Goal: Task Accomplishment & Management: Complete application form

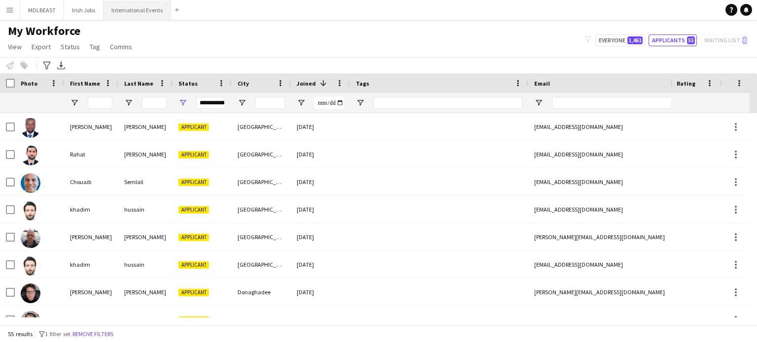
click at [118, 13] on button "International Events Close" at bounding box center [137, 9] width 68 height 19
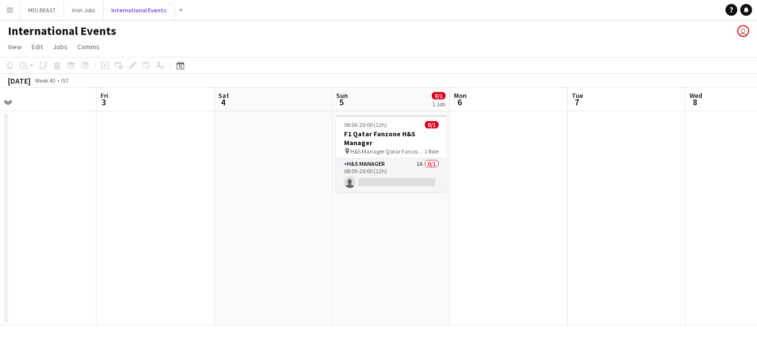
scroll to position [0, 402]
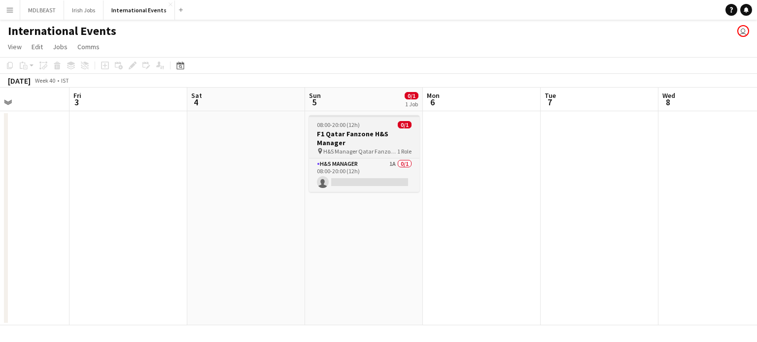
click at [366, 144] on h3 "F1 Qatar Fanzone H&S Manager" at bounding box center [364, 139] width 110 height 18
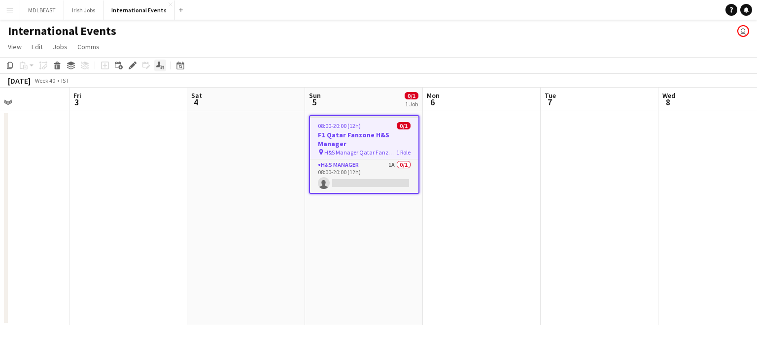
click at [164, 63] on icon "Applicants" at bounding box center [160, 66] width 8 height 8
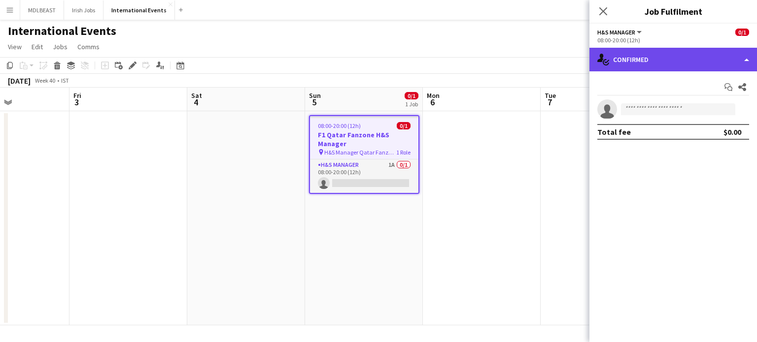
click at [677, 59] on div "single-neutral-actions-check-2 Confirmed" at bounding box center [673, 60] width 168 height 24
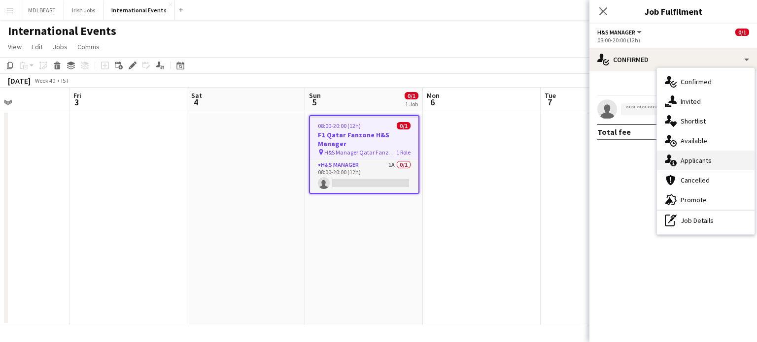
click at [686, 156] on span "Applicants" at bounding box center [695, 160] width 31 height 9
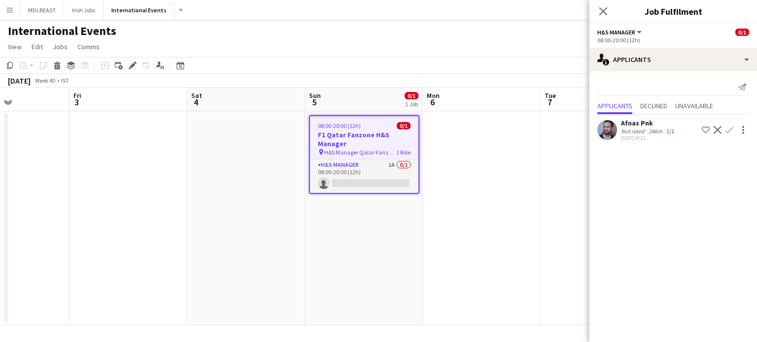
click at [717, 130] on app-icon "Decline" at bounding box center [718, 130] width 8 height 8
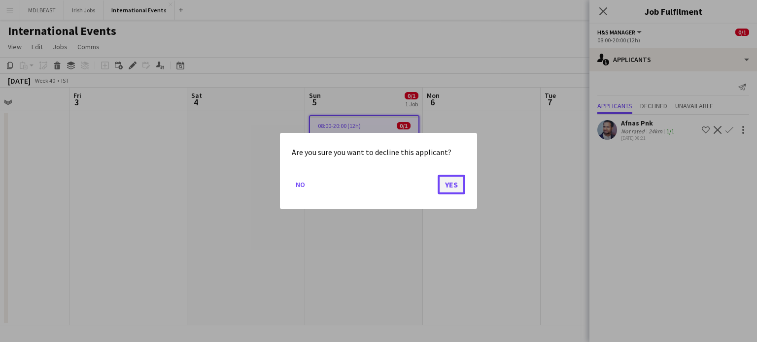
click at [450, 186] on button "Yes" at bounding box center [452, 185] width 28 height 20
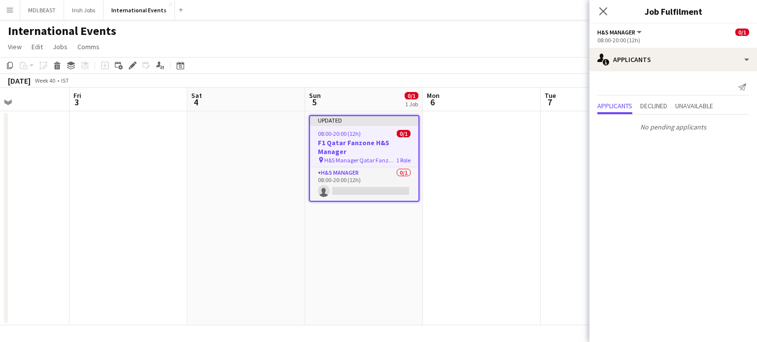
click at [362, 145] on h3 "F1 Qatar Fanzone H&S Manager" at bounding box center [364, 147] width 108 height 18
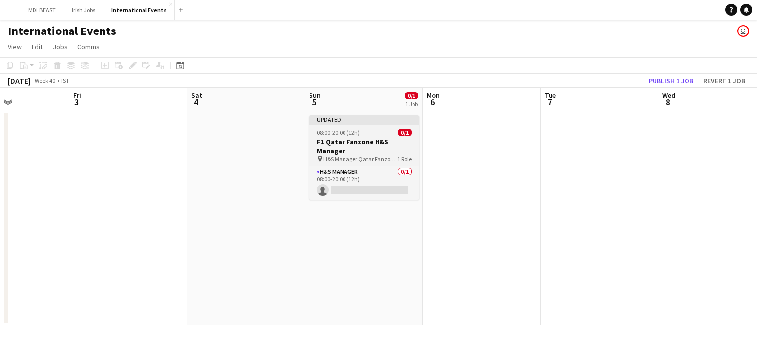
click at [337, 144] on h3 "F1 Qatar Fanzone H&S Manager" at bounding box center [364, 146] width 110 height 18
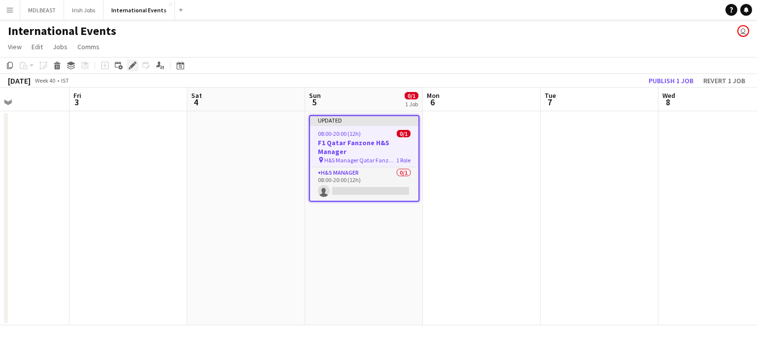
click at [133, 65] on icon at bounding box center [132, 65] width 5 height 5
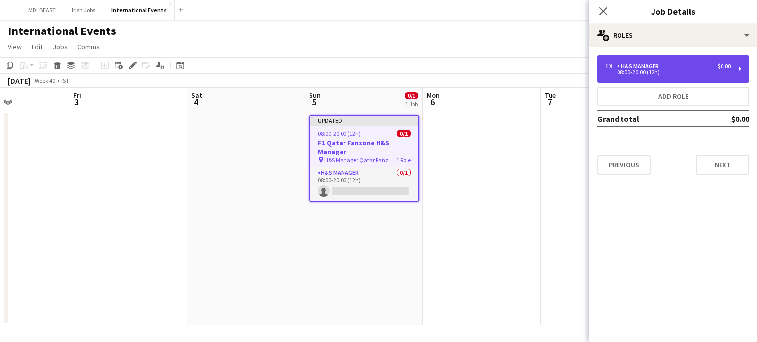
click at [672, 72] on div "08:00-20:00 (12h)" at bounding box center [668, 72] width 126 height 5
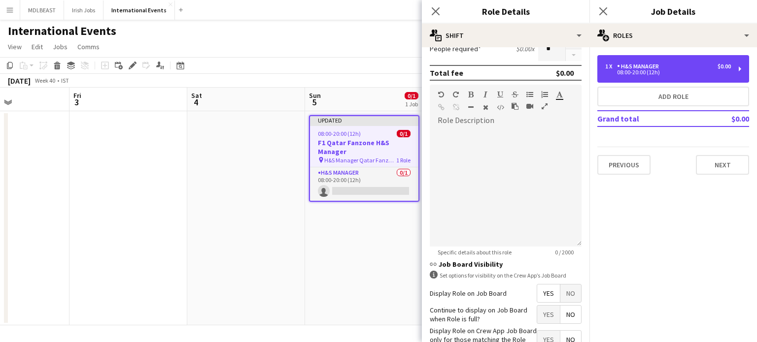
scroll to position [250, 0]
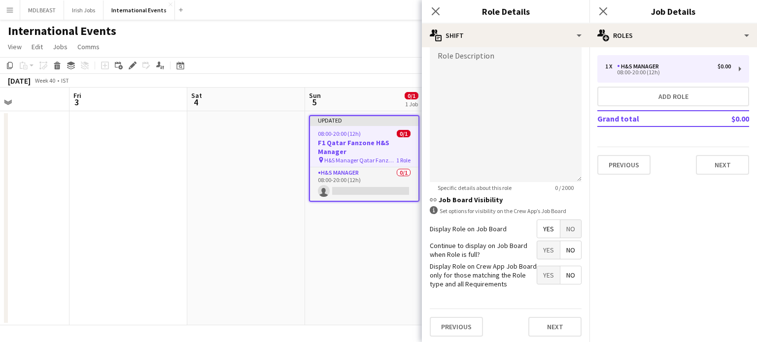
click at [544, 230] on span "Yes" at bounding box center [548, 229] width 23 height 18
click at [464, 327] on button "Previous" at bounding box center [456, 327] width 53 height 20
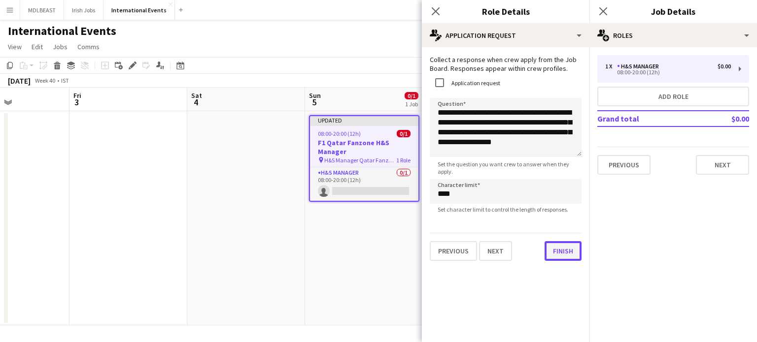
click at [546, 260] on button "Finish" at bounding box center [562, 251] width 37 height 20
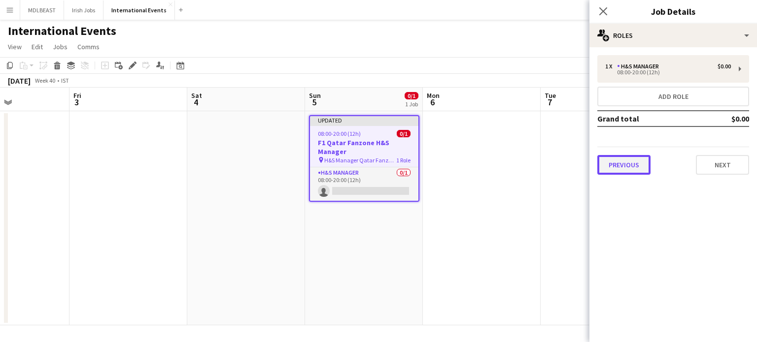
click at [625, 158] on button "Previous" at bounding box center [623, 165] width 53 height 20
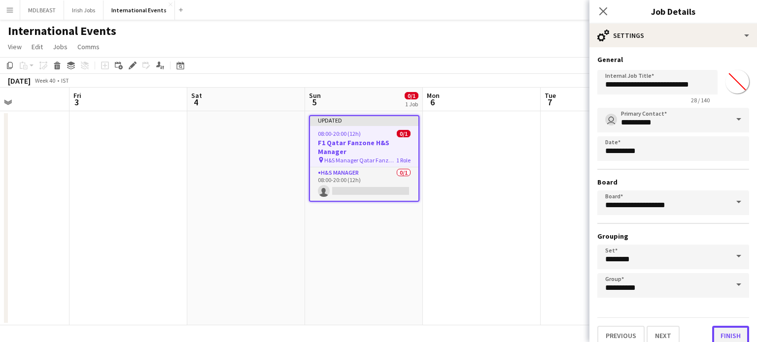
click at [728, 332] on button "Finish" at bounding box center [730, 336] width 37 height 20
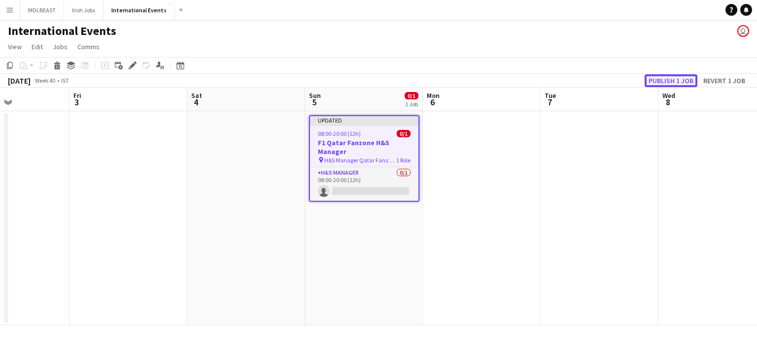
click at [669, 78] on button "Publish 1 job" at bounding box center [671, 80] width 53 height 13
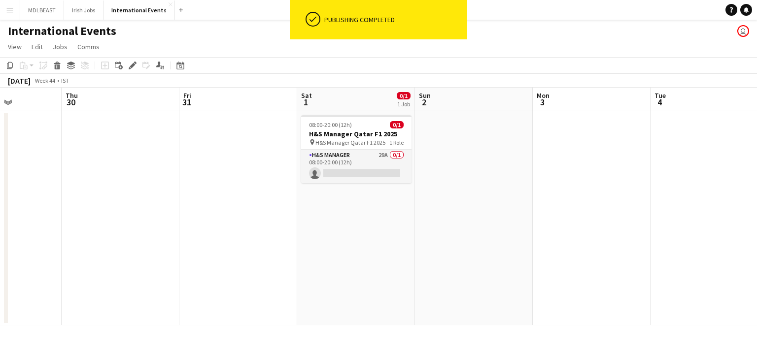
scroll to position [0, 300]
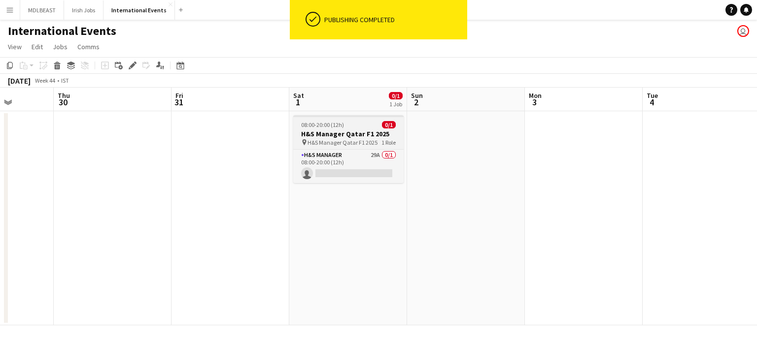
click at [350, 133] on h3 "H&S Manager Qatar F1 2025" at bounding box center [348, 134] width 110 height 9
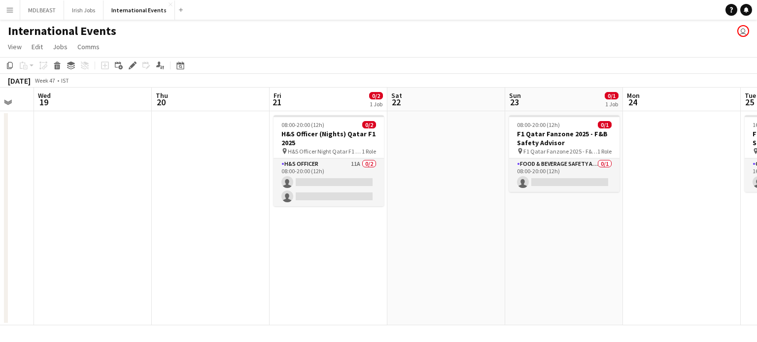
scroll to position [0, 438]
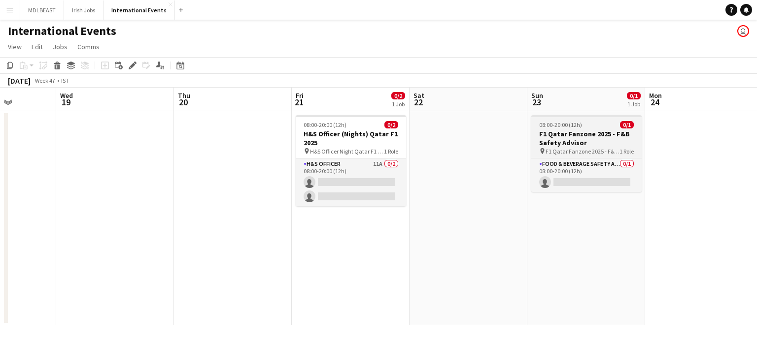
drag, startPoint x: 540, startPoint y: 168, endPoint x: 567, endPoint y: 137, distance: 40.5
click at [567, 137] on app-calendar-viewport "Sat 15 Sun 16 Mon 17 Tue 18 Wed 19 Thu 20 Fri 21 0/2 1 Job Sat 22 Sun 23 0/1 1 …" at bounding box center [378, 207] width 757 height 238
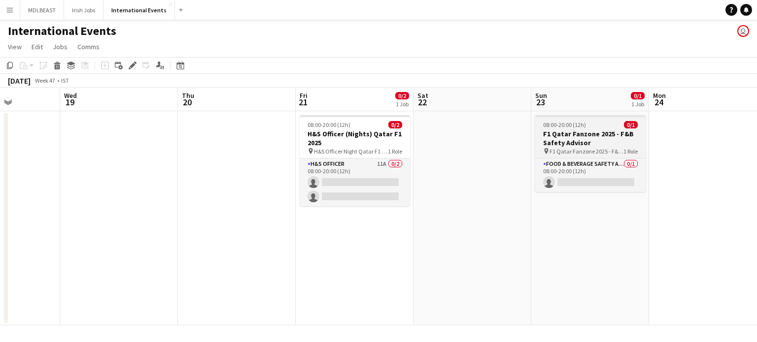
click at [567, 137] on h3 "F1 Qatar Fanzone 2025 - F&B Safety Advisor" at bounding box center [590, 139] width 110 height 18
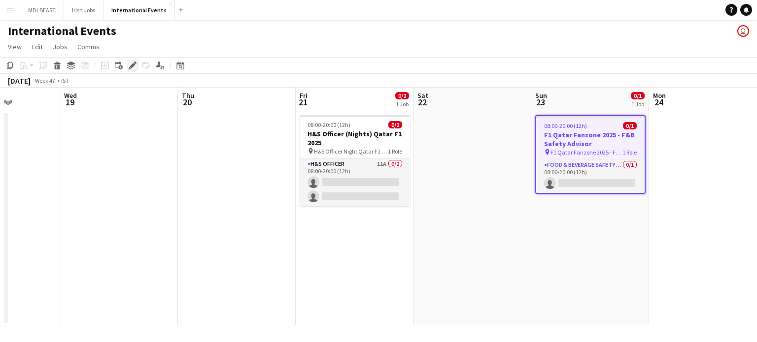
click at [129, 68] on icon at bounding box center [130, 68] width 2 height 2
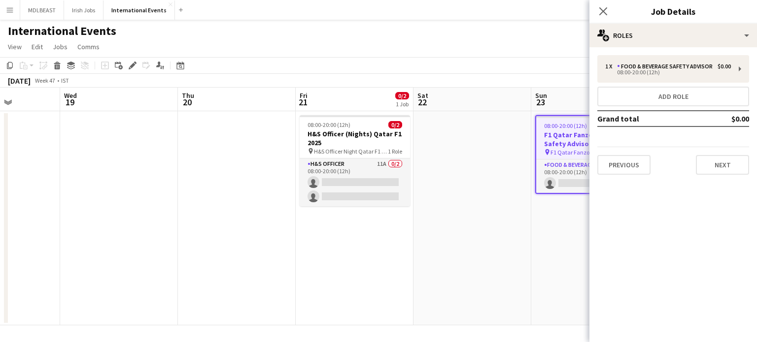
click at [569, 137] on h3 "F1 Qatar Fanzone 2025 - F&B Safety Advisor" at bounding box center [590, 140] width 108 height 18
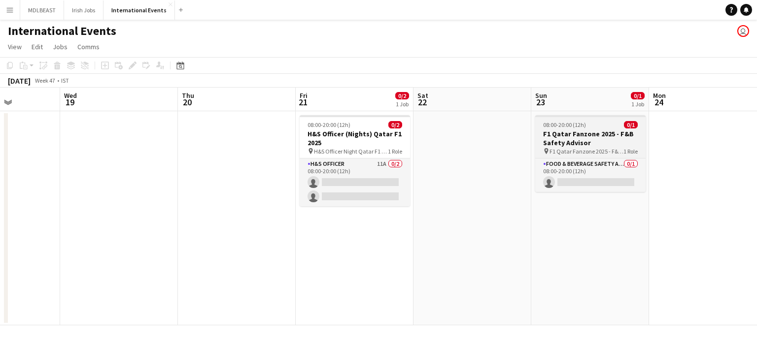
click at [569, 137] on h3 "F1 Qatar Fanzone 2025 - F&B Safety Advisor" at bounding box center [590, 139] width 110 height 18
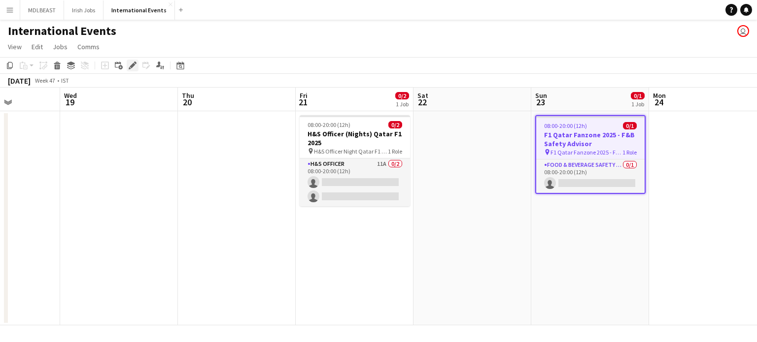
click at [132, 66] on icon at bounding box center [132, 65] width 5 height 5
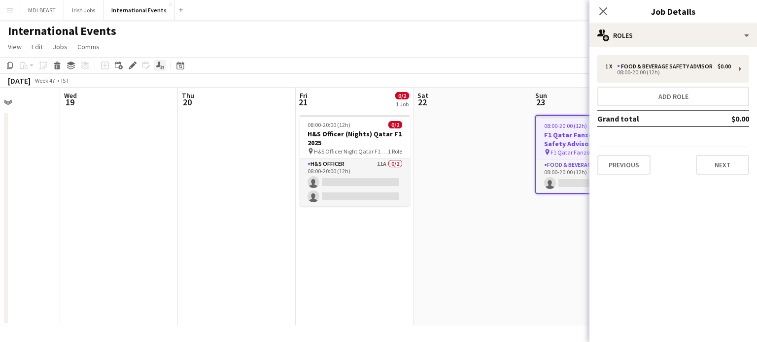
click at [158, 67] on icon at bounding box center [158, 64] width 4 height 5
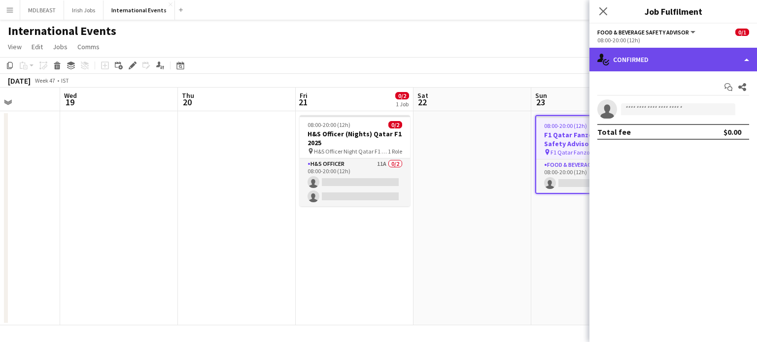
click at [682, 61] on div "single-neutral-actions-check-2 Confirmed" at bounding box center [673, 60] width 168 height 24
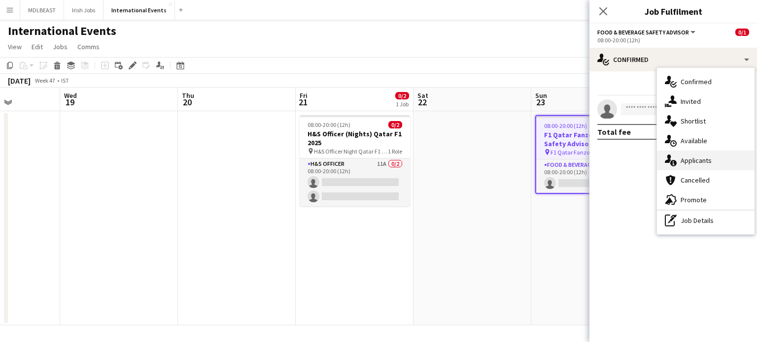
click at [690, 155] on div "single-neutral-actions-information Applicants" at bounding box center [706, 161] width 98 height 20
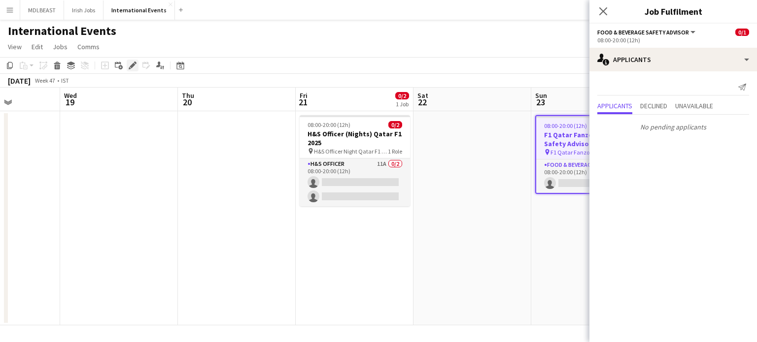
click at [132, 65] on icon at bounding box center [132, 65] width 5 height 5
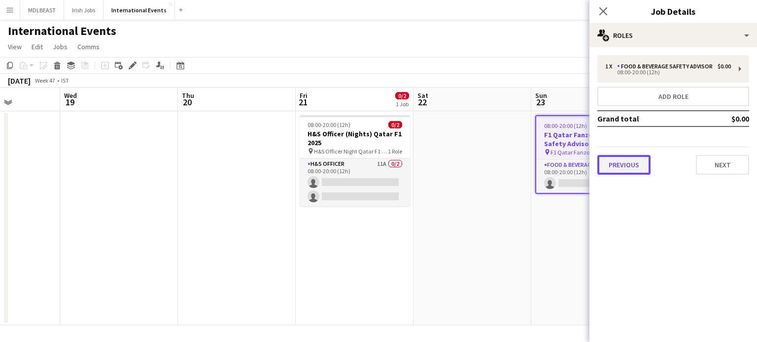
click at [627, 167] on button "Previous" at bounding box center [623, 165] width 53 height 20
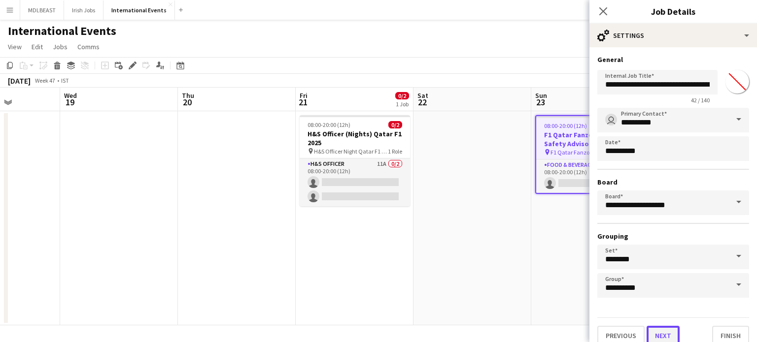
click at [664, 338] on button "Next" at bounding box center [662, 336] width 33 height 20
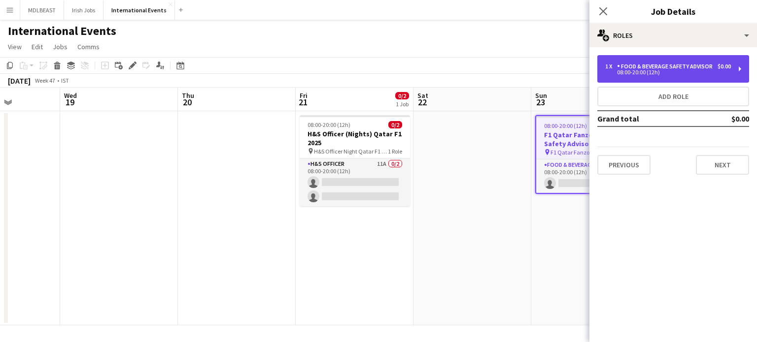
click at [670, 70] on div "Food & Beverage Safety Advisor" at bounding box center [667, 66] width 100 height 7
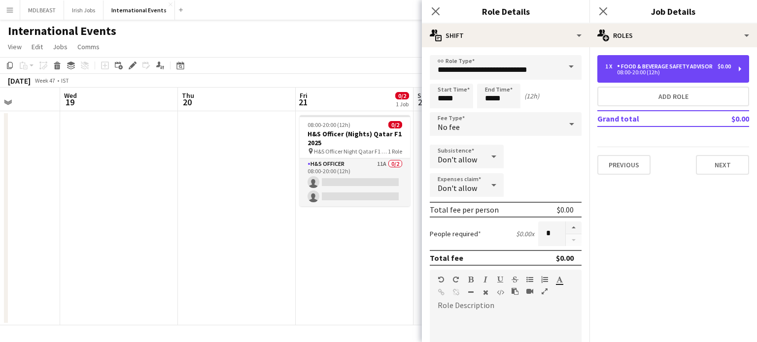
scroll to position [250, 0]
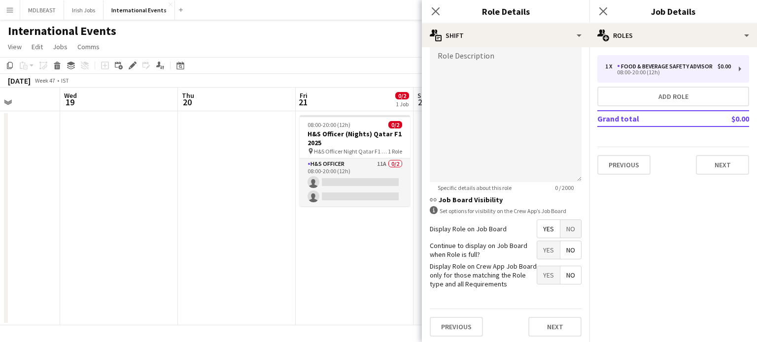
click at [544, 226] on span "Yes" at bounding box center [548, 229] width 23 height 18
click at [542, 231] on span "Yes" at bounding box center [548, 229] width 23 height 18
click at [564, 227] on span "No" at bounding box center [570, 229] width 21 height 18
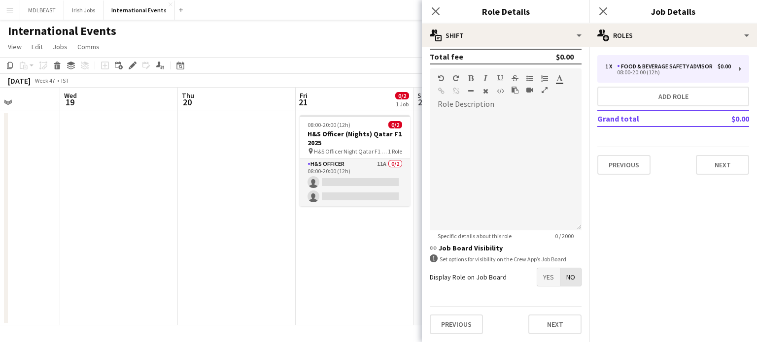
scroll to position [200, 0]
click at [459, 325] on button "Previous" at bounding box center [456, 327] width 53 height 20
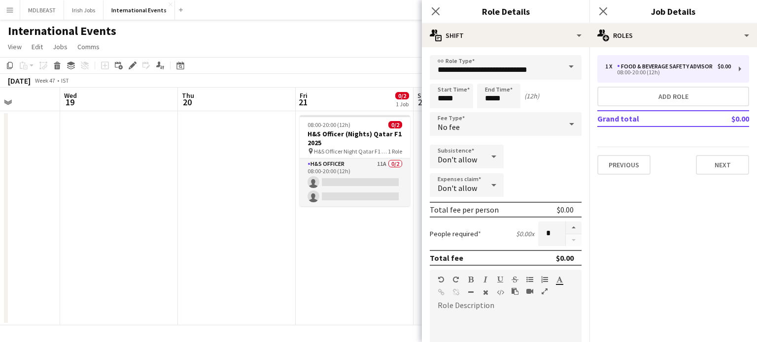
type input "*******"
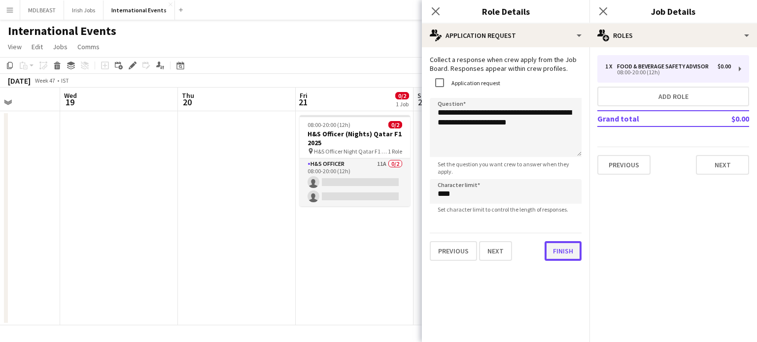
click at [558, 262] on div "**********" at bounding box center [506, 158] width 168 height 222
click at [561, 252] on button "Finish" at bounding box center [562, 251] width 37 height 20
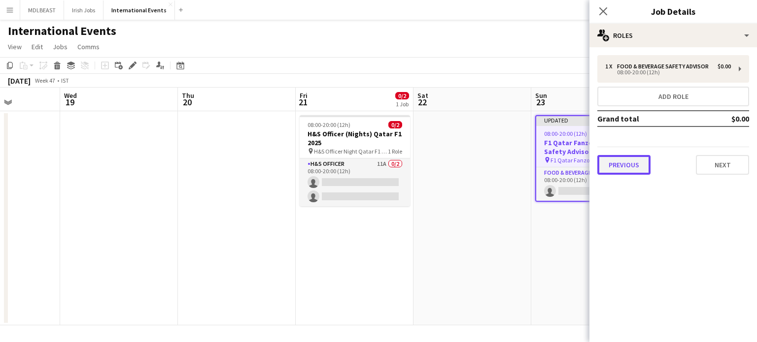
click at [615, 171] on button "Previous" at bounding box center [623, 165] width 53 height 20
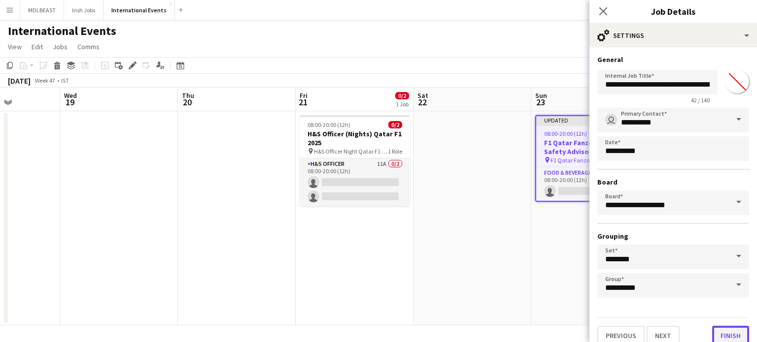
click at [721, 327] on button "Finish" at bounding box center [730, 336] width 37 height 20
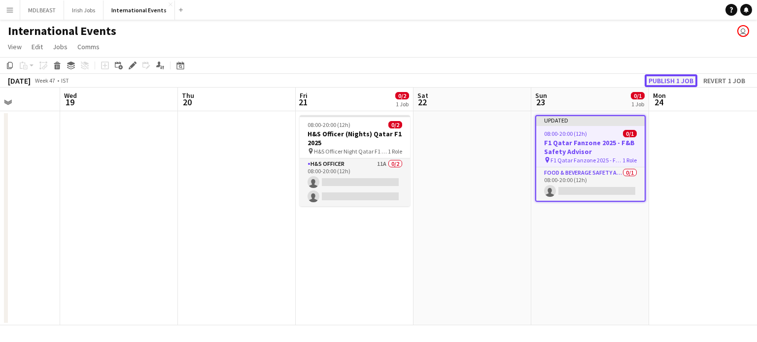
click at [678, 77] on button "Publish 1 job" at bounding box center [671, 80] width 53 height 13
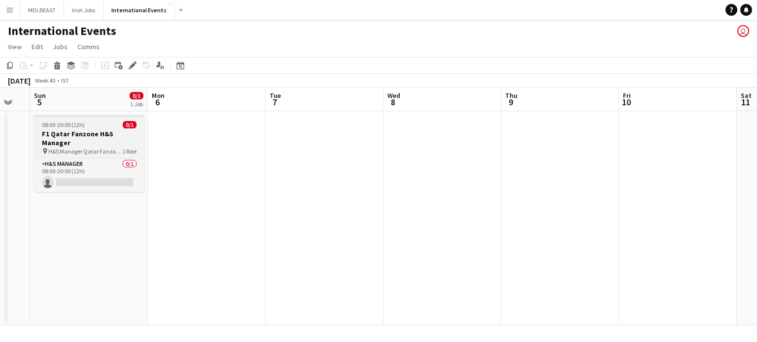
scroll to position [0, 205]
click at [78, 139] on h3 "F1 Qatar Fanzone H&S Manager" at bounding box center [89, 139] width 110 height 18
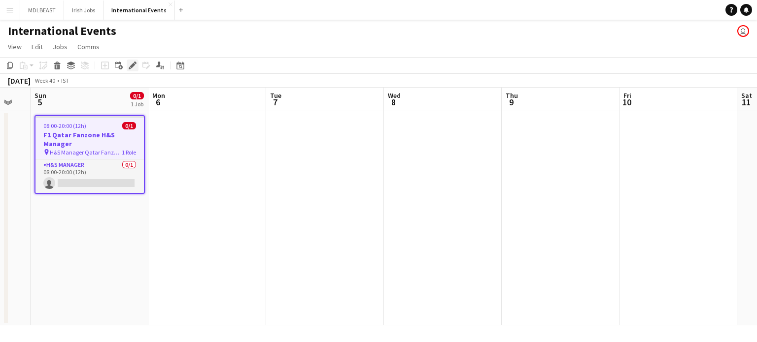
click at [133, 65] on icon at bounding box center [132, 65] width 5 height 5
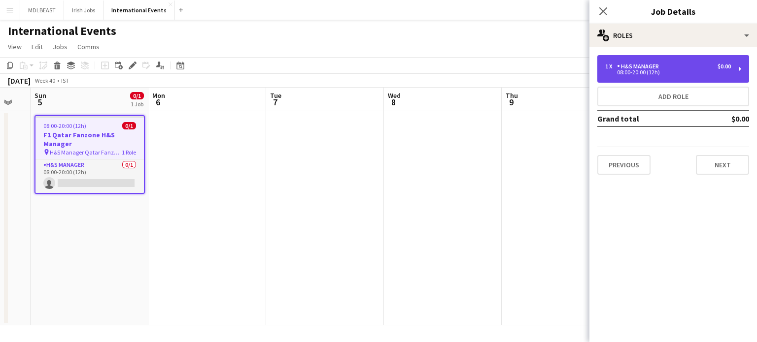
click at [627, 65] on div "H&S Manager" at bounding box center [640, 66] width 46 height 7
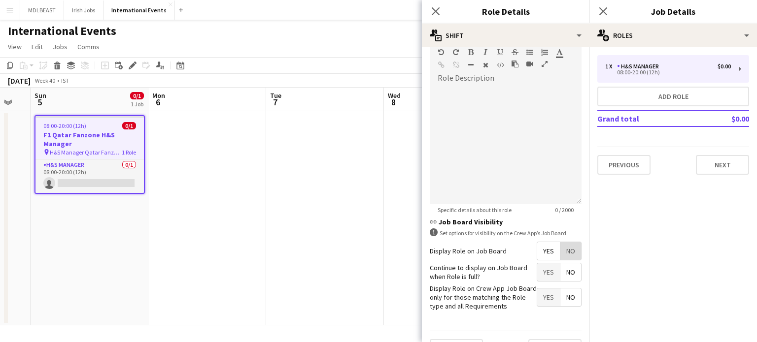
click at [569, 253] on span "No" at bounding box center [570, 251] width 21 height 18
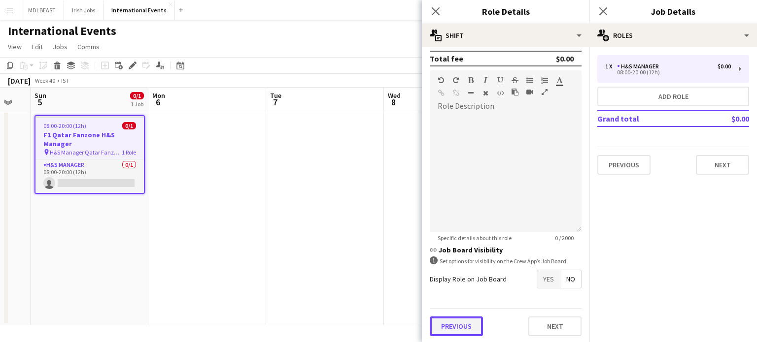
click at [459, 329] on button "Previous" at bounding box center [456, 327] width 53 height 20
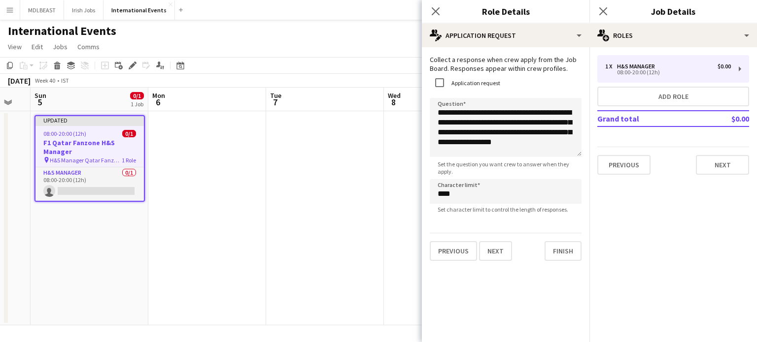
scroll to position [0, 0]
click at [553, 261] on button "Finish" at bounding box center [562, 251] width 37 height 20
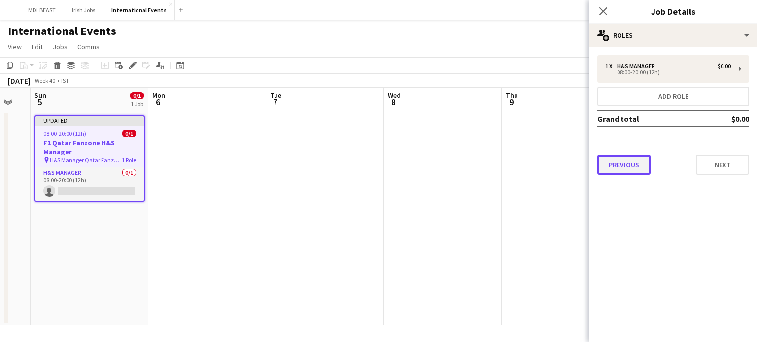
click at [631, 160] on button "Previous" at bounding box center [623, 165] width 53 height 20
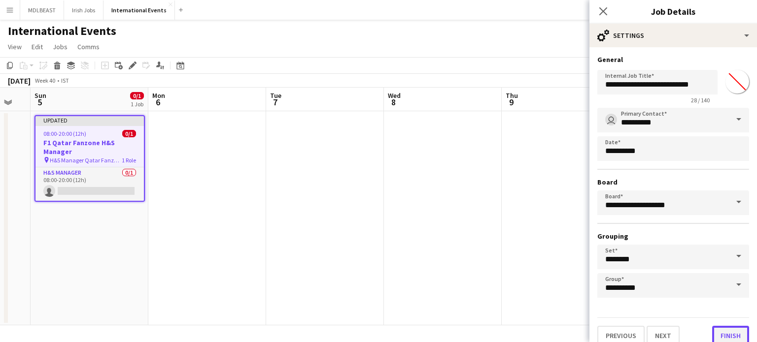
click at [717, 338] on button "Finish" at bounding box center [730, 336] width 37 height 20
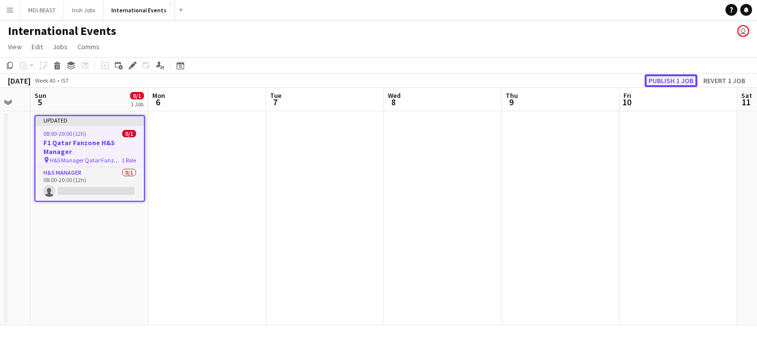
click at [671, 80] on button "Publish 1 job" at bounding box center [671, 80] width 53 height 13
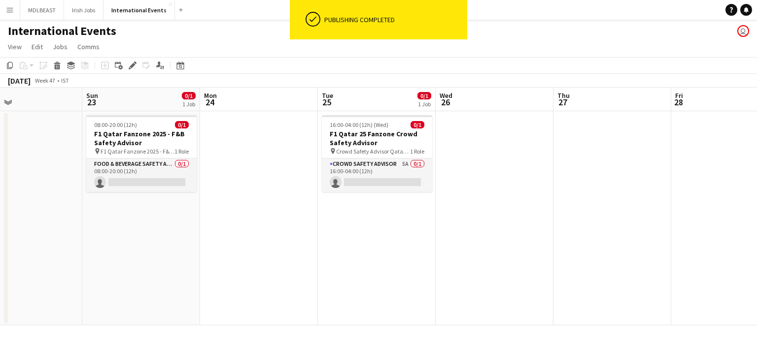
scroll to position [0, 277]
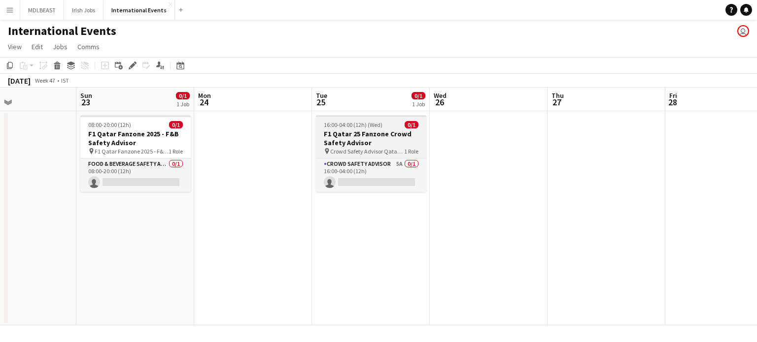
click at [362, 136] on h3 "F1 Qatar 25 Fanzone Crowd Safety Advisor" at bounding box center [371, 139] width 110 height 18
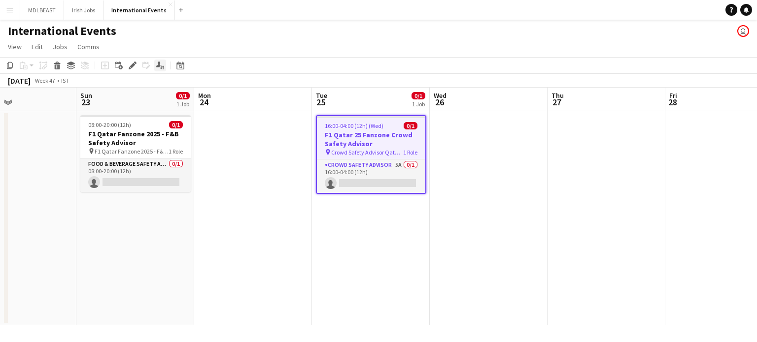
click at [157, 65] on icon "Applicants" at bounding box center [160, 66] width 8 height 8
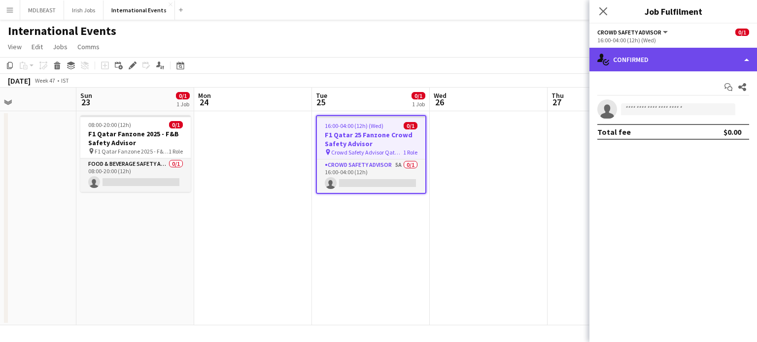
click at [692, 63] on div "single-neutral-actions-check-2 Confirmed" at bounding box center [673, 60] width 168 height 24
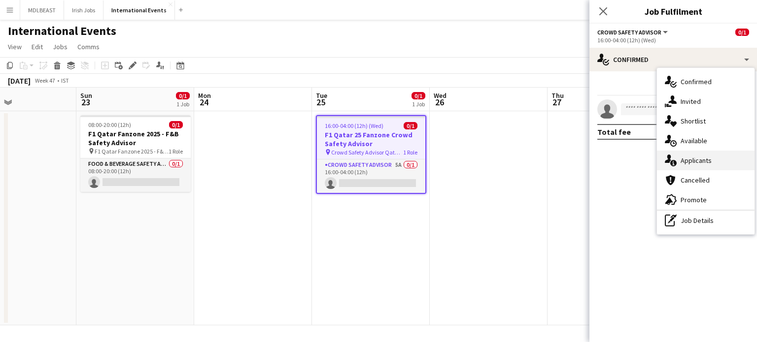
click at [700, 160] on span "Applicants" at bounding box center [695, 160] width 31 height 9
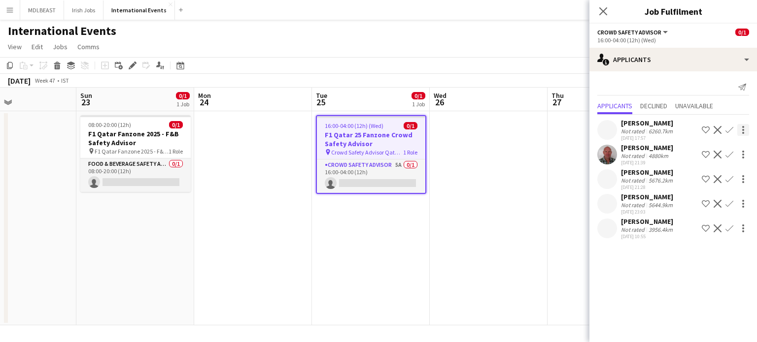
click at [744, 127] on div at bounding box center [743, 127] width 2 height 2
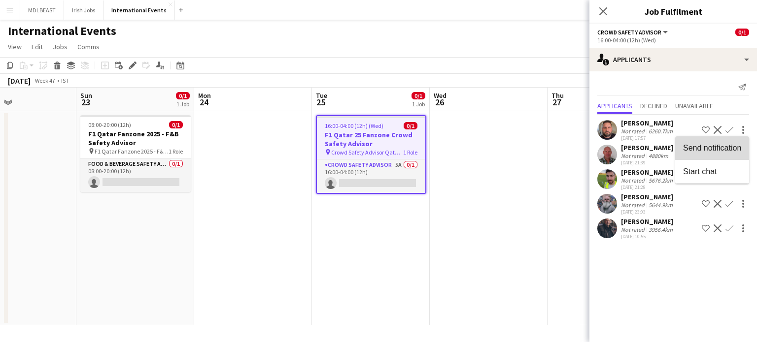
click at [715, 145] on span "Send notification" at bounding box center [712, 148] width 58 height 8
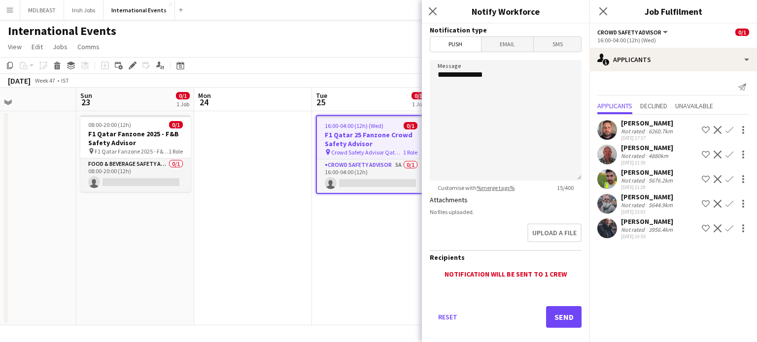
click at [439, 7] on div "Close pop-in" at bounding box center [434, 11] width 25 height 23
click at [430, 9] on icon at bounding box center [432, 10] width 9 height 9
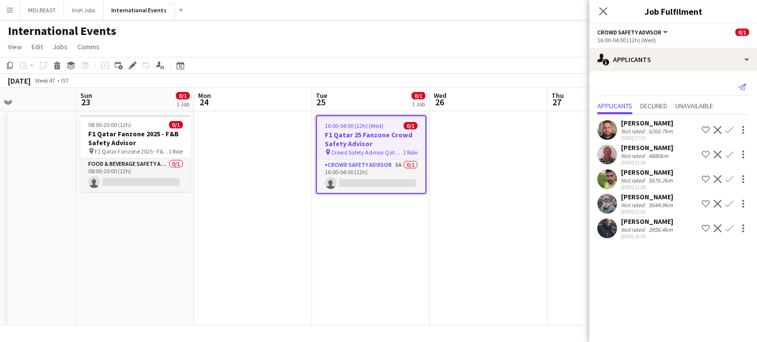
click at [741, 86] on icon "Send notification" at bounding box center [742, 87] width 8 height 8
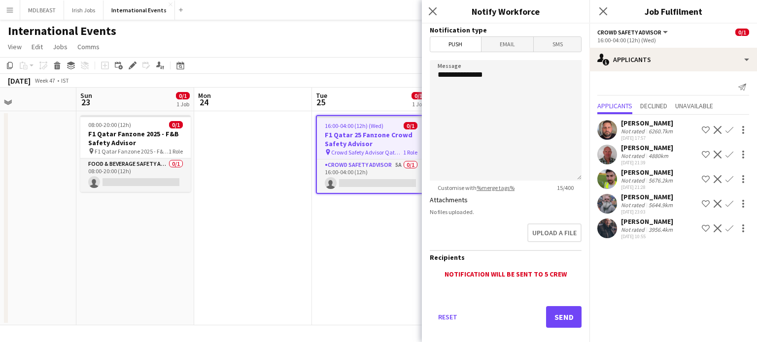
click at [506, 33] on h3 "Notification type" at bounding box center [506, 30] width 152 height 9
click at [506, 41] on span "Email" at bounding box center [507, 44] width 52 height 15
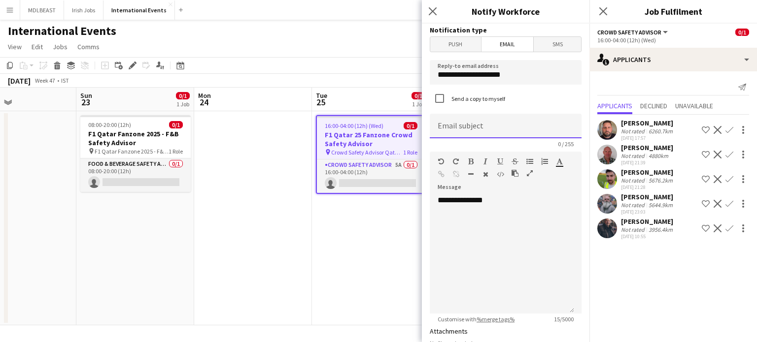
click at [455, 130] on input at bounding box center [506, 126] width 152 height 25
type input "*"
type input "**********"
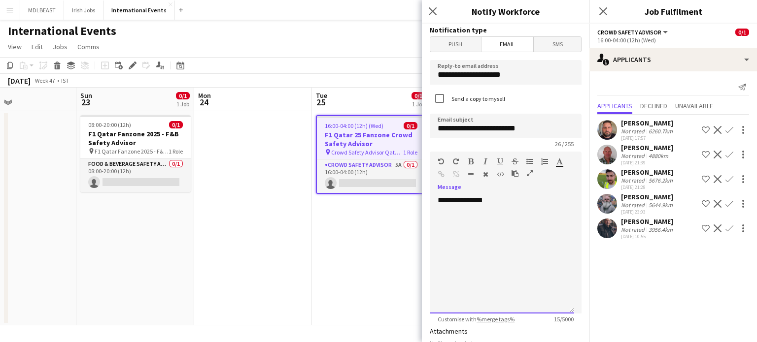
click at [497, 201] on div "**********" at bounding box center [502, 255] width 144 height 118
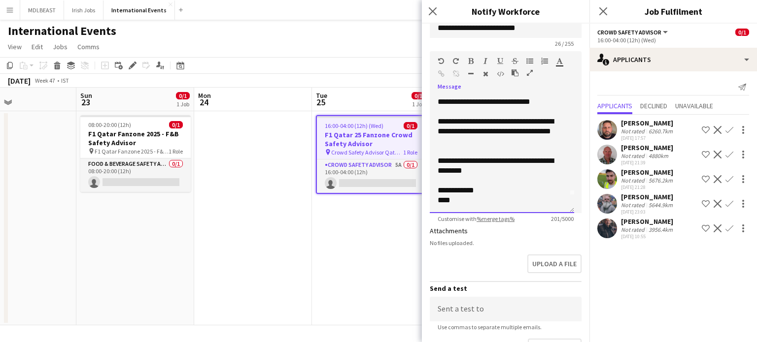
scroll to position [227, 0]
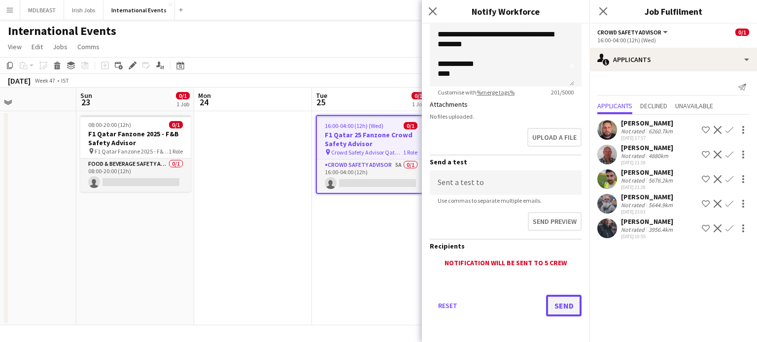
click at [557, 307] on button "Send" at bounding box center [563, 306] width 35 height 22
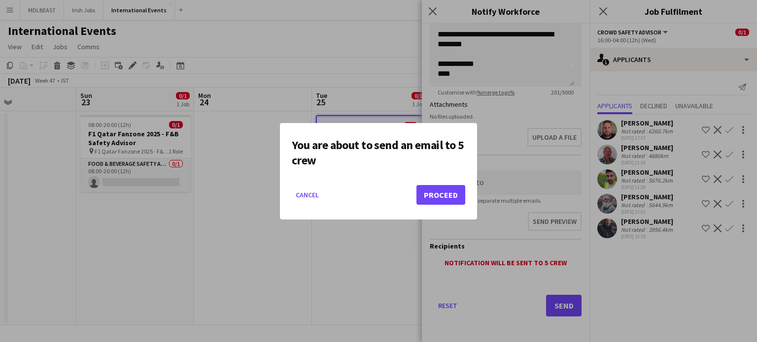
click at [447, 208] on mat-dialog-actions "Cancel Proceed" at bounding box center [378, 199] width 173 height 42
click at [443, 197] on button "Proceed" at bounding box center [440, 195] width 49 height 20
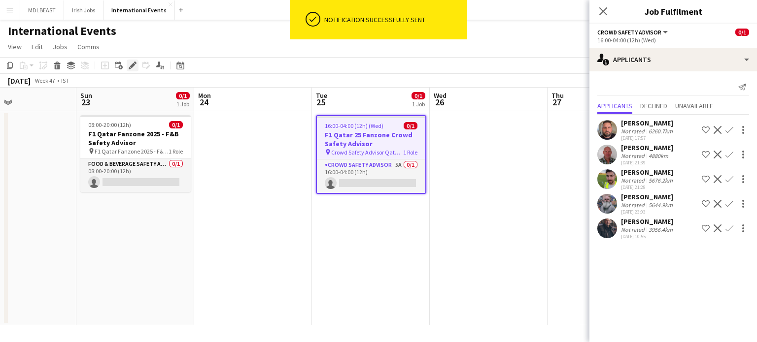
click at [129, 65] on icon "Edit" at bounding box center [133, 66] width 8 height 8
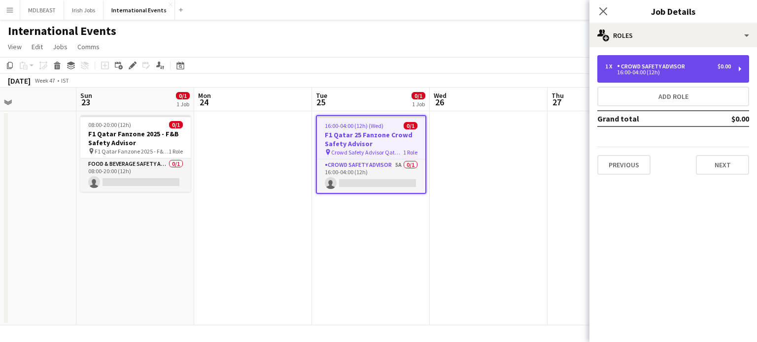
click at [649, 74] on div "16:00-04:00 (12h)" at bounding box center [668, 72] width 126 height 5
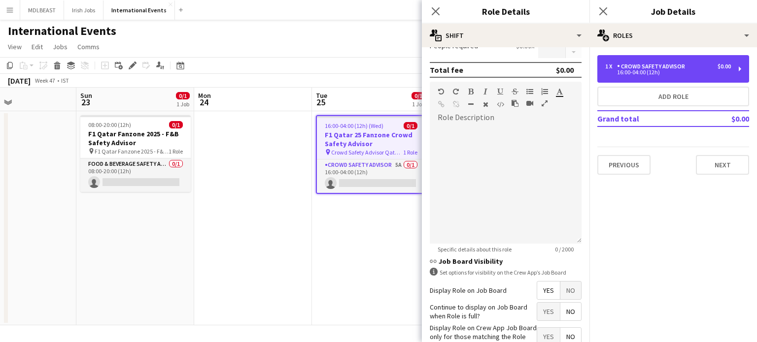
scroll to position [193, 0]
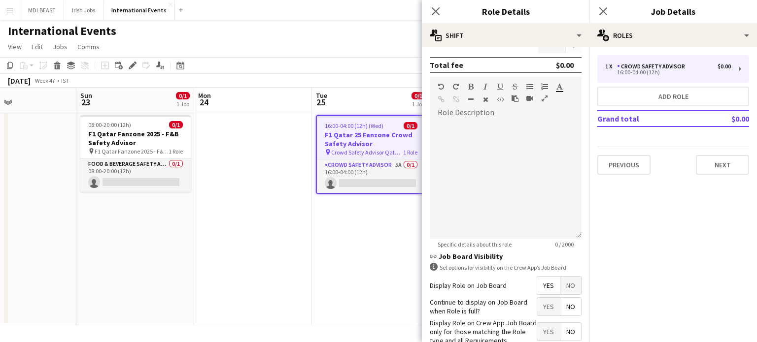
click at [560, 288] on span "No" at bounding box center [570, 286] width 21 height 18
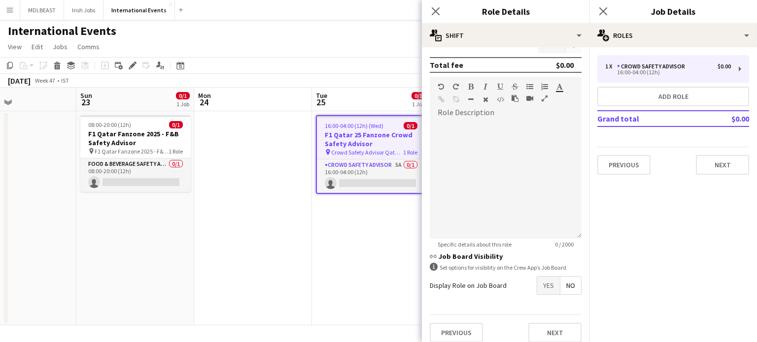
scroll to position [200, 0]
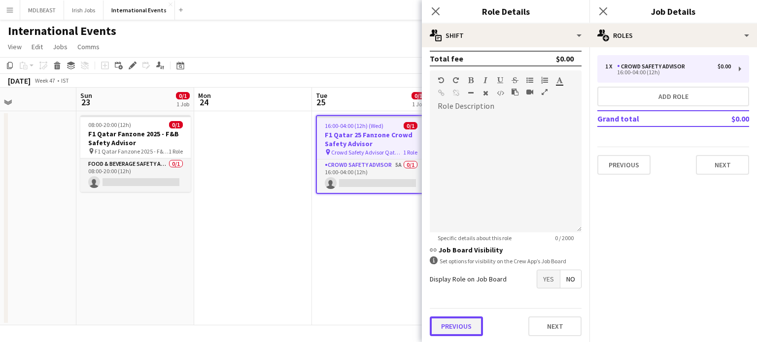
click at [461, 327] on button "Previous" at bounding box center [456, 327] width 53 height 20
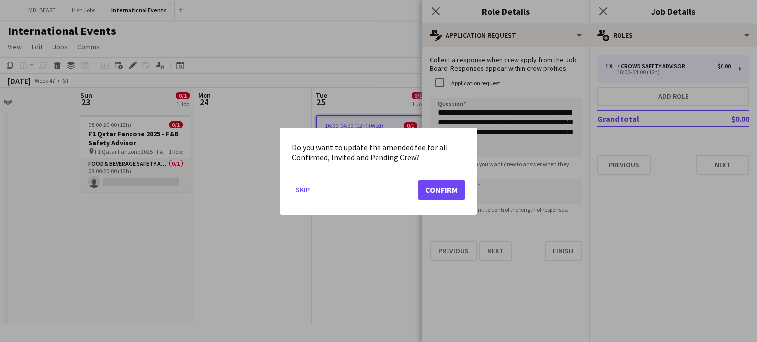
scroll to position [0, 0]
click at [299, 188] on button "Skip" at bounding box center [303, 190] width 22 height 16
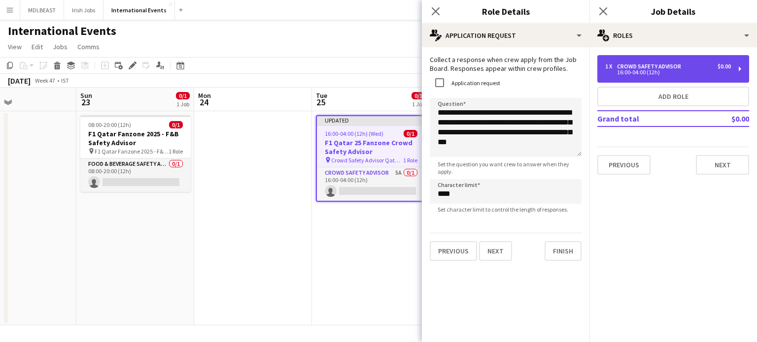
click at [675, 72] on div "16:00-04:00 (12h)" at bounding box center [668, 72] width 126 height 5
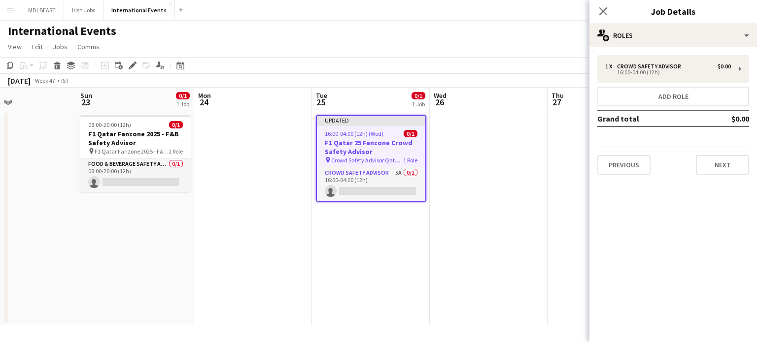
click at [671, 55] on div "1 x Crowd Safety Advisor $0.00 16:00-04:00 (12h) Add role Grand total $0.00 Pre…" at bounding box center [673, 115] width 168 height 136
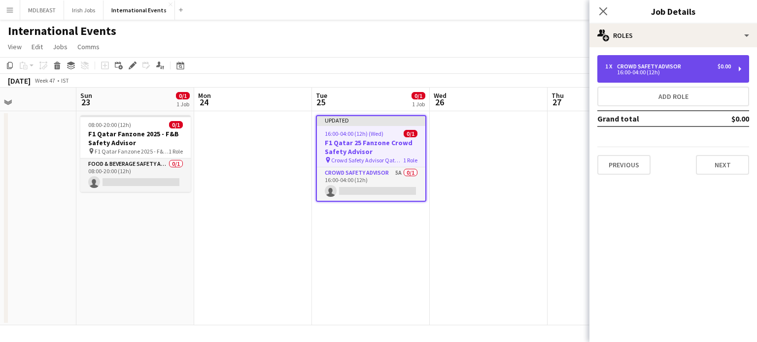
click at [668, 62] on div "1 x Crowd Safety Advisor $0.00 16:00-04:00 (12h)" at bounding box center [673, 69] width 152 height 28
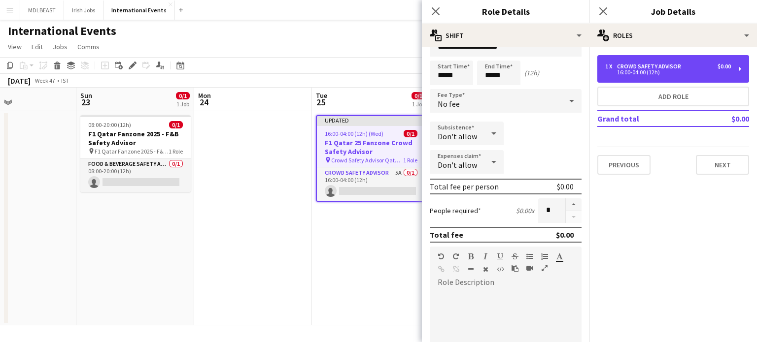
scroll to position [200, 0]
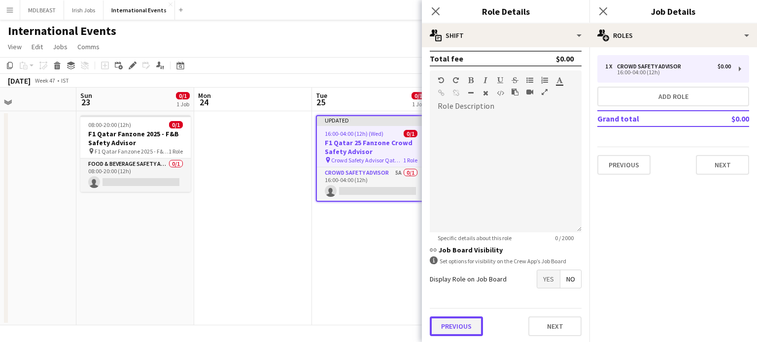
click at [454, 326] on button "Previous" at bounding box center [456, 327] width 53 height 20
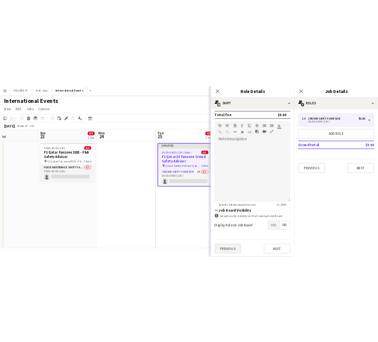
scroll to position [0, 0]
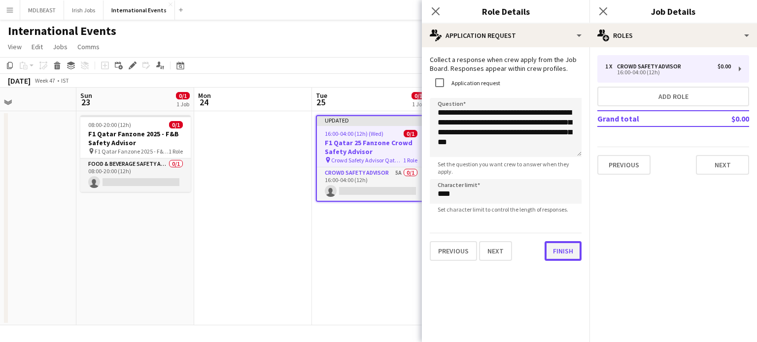
click at [549, 259] on button "Finish" at bounding box center [562, 251] width 37 height 20
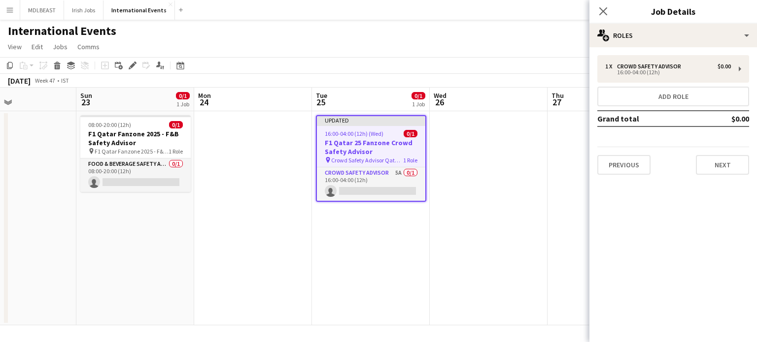
click at [619, 174] on div "1 x Crowd Safety Advisor $0.00 16:00-04:00 (12h) Add role Grand total $0.00 Pre…" at bounding box center [673, 115] width 168 height 136
click at [620, 171] on button "Previous" at bounding box center [623, 165] width 53 height 20
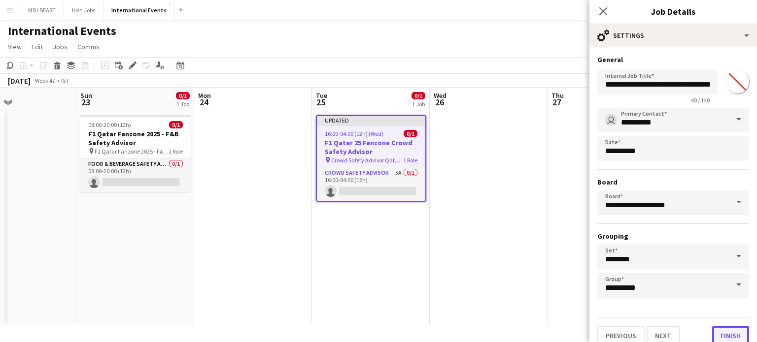
click at [728, 333] on button "Finish" at bounding box center [730, 336] width 37 height 20
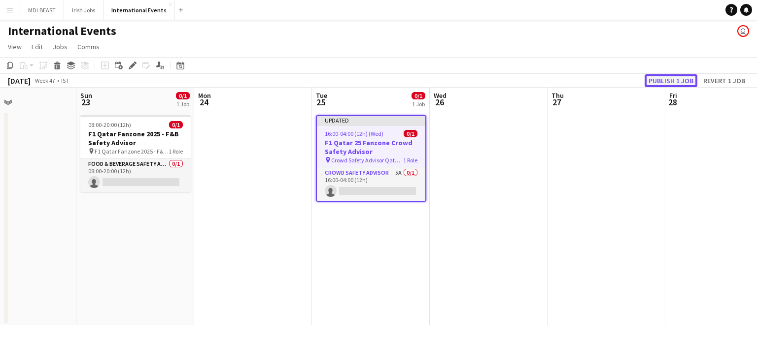
click at [670, 82] on button "Publish 1 job" at bounding box center [671, 80] width 53 height 13
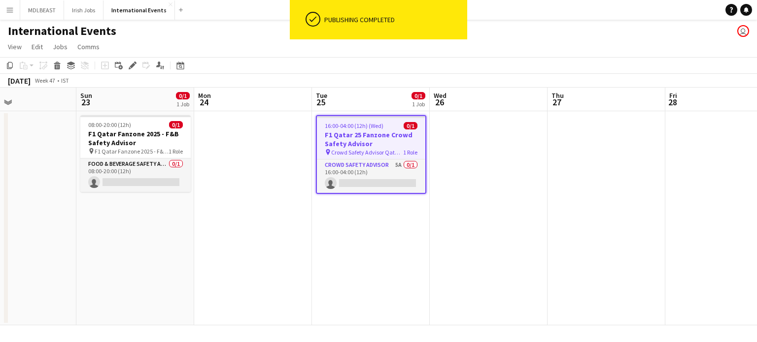
click at [447, 208] on app-date-cell at bounding box center [489, 218] width 118 height 214
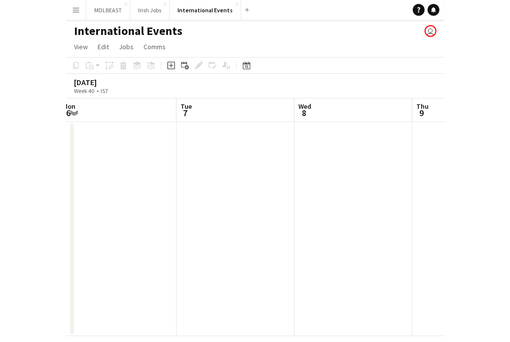
scroll to position [0, 363]
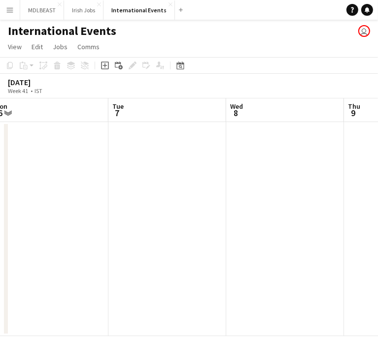
click at [155, 172] on app-date-cell at bounding box center [167, 229] width 118 height 214
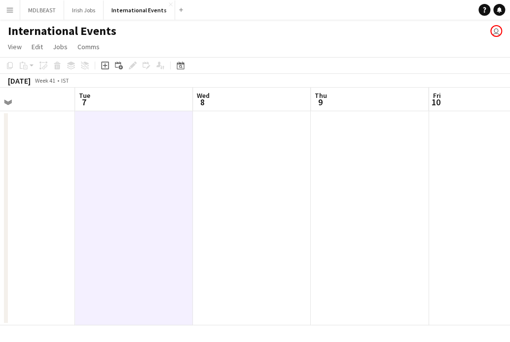
scroll to position [0, 278]
click at [132, 171] on app-date-cell at bounding box center [134, 218] width 118 height 214
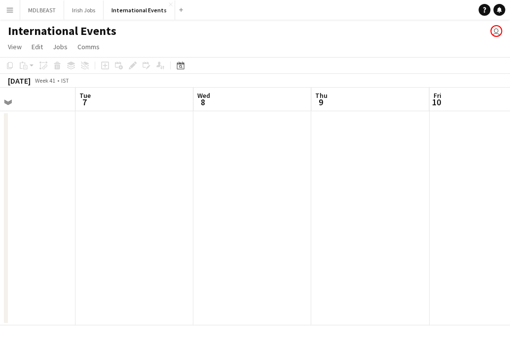
click at [132, 171] on app-date-cell at bounding box center [134, 218] width 118 height 214
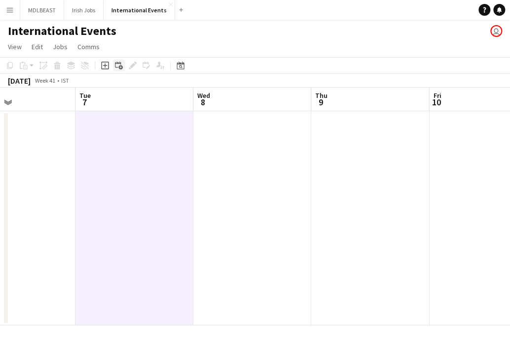
click at [116, 65] on icon "Add linked Job" at bounding box center [119, 66] width 8 height 8
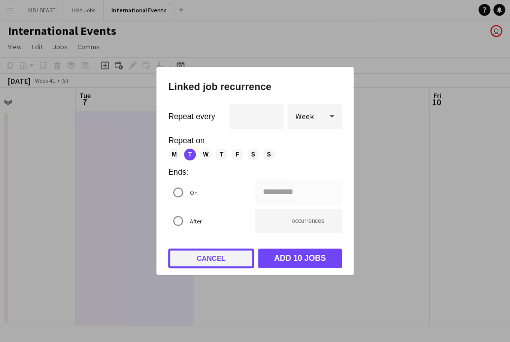
click at [216, 254] on button "Cancel" at bounding box center [211, 259] width 86 height 20
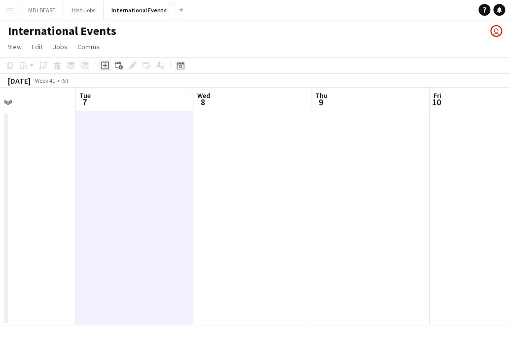
click at [102, 66] on icon "Add job" at bounding box center [105, 66] width 8 height 8
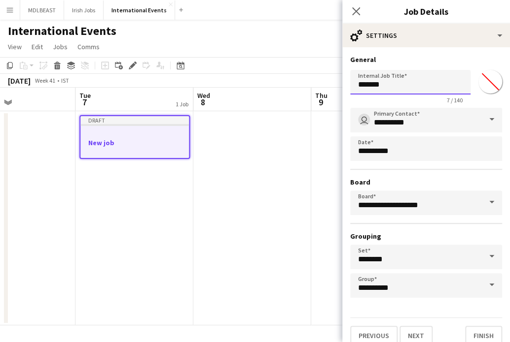
click at [387, 83] on input "*******" at bounding box center [410, 82] width 120 height 25
drag, startPoint x: 387, startPoint y: 83, endPoint x: 343, endPoint y: 86, distance: 43.9
click at [343, 86] on form "**********" at bounding box center [426, 200] width 168 height 291
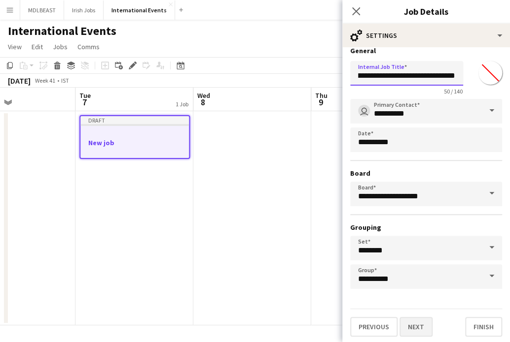
type input "**********"
click at [419, 323] on button "Next" at bounding box center [415, 327] width 33 height 20
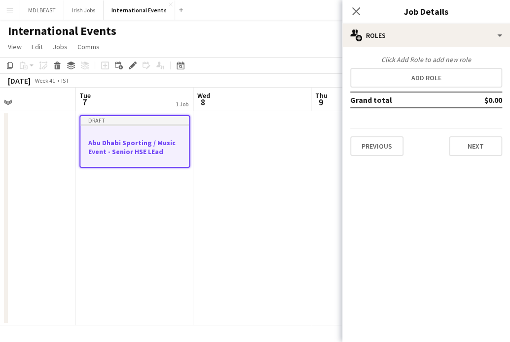
scroll to position [0, 0]
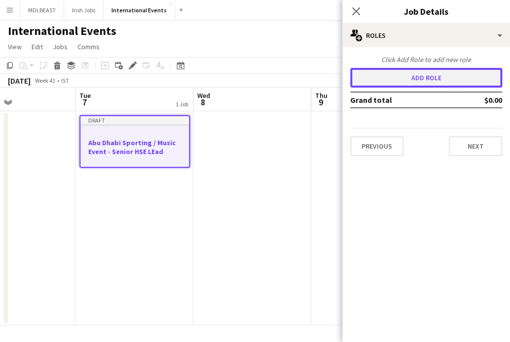
click at [430, 80] on button "Add role" at bounding box center [426, 78] width 152 height 20
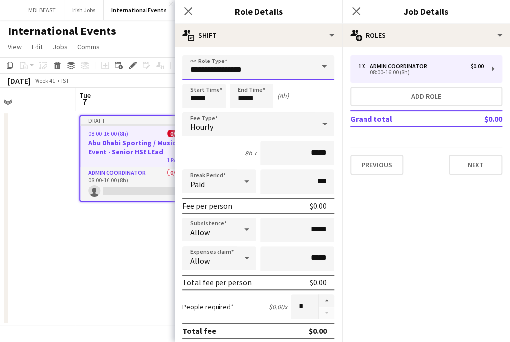
click at [278, 63] on input "**********" at bounding box center [258, 67] width 152 height 25
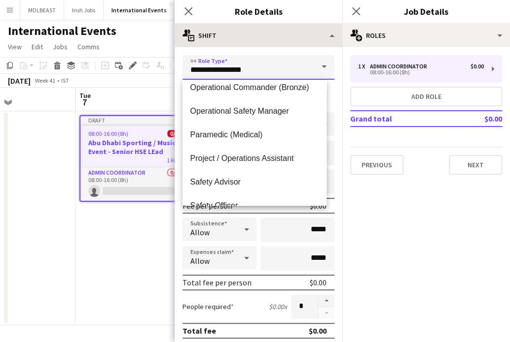
scroll to position [739, 0]
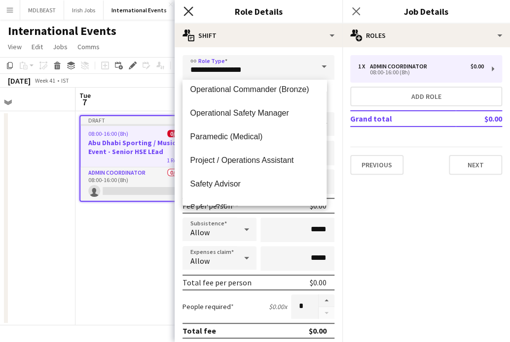
click at [187, 15] on icon "Close pop-in" at bounding box center [187, 10] width 9 height 9
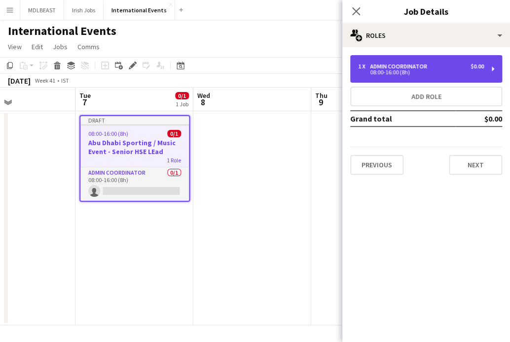
click at [425, 68] on div "Admin Coordinator" at bounding box center [400, 66] width 61 height 7
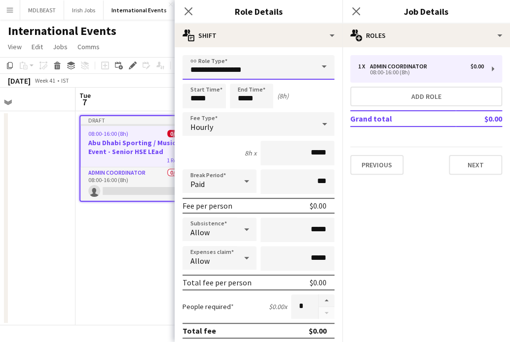
click at [250, 73] on input "**********" at bounding box center [258, 67] width 152 height 25
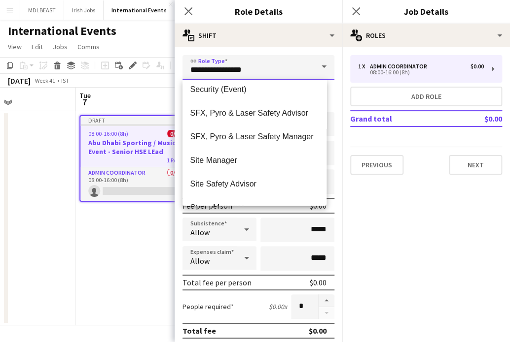
scroll to position [968, 0]
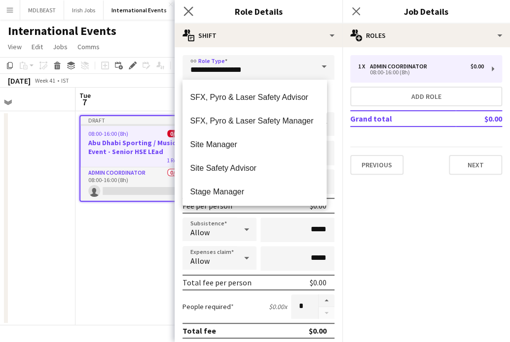
click at [185, 4] on app-icon "Close pop-in" at bounding box center [188, 11] width 14 height 14
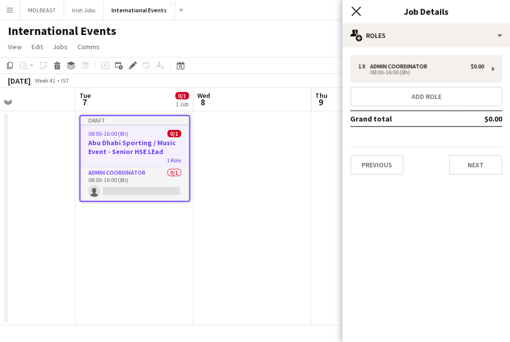
click at [358, 11] on icon "Close pop-in" at bounding box center [355, 10] width 9 height 9
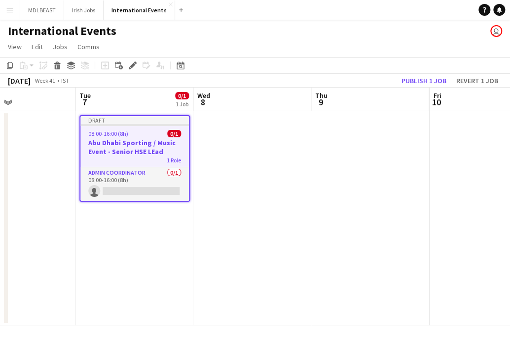
click at [219, 245] on app-date-cell at bounding box center [252, 218] width 118 height 214
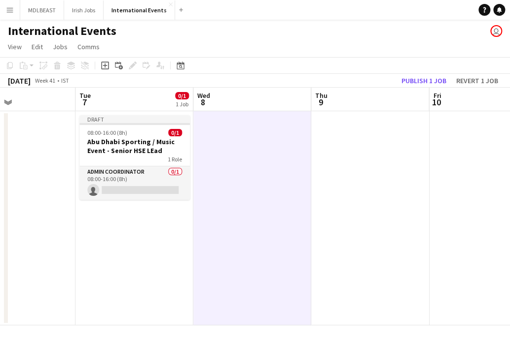
click at [10, 6] on app-icon "Menu" at bounding box center [10, 10] width 8 height 8
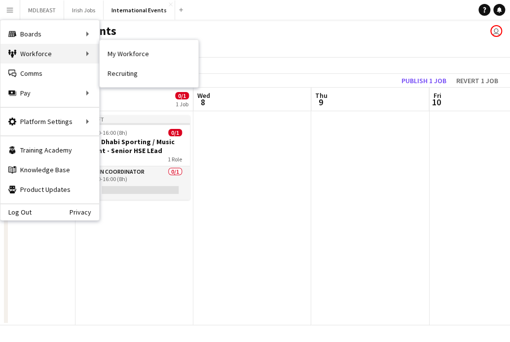
click at [36, 52] on div "Workforce Workforce" at bounding box center [49, 54] width 99 height 20
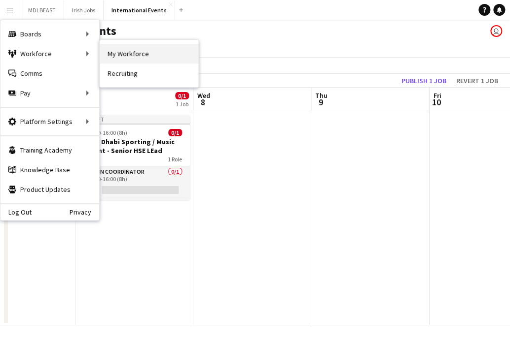
click at [132, 53] on link "My Workforce" at bounding box center [149, 54] width 99 height 20
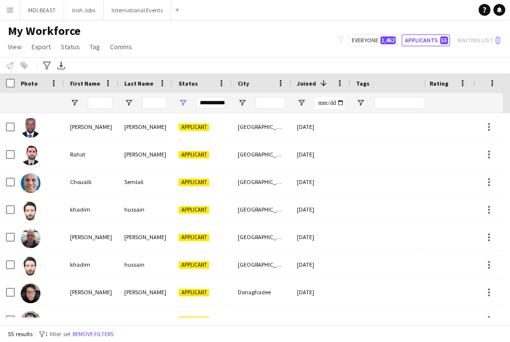
click at [12, 13] on app-icon "Menu" at bounding box center [10, 10] width 8 height 8
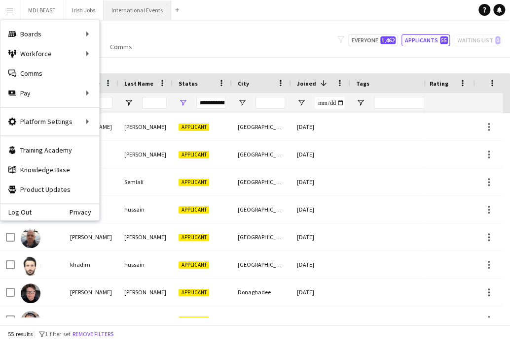
click at [128, 6] on button "International Events Close" at bounding box center [137, 9] width 68 height 19
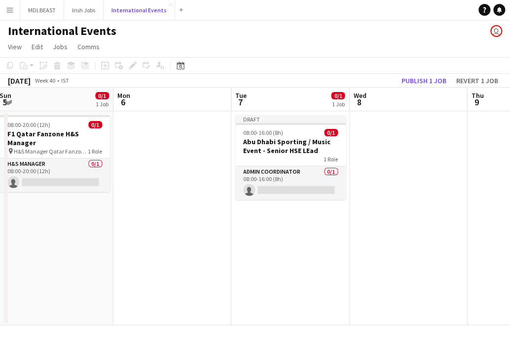
scroll to position [0, 412]
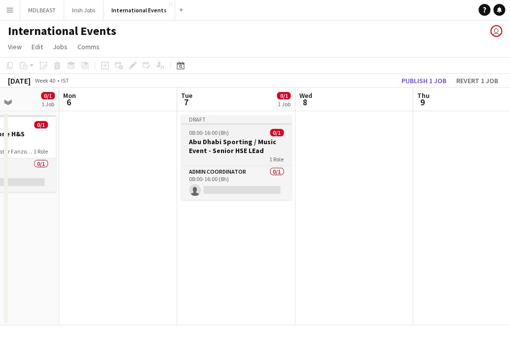
click at [219, 146] on h3 "Abu Dhabi Sporting / Music Event - Senior HSE LEad" at bounding box center [236, 146] width 110 height 18
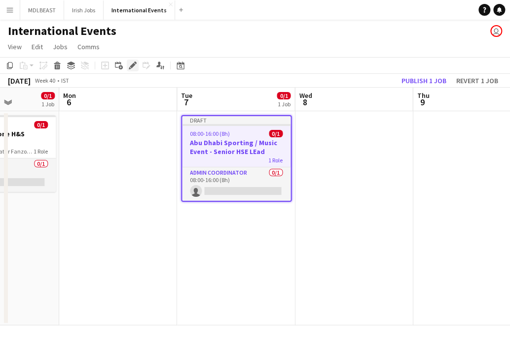
click at [131, 66] on icon at bounding box center [132, 65] width 5 height 5
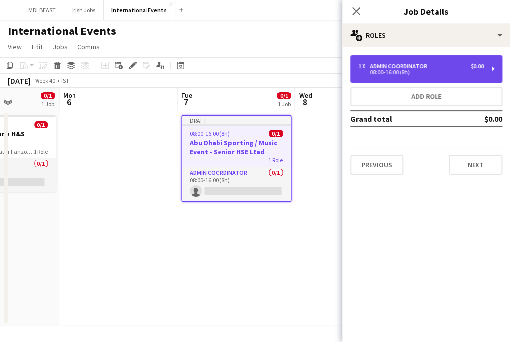
click at [421, 72] on div "08:00-16:00 (8h)" at bounding box center [421, 72] width 126 height 5
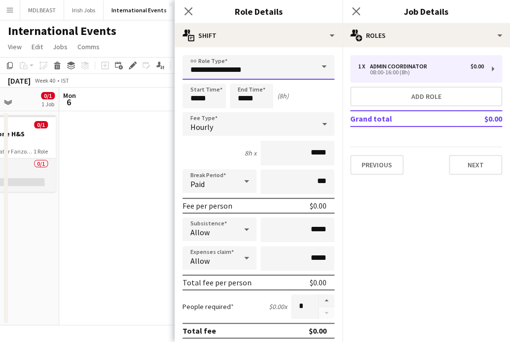
click at [249, 66] on input "**********" at bounding box center [258, 67] width 152 height 25
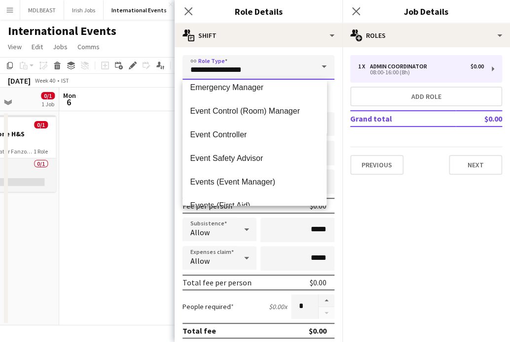
scroll to position [0, 0]
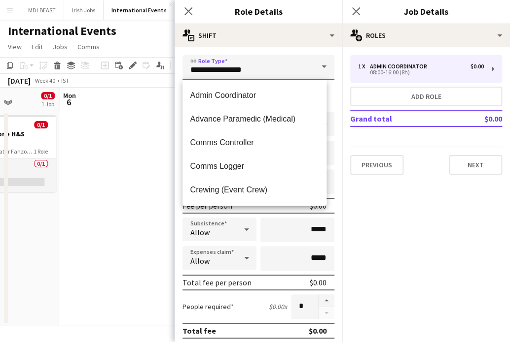
drag, startPoint x: 260, startPoint y: 72, endPoint x: 167, endPoint y: 73, distance: 93.1
click at [167, 73] on body "Menu Boards Boards Boards All jobs Status Workforce Workforce My Workforce Recr…" at bounding box center [255, 171] width 510 height 342
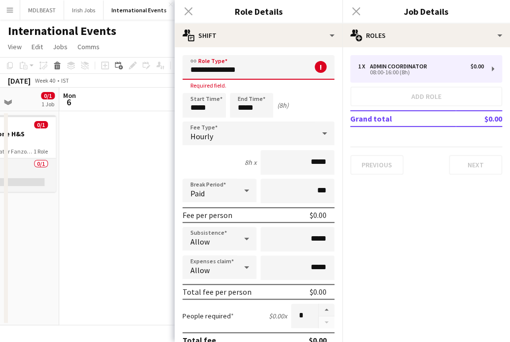
type input "**********"
click at [357, 10] on div "Close pop-in" at bounding box center [356, 11] width 28 height 23
click at [190, 9] on div "Close pop-in" at bounding box center [188, 11] width 28 height 23
click at [189, 15] on div "Close pop-in" at bounding box center [188, 11] width 28 height 23
drag, startPoint x: 246, startPoint y: 70, endPoint x: 177, endPoint y: 68, distance: 69.0
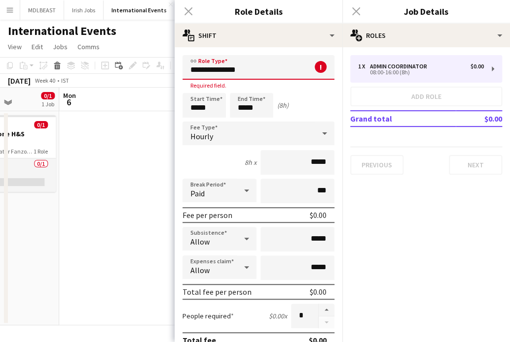
click at [177, 68] on form "**********" at bounding box center [258, 340] width 168 height 571
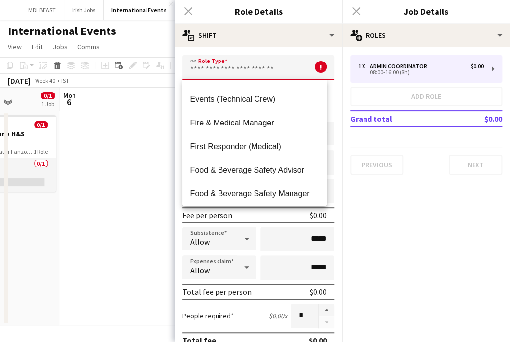
scroll to position [311, 0]
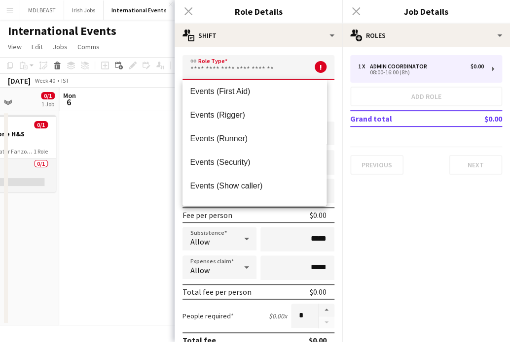
click at [189, 9] on div "Close pop-in" at bounding box center [188, 11] width 28 height 23
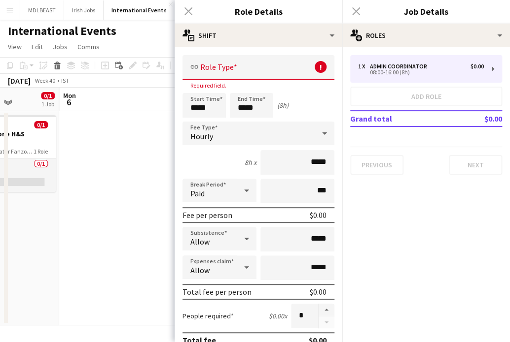
click at [354, 13] on div "Close pop-in" at bounding box center [356, 11] width 28 height 23
click at [114, 102] on app-board-header-date "Mon 6" at bounding box center [118, 100] width 118 height 24
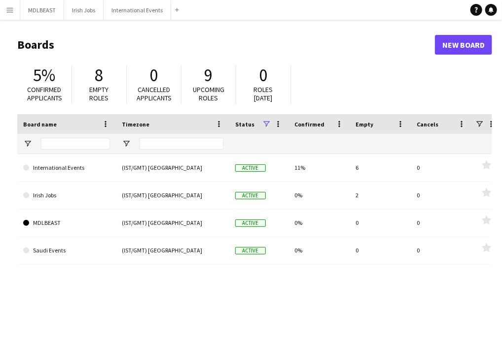
click at [7, 7] on app-icon "Menu" at bounding box center [10, 10] width 8 height 8
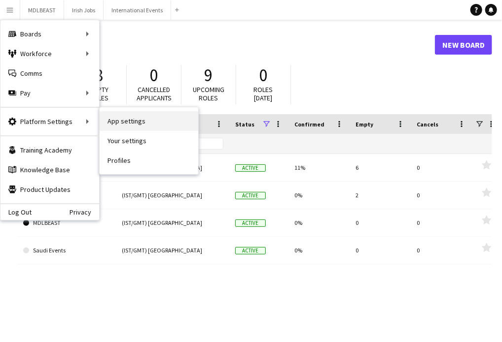
click at [131, 118] on link "App settings" at bounding box center [149, 121] width 99 height 20
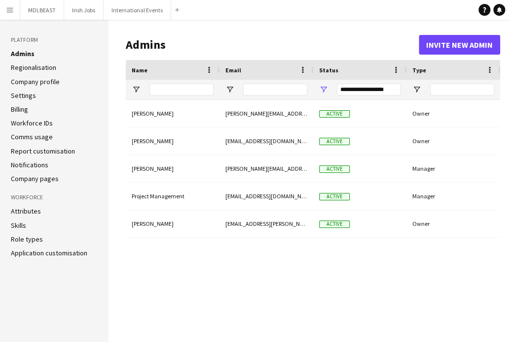
click at [22, 238] on link "Role types" at bounding box center [27, 239] width 32 height 9
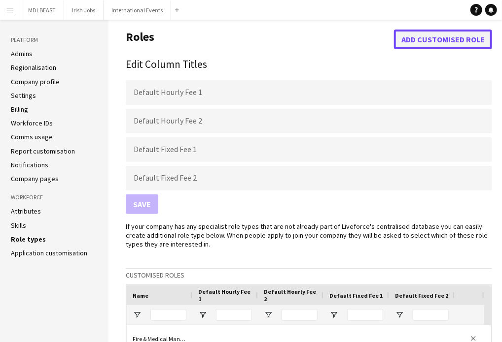
click at [420, 38] on button "Add customised role" at bounding box center [443, 40] width 98 height 20
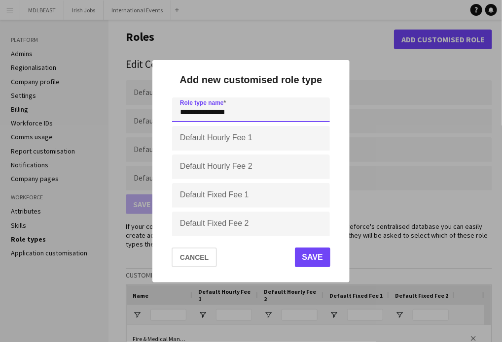
type input "**********"
click at [311, 258] on button "Save" at bounding box center [312, 258] width 35 height 20
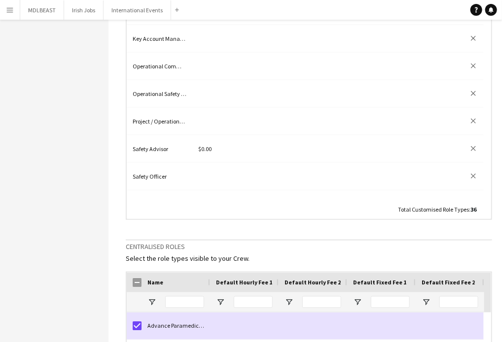
scroll to position [465, 0]
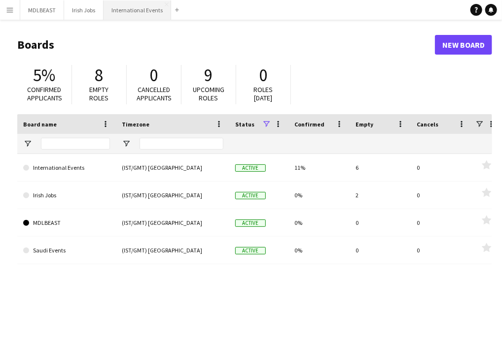
click at [136, 10] on button "International Events Close" at bounding box center [137, 9] width 68 height 19
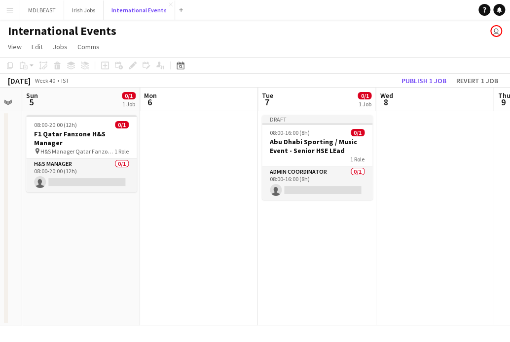
scroll to position [0, 337]
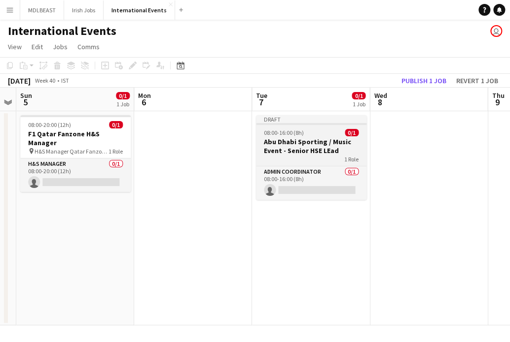
click at [246, 140] on h3 "Abu Dhabi Sporting / Music Event - Senior HSE LEad" at bounding box center [311, 146] width 110 height 18
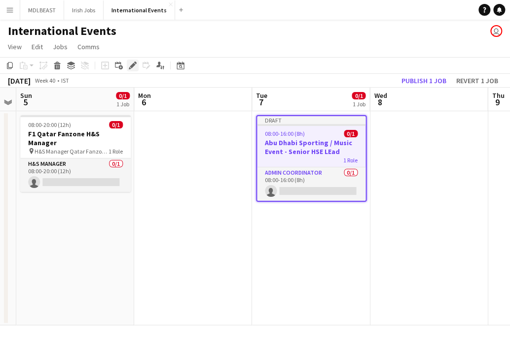
click at [130, 66] on icon "Edit" at bounding box center [133, 66] width 8 height 8
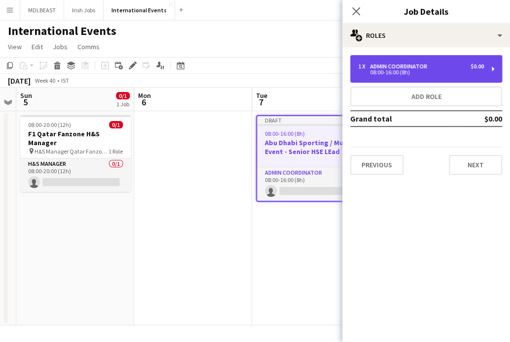
click at [246, 62] on div "1 x Admin Coordinator $0.00 08:00-16:00 (8h)" at bounding box center [426, 69] width 152 height 28
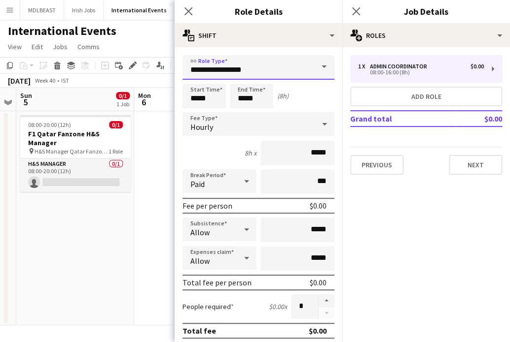
click at [246, 73] on input "**********" at bounding box center [258, 67] width 152 height 25
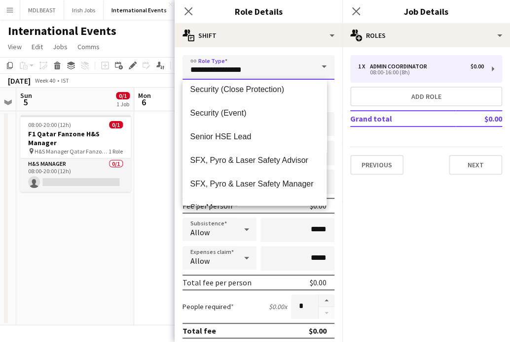
scroll to position [929, 0]
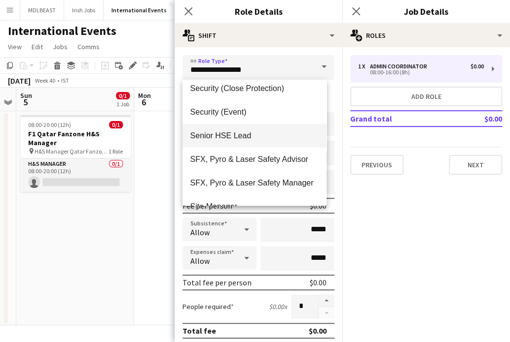
click at [215, 132] on span "Senior HSE Lead" at bounding box center [254, 135] width 129 height 9
type input "**********"
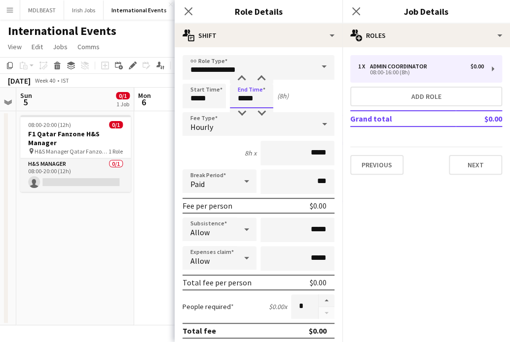
click at [246, 102] on input "*****" at bounding box center [251, 96] width 43 height 25
click at [245, 113] on div at bounding box center [242, 113] width 20 height 10
click at [242, 76] on div at bounding box center [242, 79] width 20 height 10
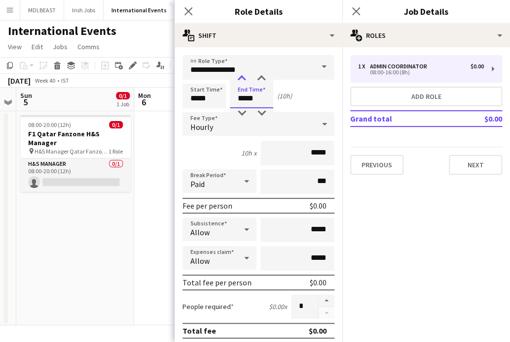
click at [242, 76] on div at bounding box center [242, 79] width 20 height 10
type input "*****"
click at [242, 76] on div at bounding box center [242, 79] width 20 height 10
click at [204, 149] on div "12h x *****" at bounding box center [258, 153] width 152 height 25
click at [209, 127] on span "Hourly" at bounding box center [201, 127] width 23 height 10
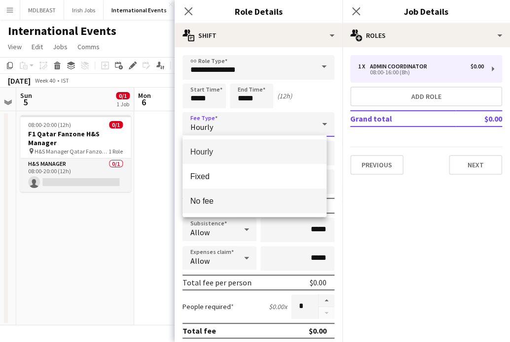
click at [206, 203] on span "No fee" at bounding box center [254, 201] width 129 height 9
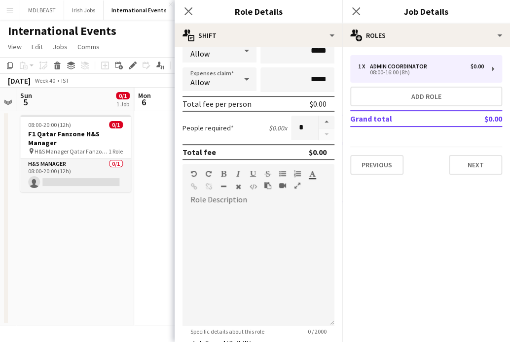
scroll to position [200, 0]
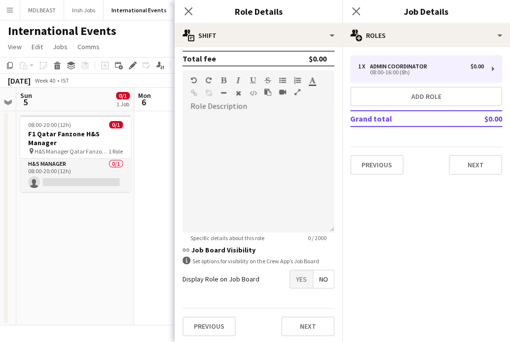
click at [246, 276] on span "Yes" at bounding box center [301, 280] width 23 height 18
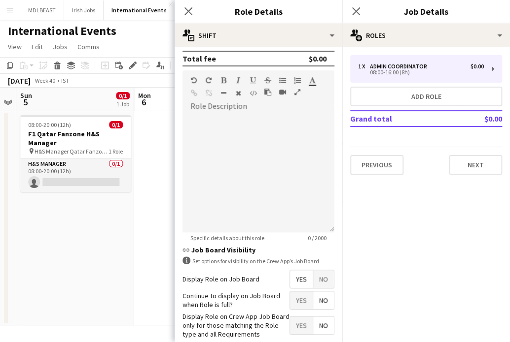
scroll to position [250, 0]
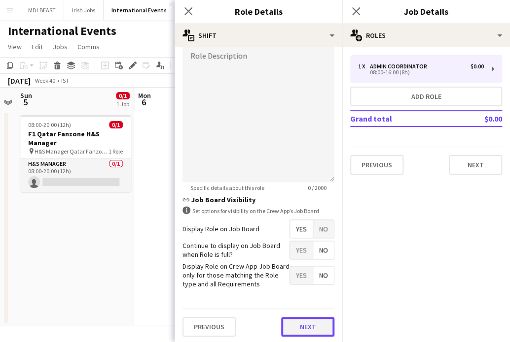
click at [246, 326] on button "Next" at bounding box center [307, 327] width 53 height 20
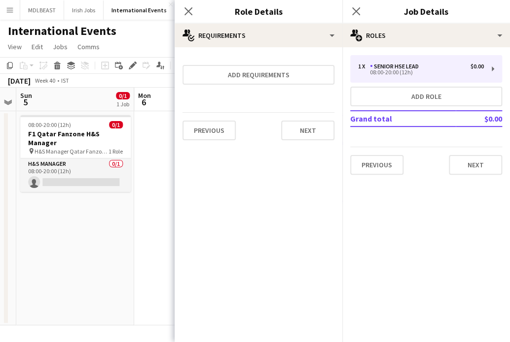
scroll to position [0, 0]
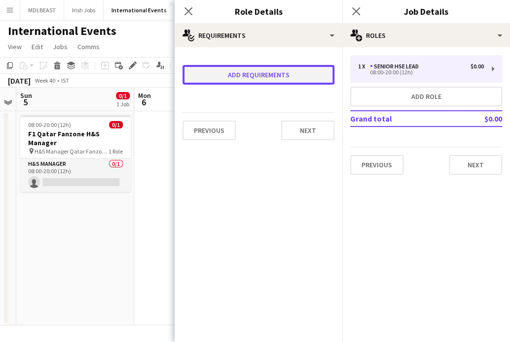
click at [244, 74] on button "Add requirements" at bounding box center [258, 75] width 152 height 20
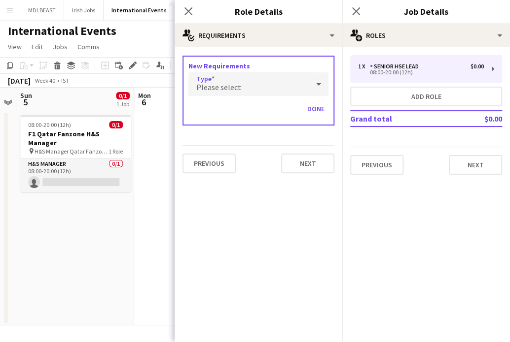
click at [229, 85] on span "Please select" at bounding box center [218, 87] width 45 height 10
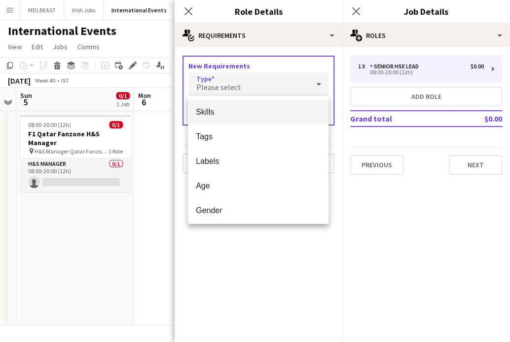
click at [215, 113] on span "Skills" at bounding box center [258, 111] width 125 height 9
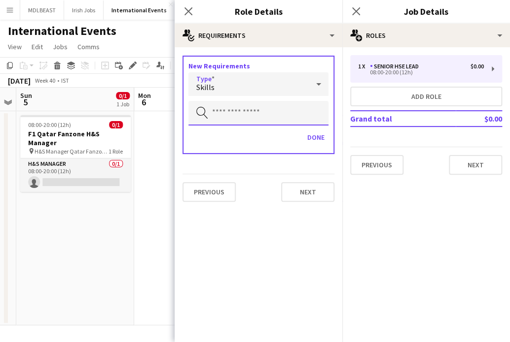
click at [230, 113] on input "text" at bounding box center [258, 113] width 140 height 25
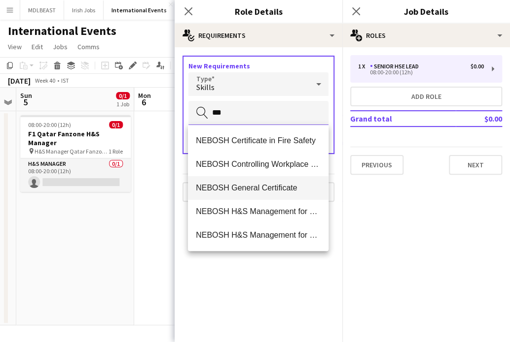
scroll to position [95, 0]
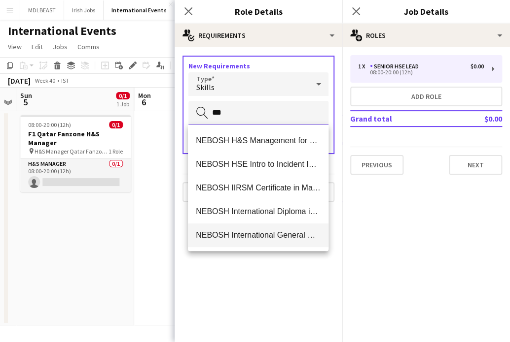
type input "***"
click at [246, 229] on mat-option "NEBOSH International General Certificate" at bounding box center [258, 236] width 140 height 24
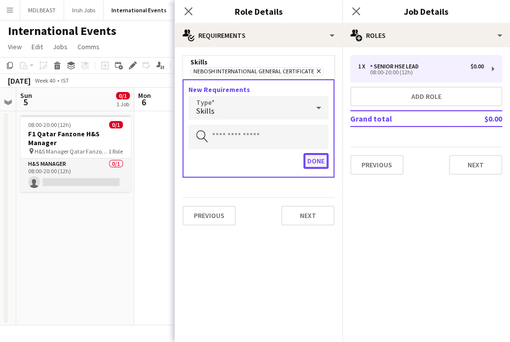
click at [246, 159] on button "Done" at bounding box center [315, 161] width 25 height 16
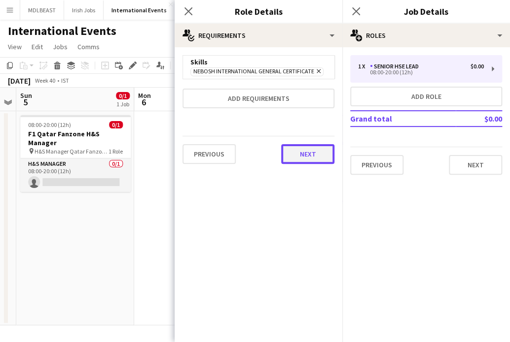
click at [246, 149] on button "Next" at bounding box center [307, 154] width 53 height 20
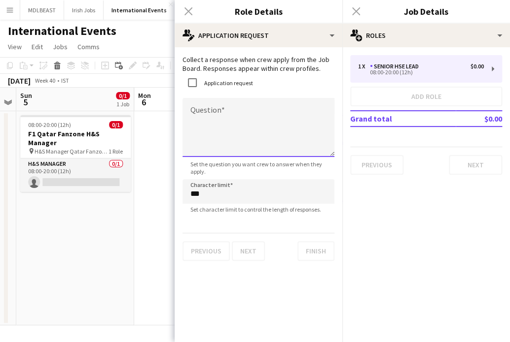
click at [211, 116] on textarea "Question" at bounding box center [258, 127] width 152 height 59
paste textarea "**********"
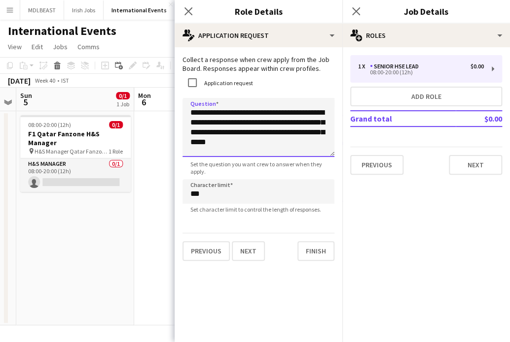
drag, startPoint x: 227, startPoint y: 114, endPoint x: 186, endPoint y: 116, distance: 40.9
click at [186, 116] on textarea "**********" at bounding box center [258, 127] width 152 height 59
type textarea "**********"
click at [213, 198] on input "***" at bounding box center [258, 191] width 152 height 25
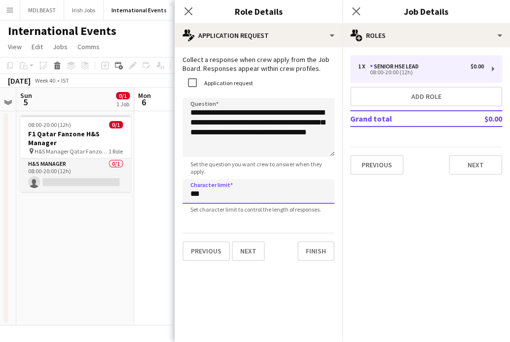
type input "****"
click at [246, 250] on button "Finish" at bounding box center [315, 251] width 37 height 20
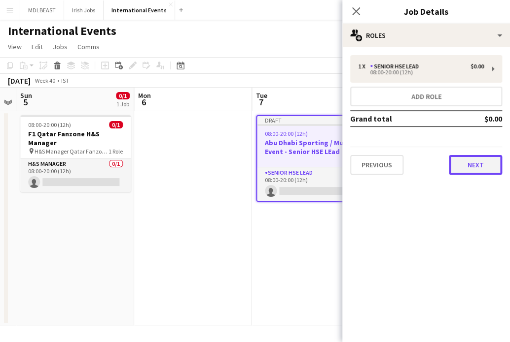
click at [246, 161] on button "Next" at bounding box center [474, 165] width 53 height 20
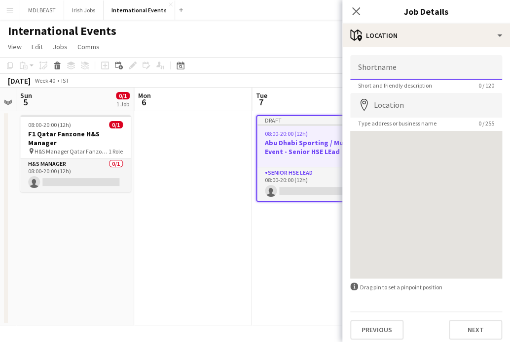
click at [246, 67] on input "Shortname" at bounding box center [426, 67] width 152 height 25
type input "**********"
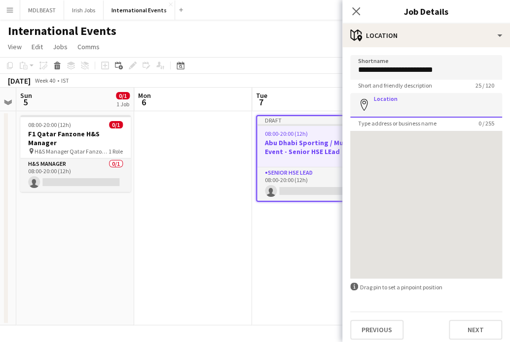
click at [246, 98] on input "Location" at bounding box center [426, 105] width 152 height 25
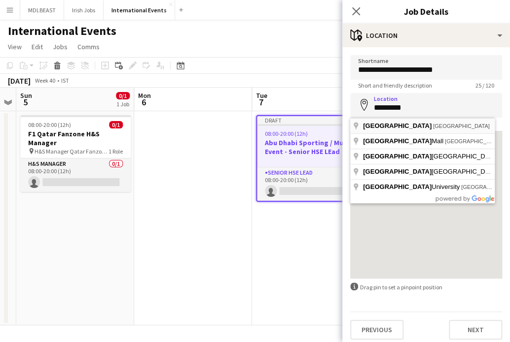
type input "**********"
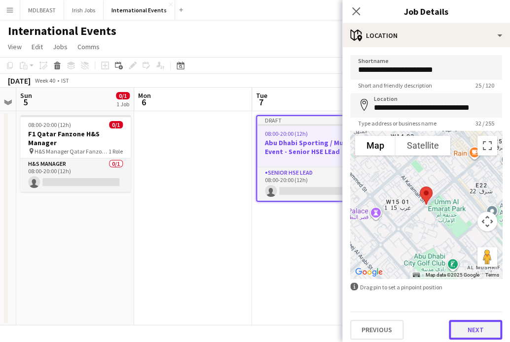
click at [246, 329] on button "Next" at bounding box center [474, 330] width 53 height 20
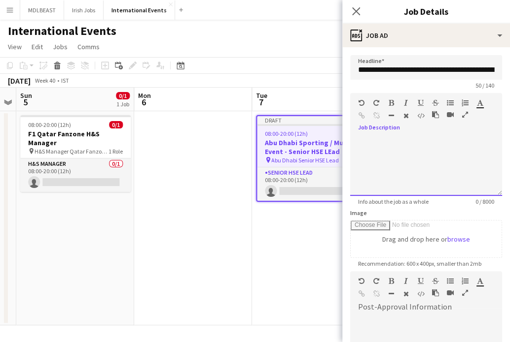
click at [246, 137] on div at bounding box center [426, 166] width 152 height 59
click at [246, 132] on div at bounding box center [426, 163] width 152 height 66
paste div
click at [246, 172] on div at bounding box center [426, 172] width 136 height 10
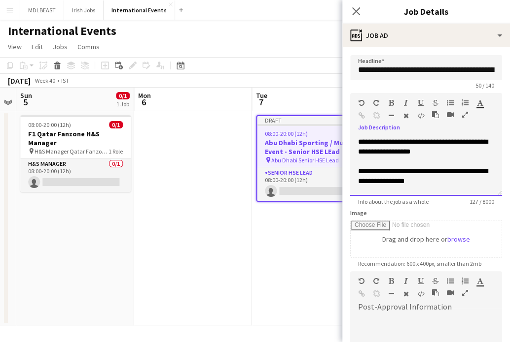
scroll to position [13, 0]
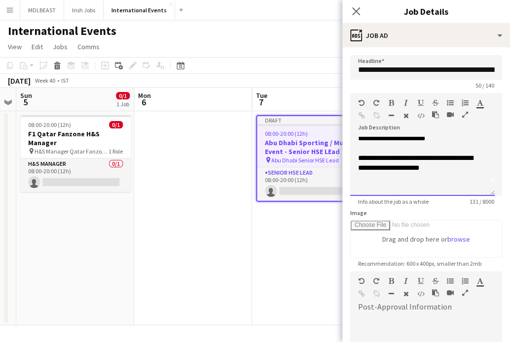
click at [246, 185] on div at bounding box center [422, 188] width 129 height 10
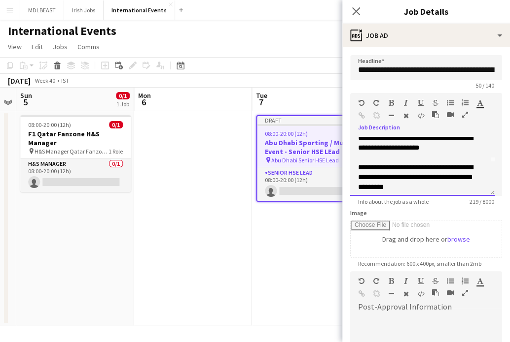
scroll to position [54, 0]
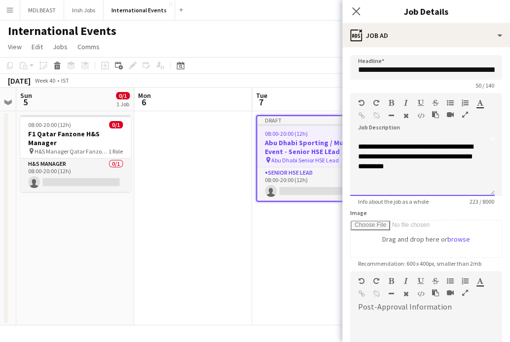
click at [246, 189] on div "**********" at bounding box center [422, 166] width 144 height 59
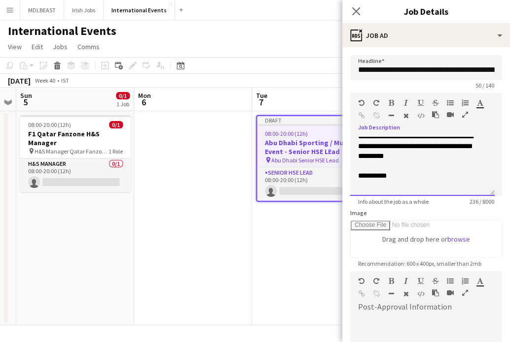
scroll to position [75, 0]
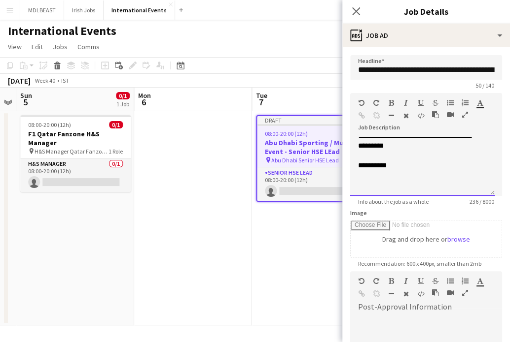
click at [246, 190] on div at bounding box center [422, 185] width 129 height 10
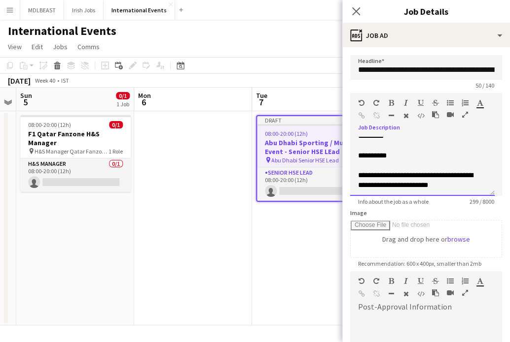
scroll to position [105, 0]
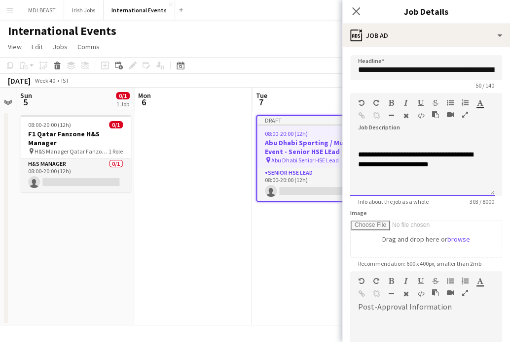
click at [246, 189] on div at bounding box center [422, 184] width 129 height 10
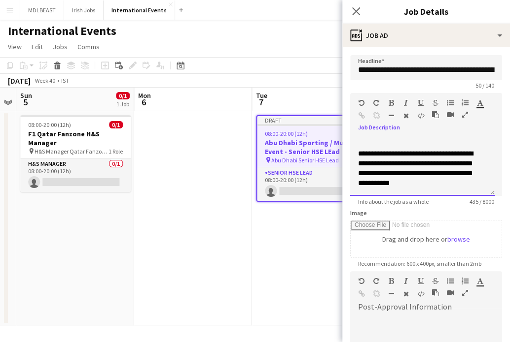
scroll to position [157, 0]
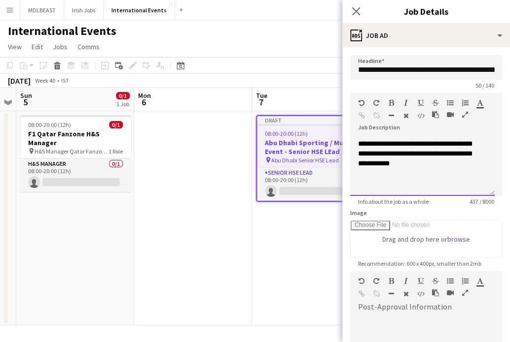
click at [246, 185] on div at bounding box center [422, 183] width 129 height 10
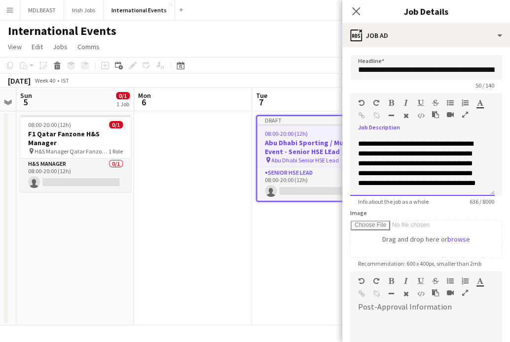
scroll to position [229, 0]
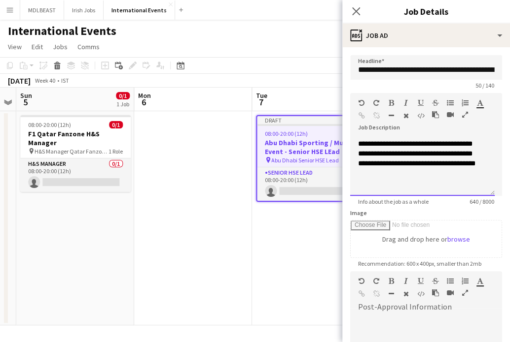
click at [246, 187] on div at bounding box center [422, 183] width 129 height 10
click at [246, 188] on div at bounding box center [422, 183] width 129 height 10
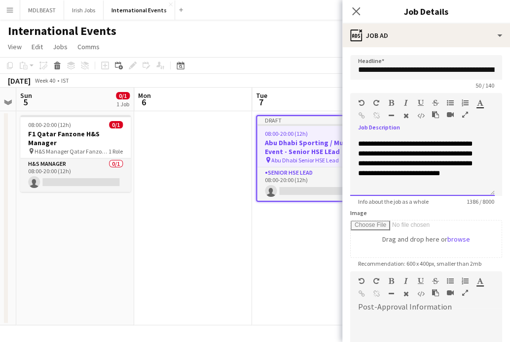
scroll to position [475, 0]
click at [246, 188] on div at bounding box center [422, 183] width 129 height 10
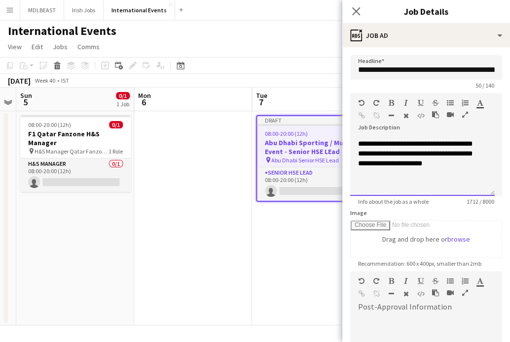
click at [246, 188] on div at bounding box center [422, 183] width 129 height 10
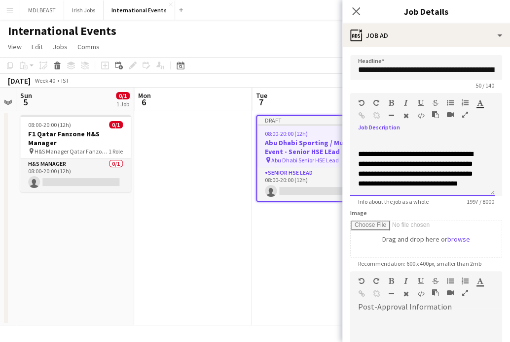
scroll to position [690, 0]
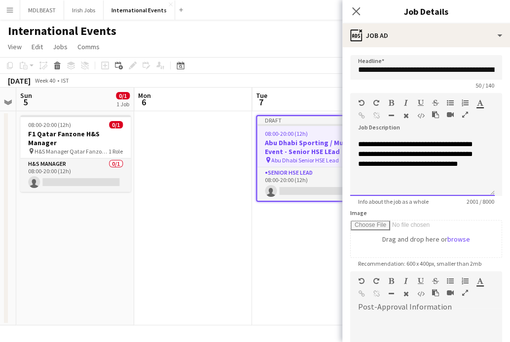
click at [246, 178] on div at bounding box center [422, 174] width 129 height 10
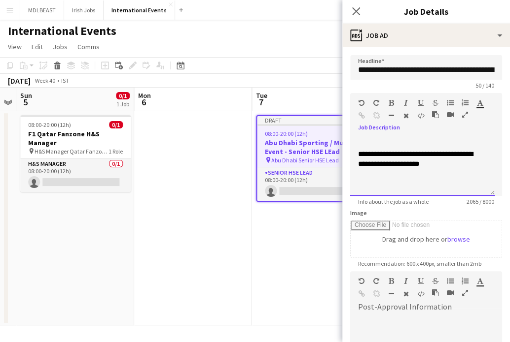
scroll to position [720, 0]
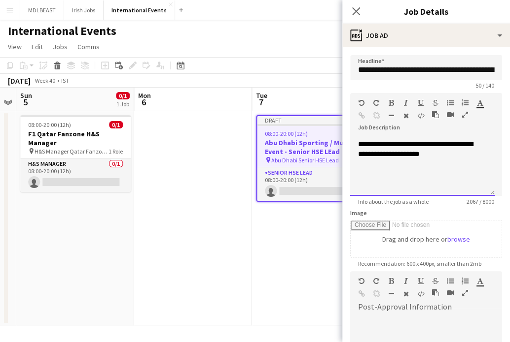
click at [246, 178] on div at bounding box center [422, 174] width 129 height 10
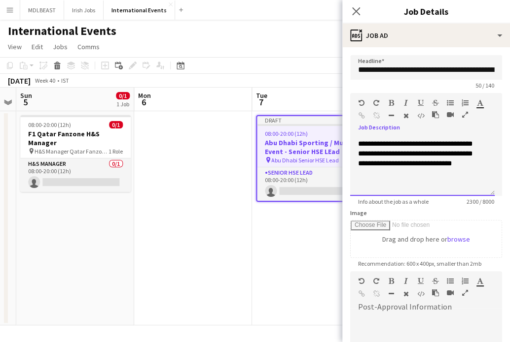
scroll to position [802, 0]
click at [246, 178] on div at bounding box center [422, 174] width 129 height 10
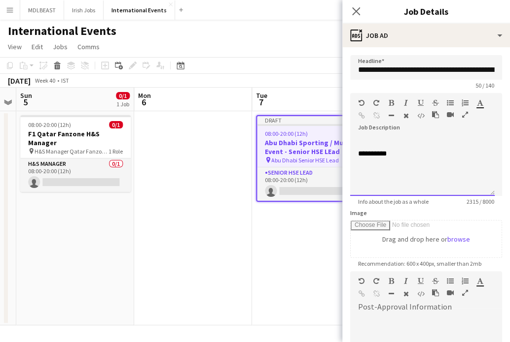
click at [246, 178] on div at bounding box center [422, 174] width 129 height 10
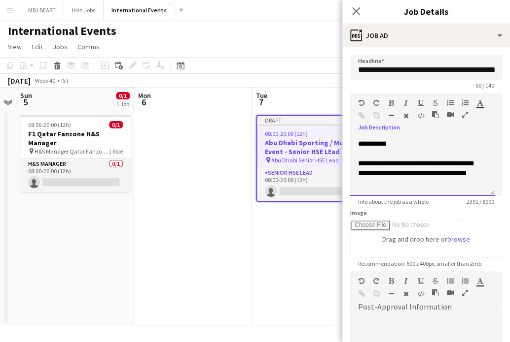
scroll to position [864, 0]
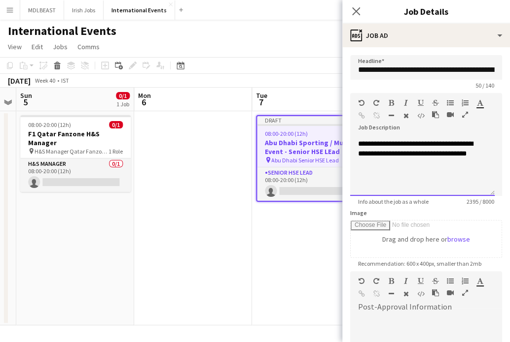
click at [246, 178] on div at bounding box center [422, 174] width 129 height 10
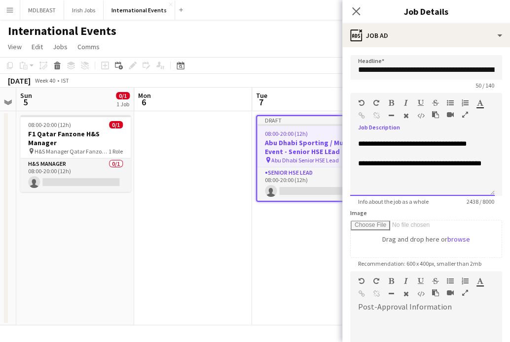
scroll to position [895, 0]
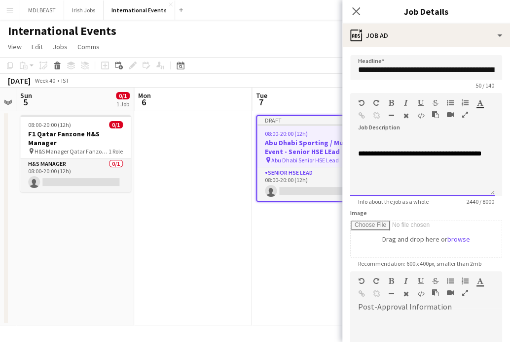
click at [246, 178] on div at bounding box center [422, 174] width 129 height 10
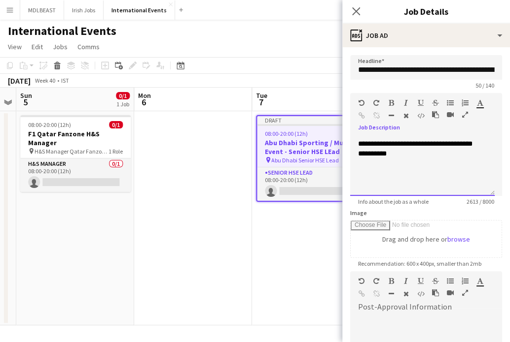
scroll to position [956, 0]
click at [246, 178] on div at bounding box center [422, 174] width 129 height 10
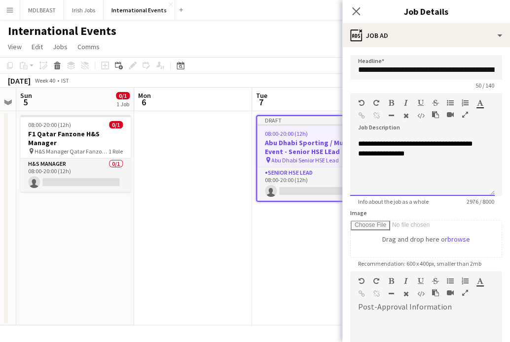
click at [246, 178] on div at bounding box center [422, 174] width 129 height 10
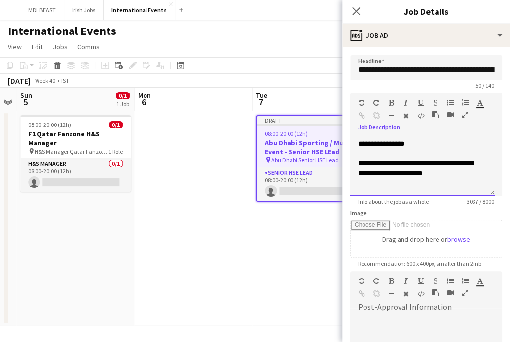
scroll to position [143, 0]
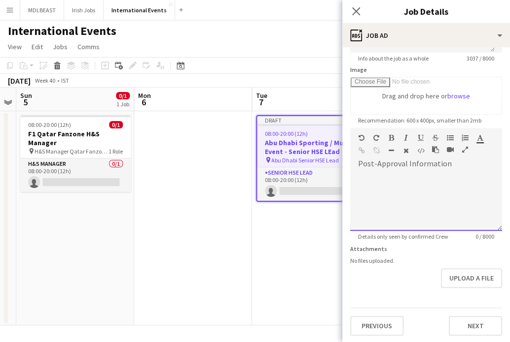
click at [246, 170] on span at bounding box center [358, 172] width 16 height 14
click at [246, 181] on div at bounding box center [426, 201] width 152 height 59
paste div
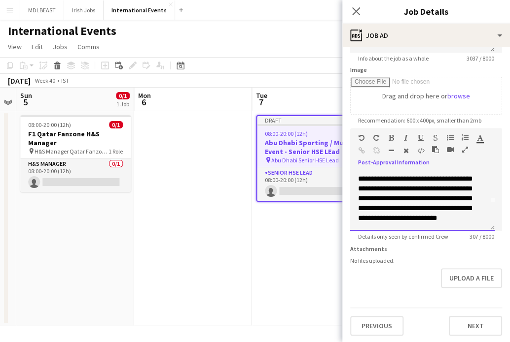
scroll to position [0, 0]
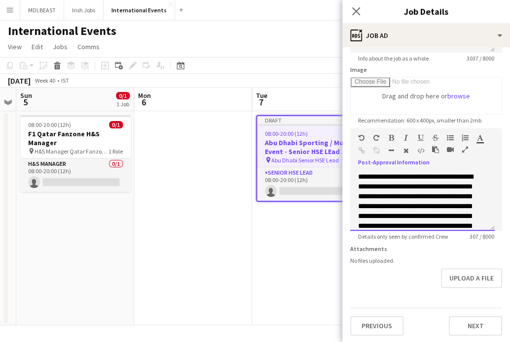
click at [246, 174] on span "**********" at bounding box center [415, 211] width 115 height 76
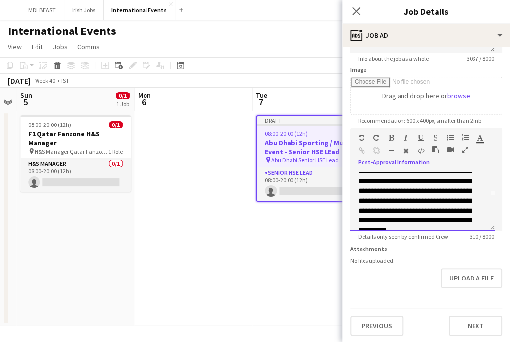
scroll to position [35, 0]
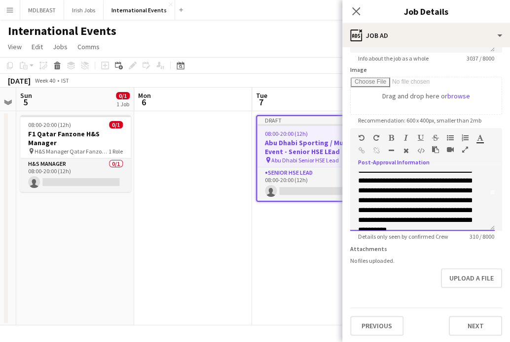
click at [246, 173] on span "**********" at bounding box center [415, 196] width 115 height 76
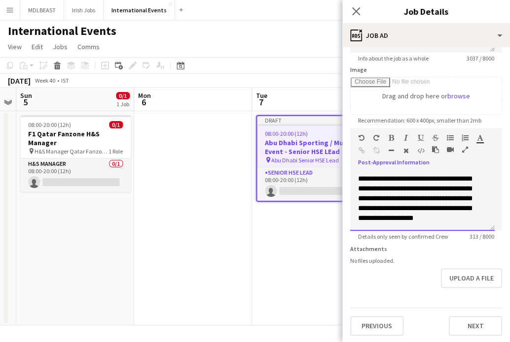
scroll to position [59, 0]
click at [246, 199] on span "**********" at bounding box center [415, 194] width 115 height 56
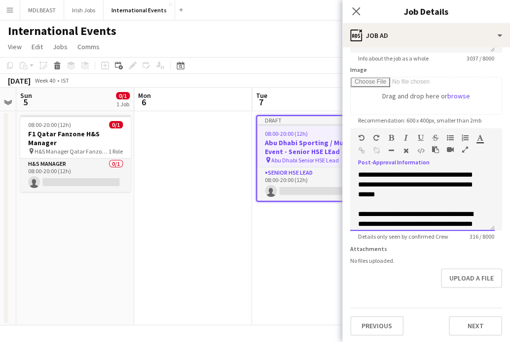
scroll to position [82, 0]
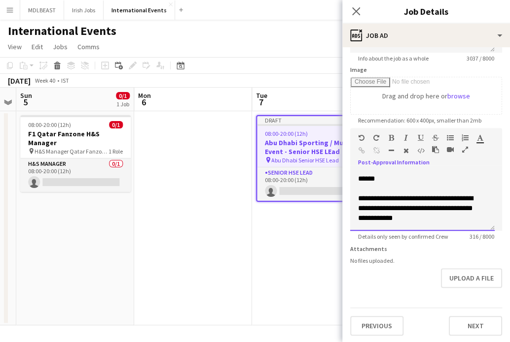
click at [246, 216] on span "**********" at bounding box center [415, 208] width 115 height 27
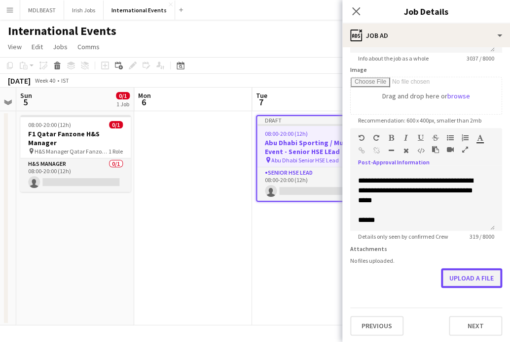
click at [246, 283] on button "Upload a file" at bounding box center [471, 279] width 61 height 20
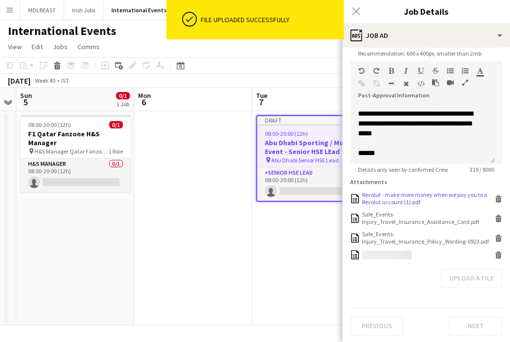
scroll to position [225, 0]
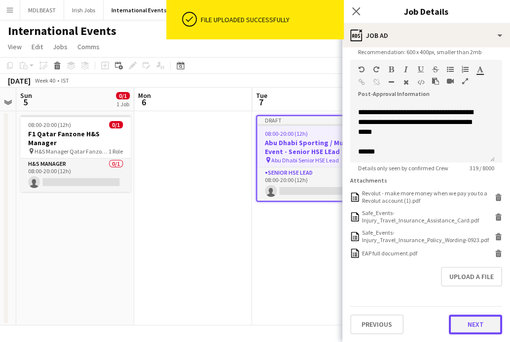
click at [246, 328] on button "Next" at bounding box center [474, 325] width 53 height 20
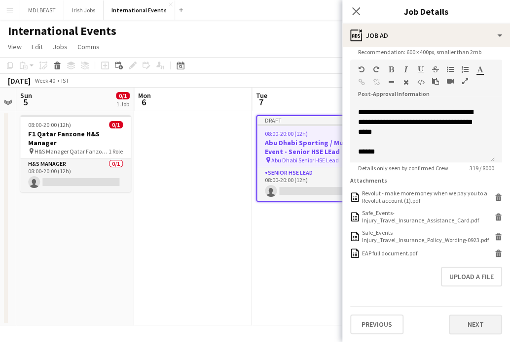
scroll to position [0, 0]
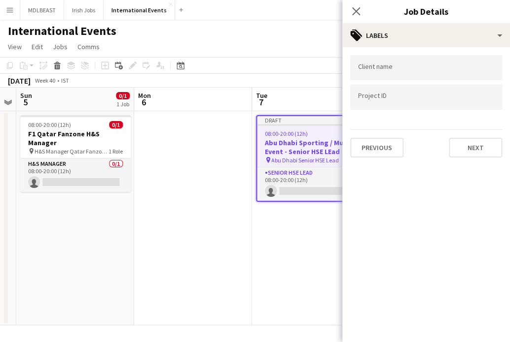
click at [246, 66] on form at bounding box center [426, 67] width 136 height 10
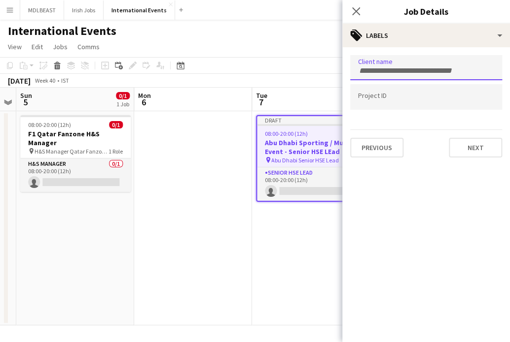
click at [246, 99] on input "Type to search project ID labels..." at bounding box center [426, 97] width 136 height 9
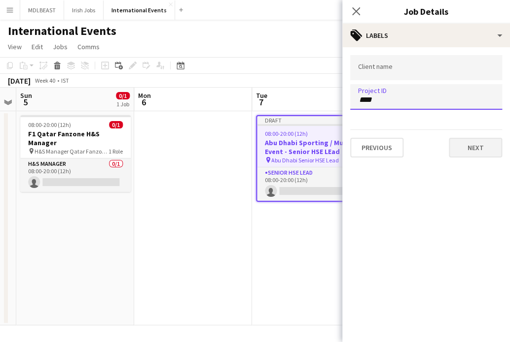
type input "****"
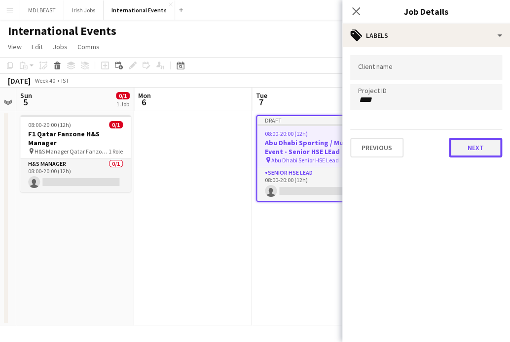
click at [246, 143] on button "Next" at bounding box center [474, 148] width 53 height 20
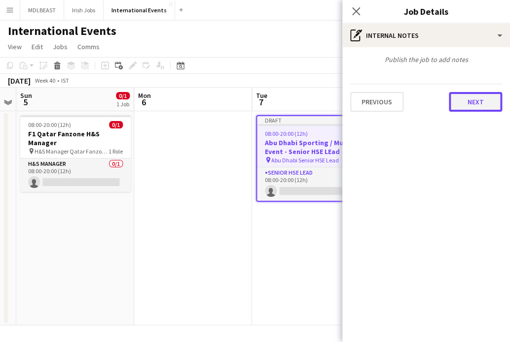
click at [246, 103] on button "Next" at bounding box center [474, 102] width 53 height 20
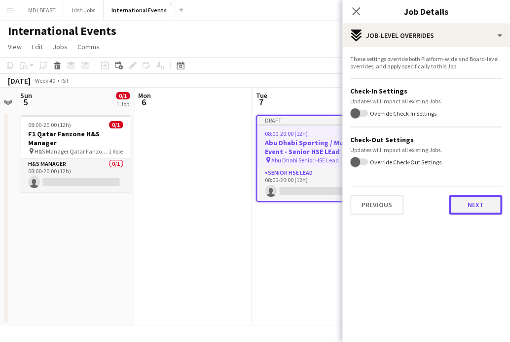
click at [246, 204] on button "Next" at bounding box center [474, 205] width 53 height 20
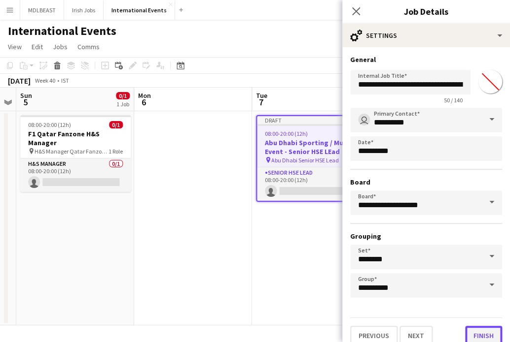
click at [246, 335] on button "Finish" at bounding box center [483, 336] width 37 height 20
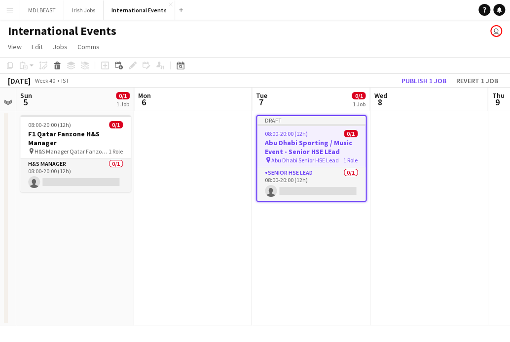
click at [246, 245] on app-date-cell at bounding box center [429, 218] width 118 height 214
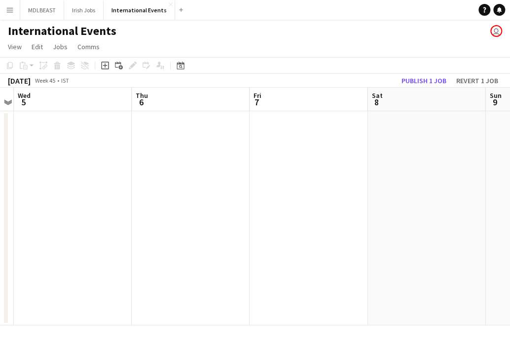
scroll to position [0, 341]
click at [246, 181] on app-date-cell at bounding box center [307, 218] width 118 height 214
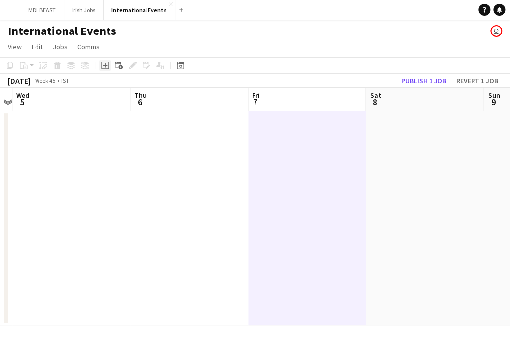
click at [103, 68] on icon "Add job" at bounding box center [105, 66] width 8 height 8
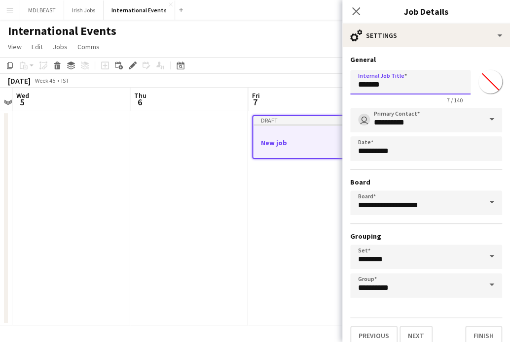
drag, startPoint x: 398, startPoint y: 85, endPoint x: 339, endPoint y: 85, distance: 59.1
click at [246, 85] on body "Menu Boards Boards Boards All jobs Status Workforce Workforce My Workforce Recr…" at bounding box center [255, 171] width 510 height 342
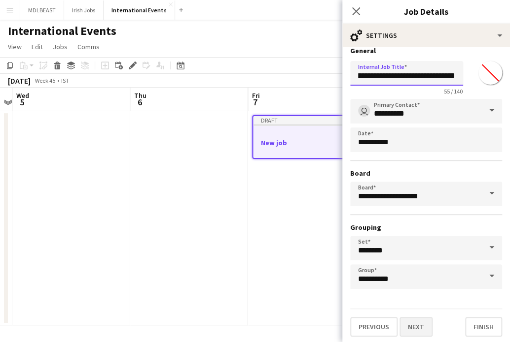
type input "**********"
click at [246, 326] on button "Next" at bounding box center [415, 327] width 33 height 20
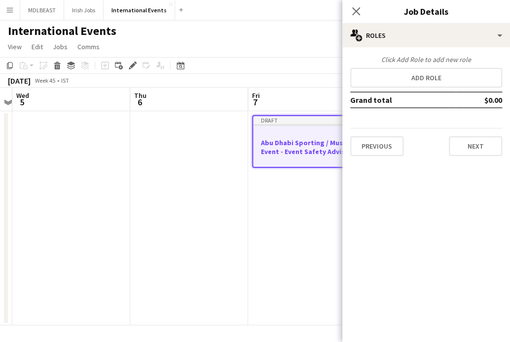
scroll to position [0, 0]
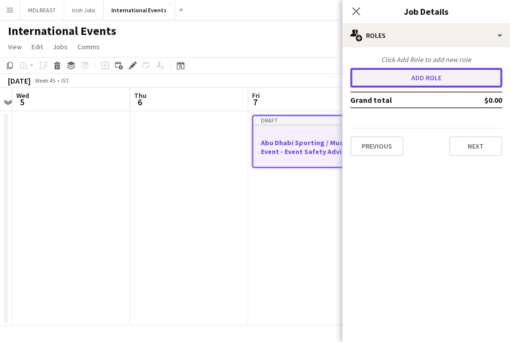
click at [246, 81] on button "Add role" at bounding box center [426, 78] width 152 height 20
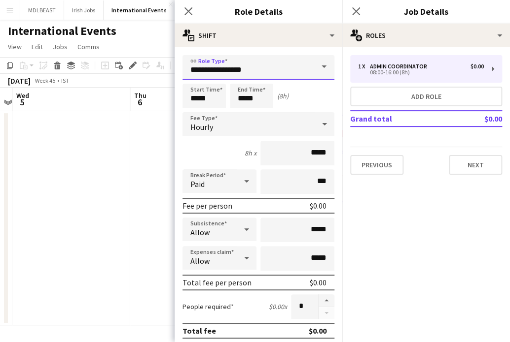
click at [246, 69] on input "**********" at bounding box center [258, 67] width 152 height 25
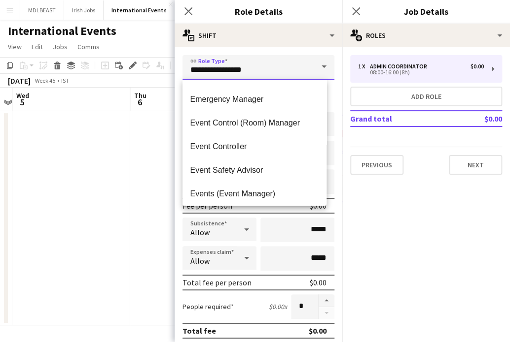
scroll to position [207, 0]
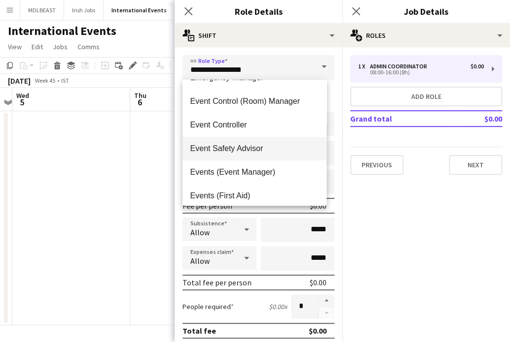
click at [232, 149] on span "Event Safety Advisor" at bounding box center [254, 148] width 129 height 9
type input "**********"
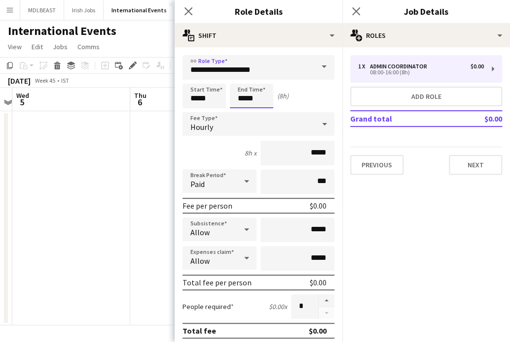
click at [246, 95] on input "*****" at bounding box center [251, 96] width 43 height 25
click at [242, 78] on div at bounding box center [242, 79] width 20 height 10
type input "*****"
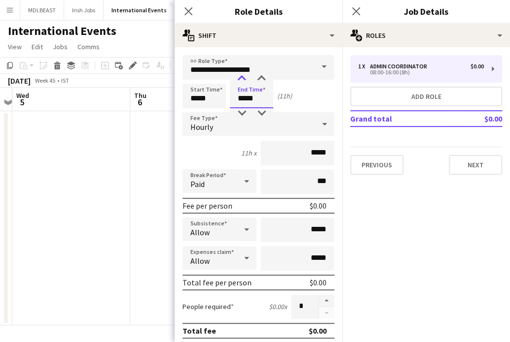
click at [242, 78] on div at bounding box center [242, 79] width 20 height 10
click at [223, 134] on div "Hourly" at bounding box center [248, 124] width 132 height 24
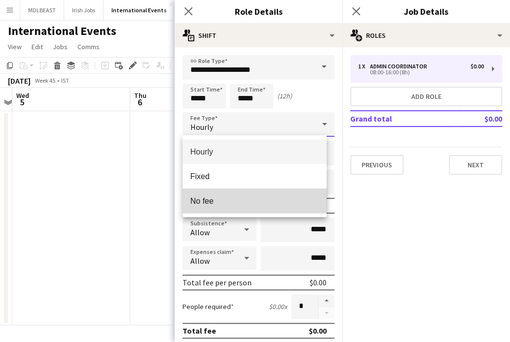
click at [205, 199] on span "No fee" at bounding box center [254, 201] width 129 height 9
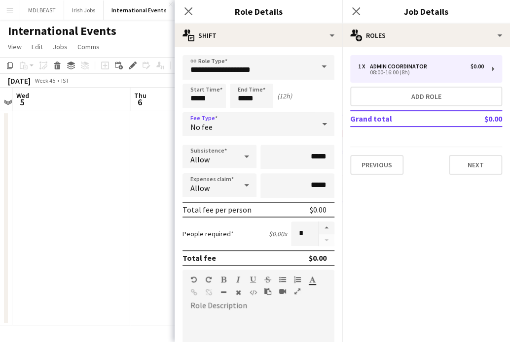
scroll to position [200, 0]
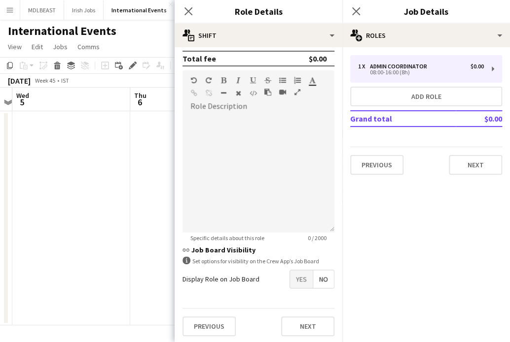
click at [246, 282] on span "Yes" at bounding box center [301, 280] width 23 height 18
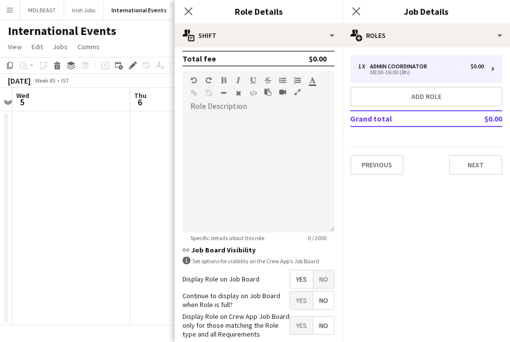
scroll to position [250, 0]
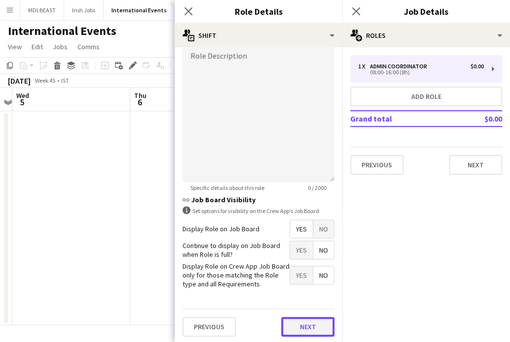
click at [246, 323] on button "Next" at bounding box center [307, 327] width 53 height 20
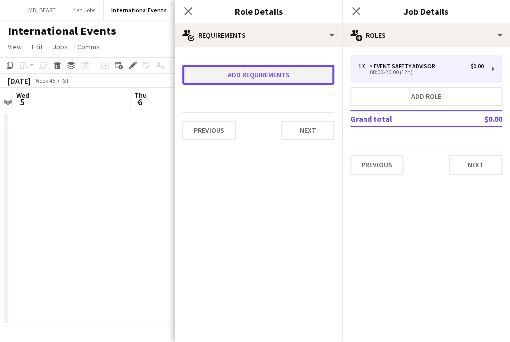
click at [246, 76] on button "Add requirements" at bounding box center [258, 75] width 152 height 20
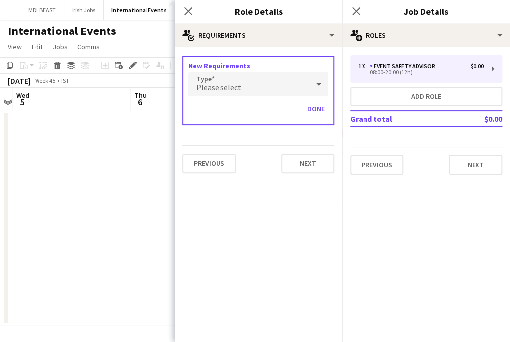
click at [228, 82] on span "Please select" at bounding box center [218, 87] width 45 height 10
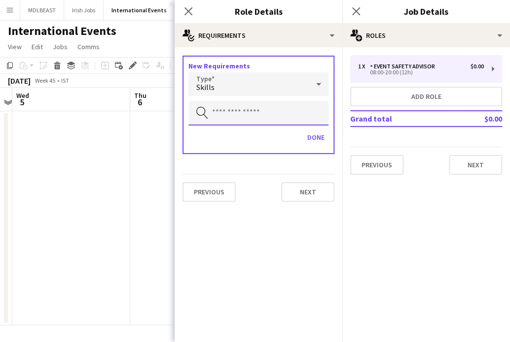
click at [225, 108] on input "text" at bounding box center [258, 113] width 140 height 25
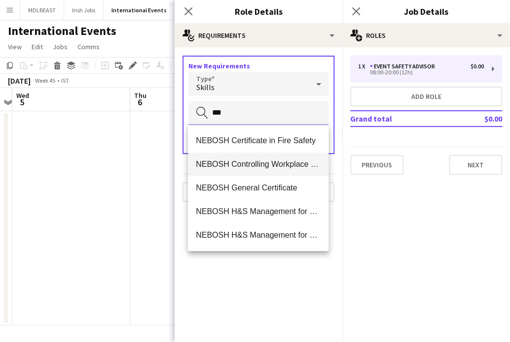
scroll to position [95, 0]
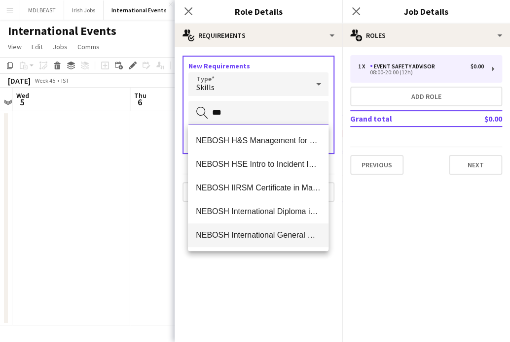
type input "***"
click at [243, 232] on span "NEBOSH International General Certificate" at bounding box center [258, 235] width 125 height 9
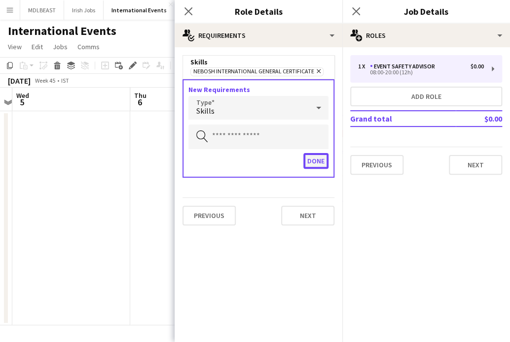
click at [246, 159] on button "Done" at bounding box center [315, 161] width 25 height 16
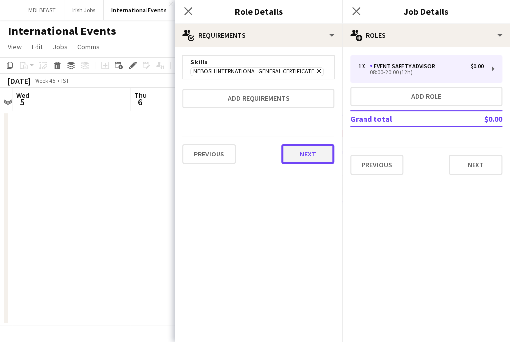
click at [246, 153] on button "Next" at bounding box center [307, 154] width 53 height 20
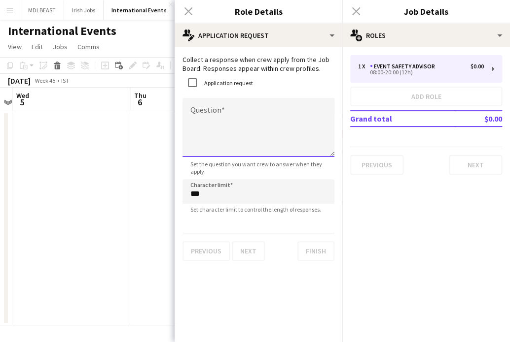
click at [197, 119] on textarea "Question" at bounding box center [258, 127] width 152 height 59
paste textarea "**********"
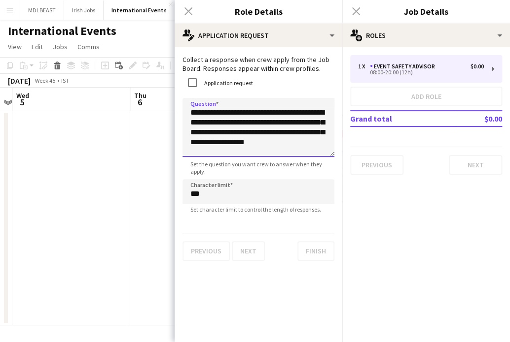
scroll to position [1, 0]
drag, startPoint x: 227, startPoint y: 111, endPoint x: 186, endPoint y: 112, distance: 40.9
click at [186, 112] on textarea "**********" at bounding box center [258, 127] width 152 height 59
type textarea "**********"
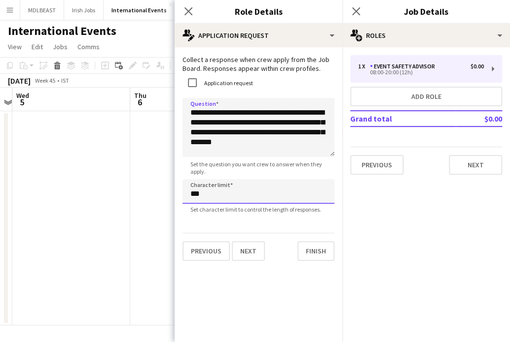
click at [209, 200] on input "***" at bounding box center [258, 191] width 152 height 25
type input "****"
click at [246, 251] on button "Finish" at bounding box center [315, 251] width 37 height 20
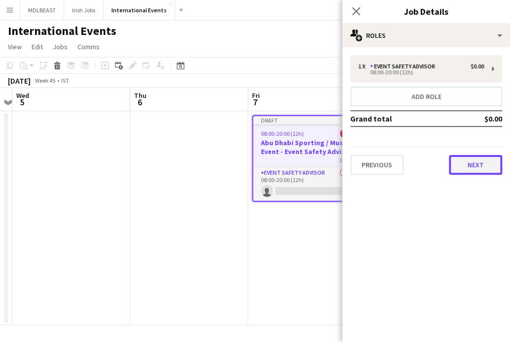
click at [246, 165] on button "Next" at bounding box center [474, 165] width 53 height 20
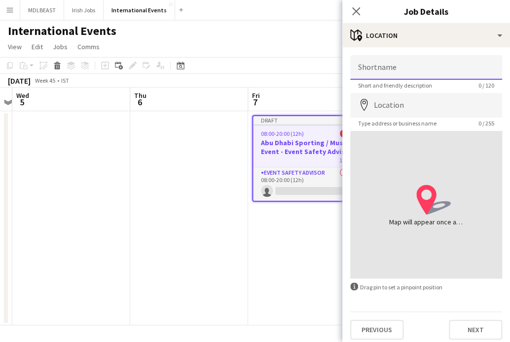
click at [246, 68] on input "Shortname" at bounding box center [426, 67] width 152 height 25
drag, startPoint x: 447, startPoint y: 70, endPoint x: 393, endPoint y: 70, distance: 54.7
click at [246, 70] on input "**********" at bounding box center [426, 67] width 152 height 25
type input "**********"
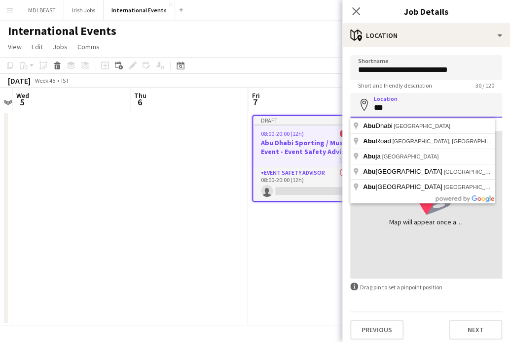
type input "**********"
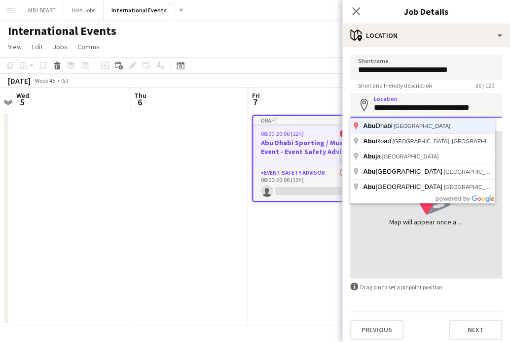
click button "Next" at bounding box center [474, 330] width 53 height 20
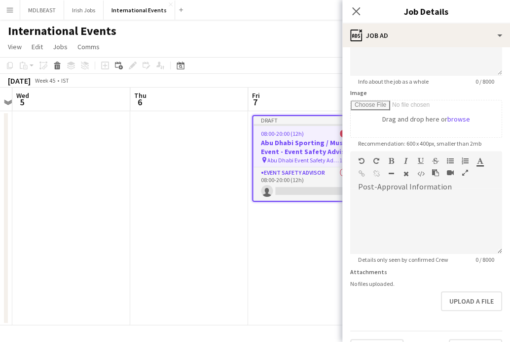
scroll to position [182, 0]
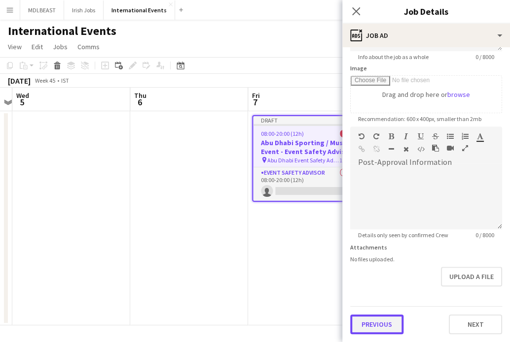
click at [246, 284] on form "**********" at bounding box center [426, 122] width 168 height 424
click at [246, 325] on button "Previous" at bounding box center [376, 326] width 53 height 20
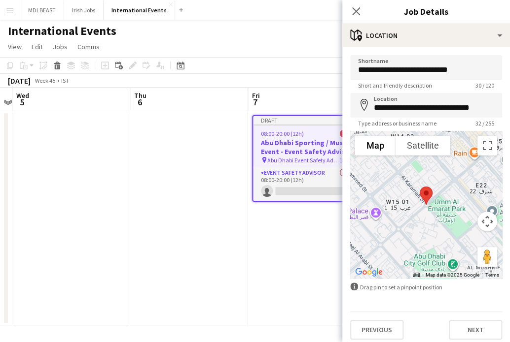
scroll to position [4, 0]
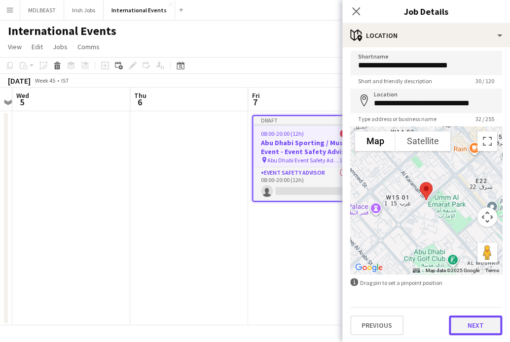
click at [246, 322] on button "Next" at bounding box center [474, 326] width 53 height 20
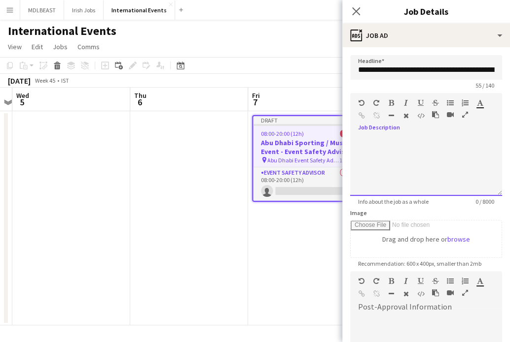
click at [246, 128] on div "default Heading 1 Heading 2 Heading 3 Heading 4 Heading 5 Heading 6 Heading 7 P…" at bounding box center [426, 111] width 152 height 37
click at [246, 130] on div at bounding box center [426, 163] width 152 height 66
paste div
click at [246, 169] on div at bounding box center [426, 172] width 136 height 10
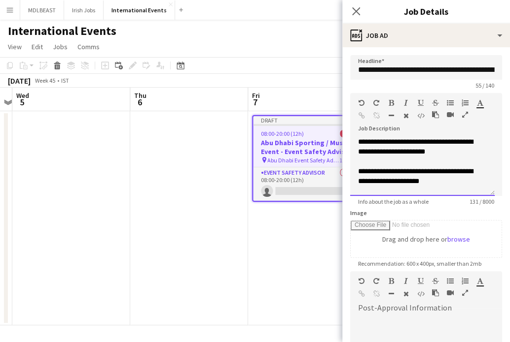
click at [246, 186] on div "**********" at bounding box center [422, 177] width 129 height 20
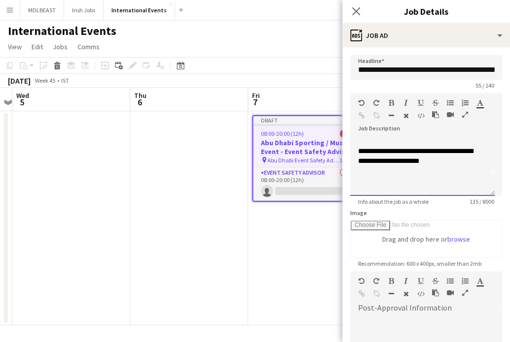
click at [246, 183] on div at bounding box center [422, 181] width 129 height 10
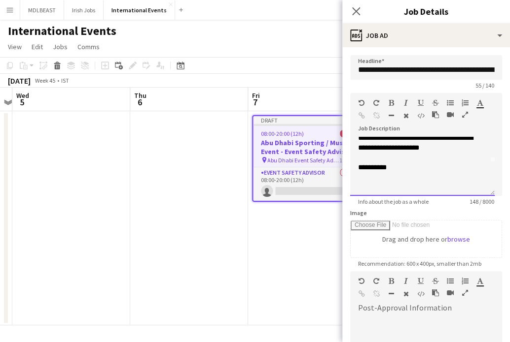
click at [246, 191] on div at bounding box center [422, 187] width 129 height 10
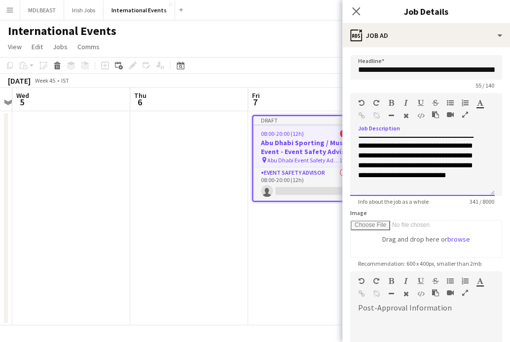
scroll to position [95, 0]
click at [246, 190] on div at bounding box center [422, 185] width 129 height 10
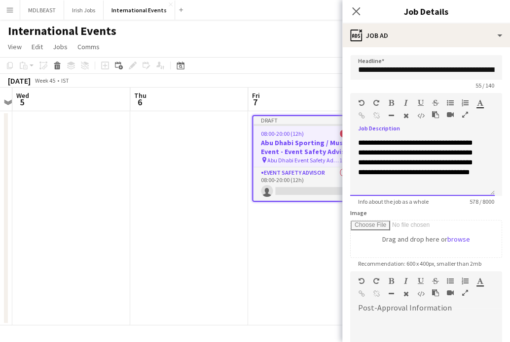
scroll to position [177, 0]
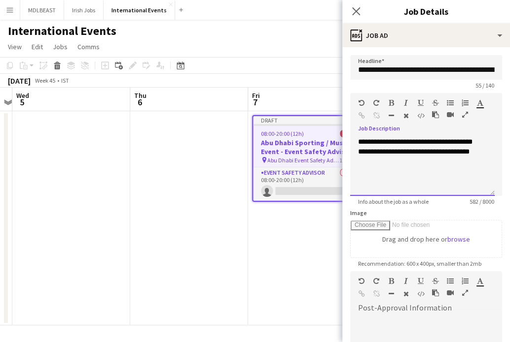
click at [246, 176] on div at bounding box center [422, 172] width 129 height 10
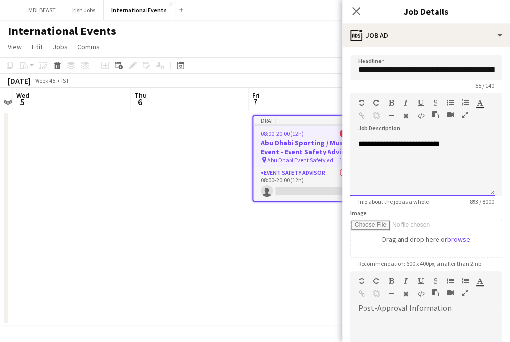
click at [246, 169] on div at bounding box center [422, 164] width 129 height 10
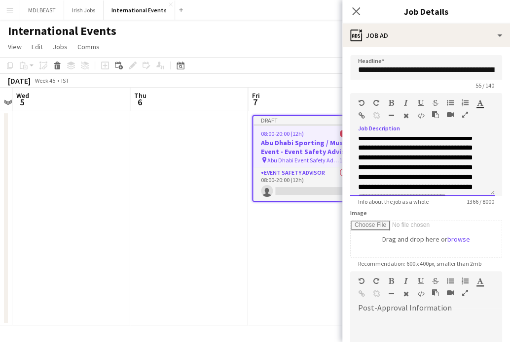
scroll to position [293, 0]
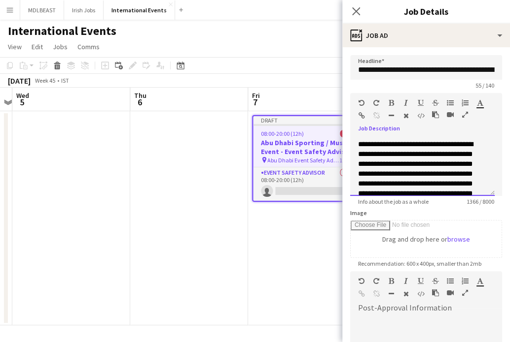
drag, startPoint x: 455, startPoint y: 172, endPoint x: 356, endPoint y: 175, distance: 99.1
click at [246, 175] on div "**********" at bounding box center [422, 166] width 144 height 59
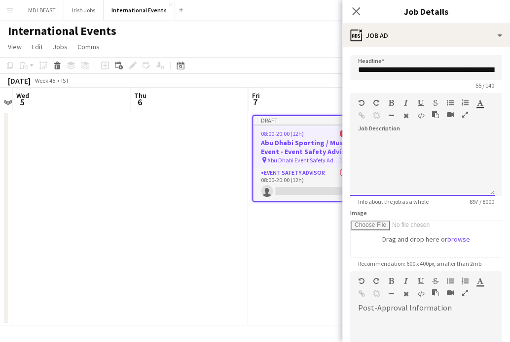
click at [246, 149] on div at bounding box center [422, 144] width 129 height 10
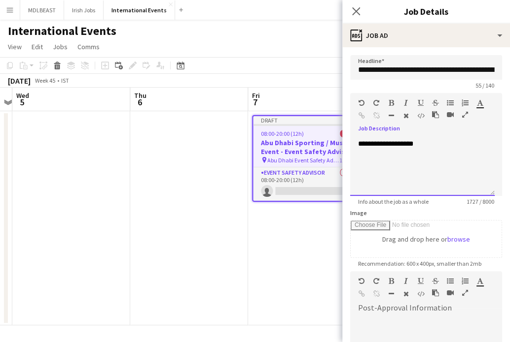
scroll to position [546, 0]
click at [246, 149] on div at bounding box center [422, 144] width 129 height 10
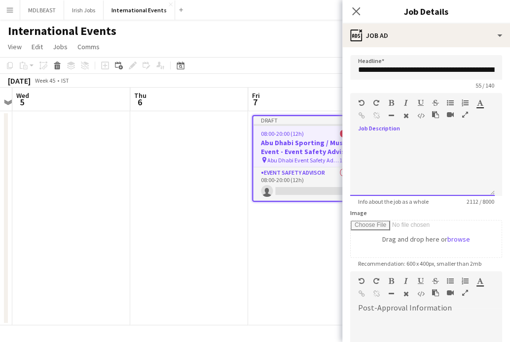
click at [246, 149] on div at bounding box center [422, 144] width 129 height 10
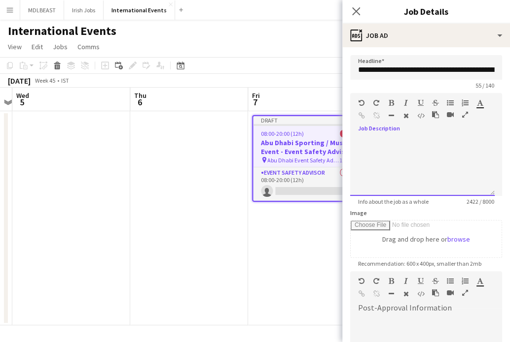
scroll to position [802, 0]
click at [246, 149] on div at bounding box center [422, 144] width 129 height 10
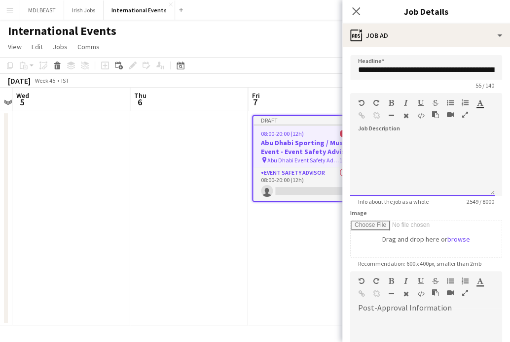
click at [246, 149] on div at bounding box center [422, 144] width 129 height 10
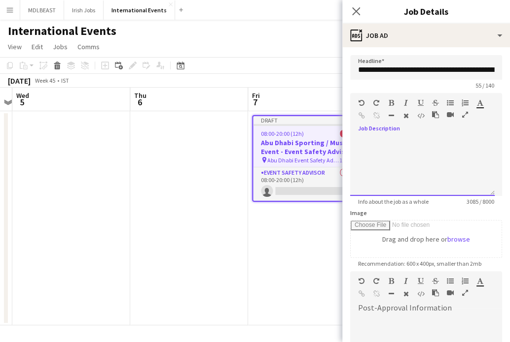
scroll to position [1058, 0]
click at [246, 149] on div at bounding box center [422, 144] width 129 height 10
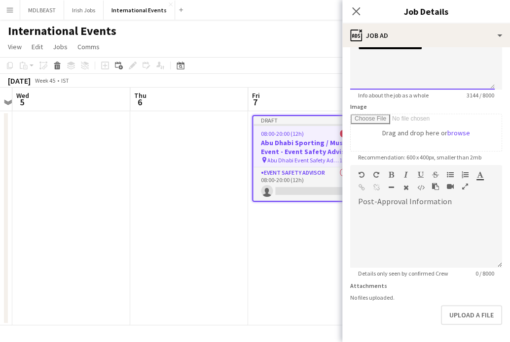
scroll to position [106, 0]
click at [246, 198] on div "default Heading 1 Heading 2 Heading 3 Heading 4 Heading 5 Heading 6 Heading 7 P…" at bounding box center [426, 183] width 152 height 37
click at [246, 205] on div at bounding box center [426, 235] width 152 height 66
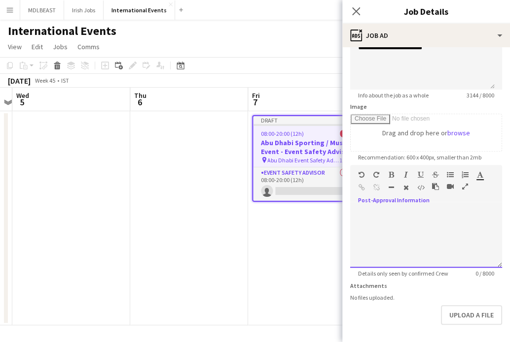
paste div
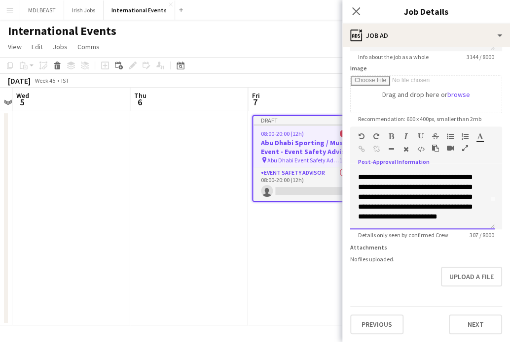
scroll to position [149, 0]
click at [246, 190] on span "**********" at bounding box center [415, 182] width 115 height 76
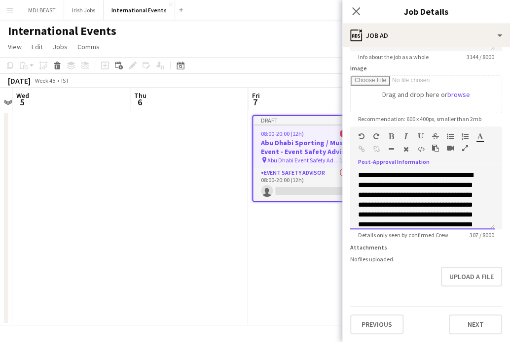
click at [246, 172] on span "**********" at bounding box center [415, 210] width 115 height 76
click at [246, 203] on span "**********" at bounding box center [415, 230] width 115 height 76
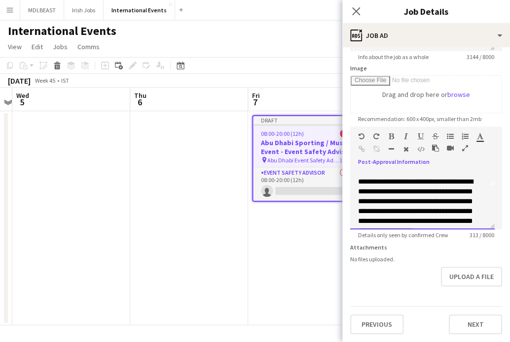
scroll to position [43, 0]
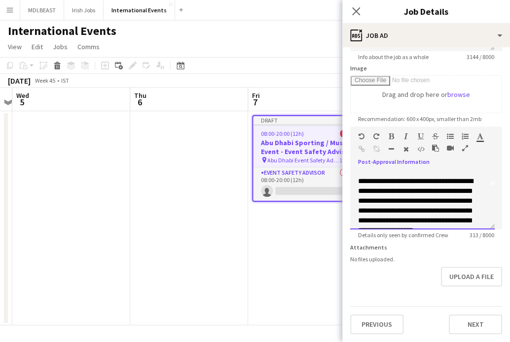
click at [246, 208] on span "**********" at bounding box center [415, 206] width 115 height 56
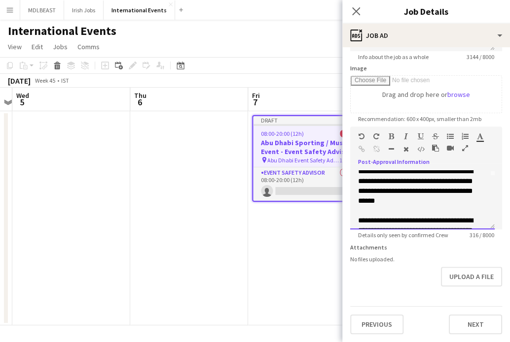
scroll to position [82, 0]
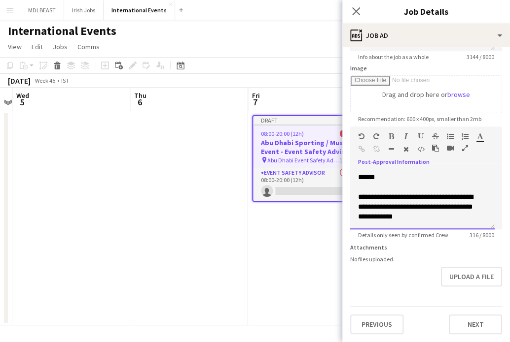
click at [246, 212] on span "**********" at bounding box center [415, 207] width 115 height 27
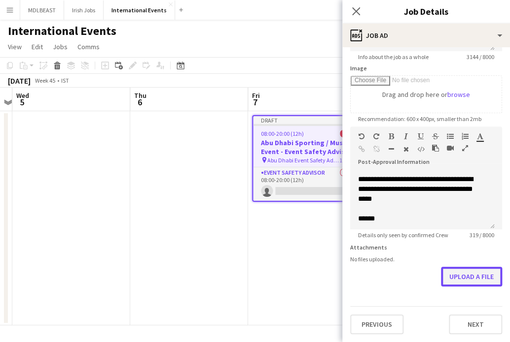
click at [246, 280] on button "Upload a file" at bounding box center [471, 277] width 61 height 20
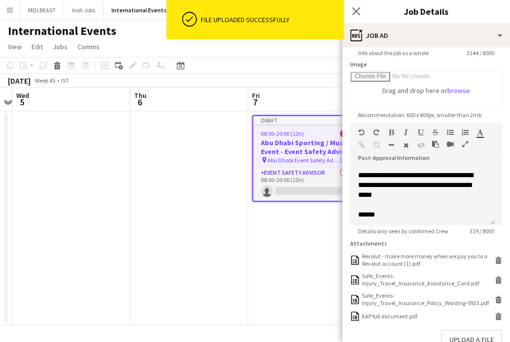
scroll to position [225, 0]
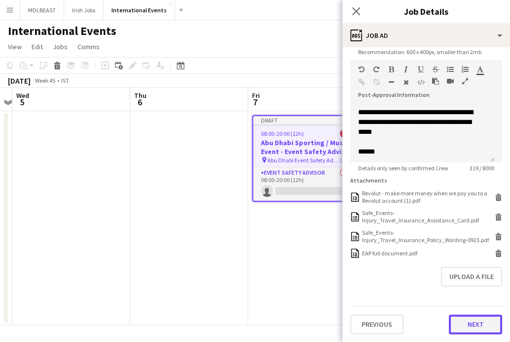
click at [246, 318] on button "Next" at bounding box center [474, 325] width 53 height 20
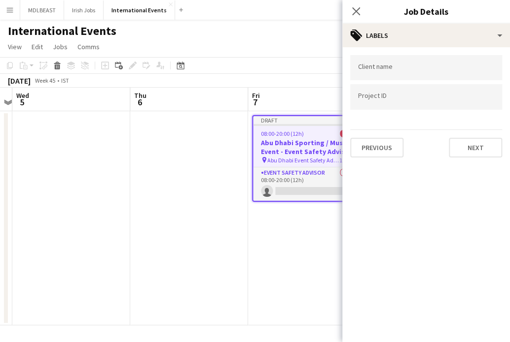
click at [246, 103] on div at bounding box center [426, 96] width 152 height 25
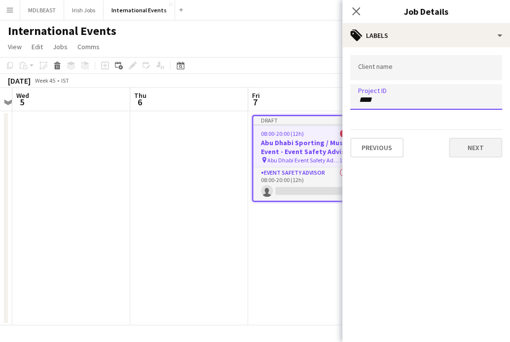
type input "****"
click at [246, 146] on button "Next" at bounding box center [474, 148] width 53 height 20
type input "*******"
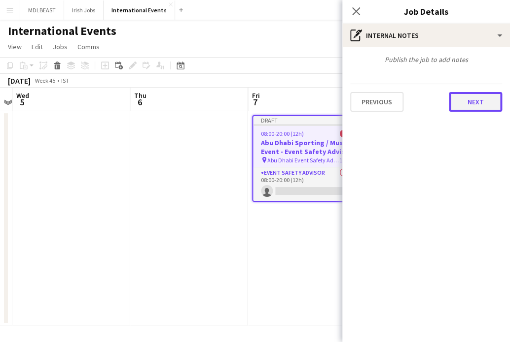
click at [246, 103] on button "Next" at bounding box center [474, 102] width 53 height 20
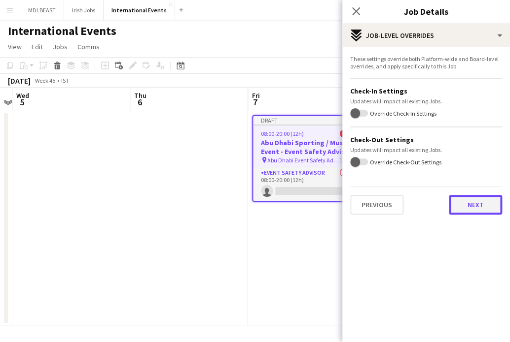
click at [246, 210] on button "Next" at bounding box center [474, 205] width 53 height 20
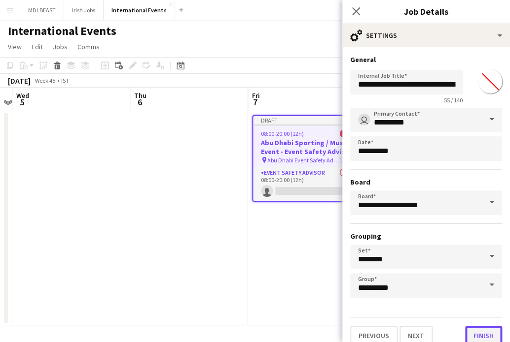
click at [246, 331] on button "Finish" at bounding box center [483, 336] width 37 height 20
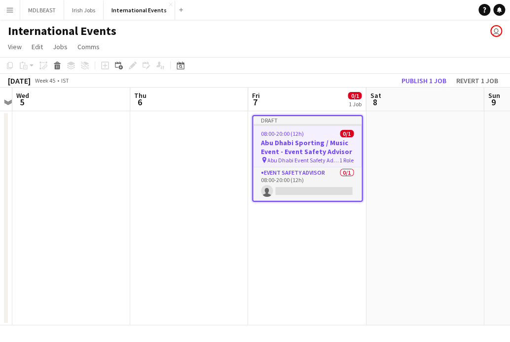
click at [246, 210] on app-date-cell at bounding box center [425, 218] width 118 height 214
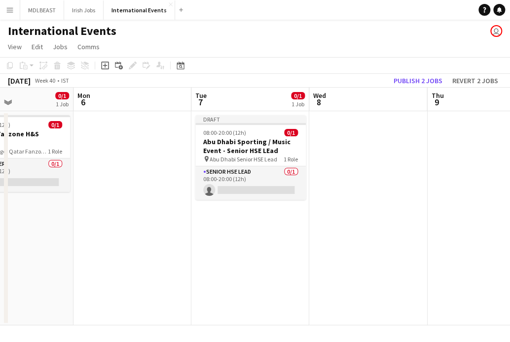
scroll to position [0, 281]
click at [226, 230] on app-date-cell "Draft 08:00-20:00 (12h) 0/1 Abu Dhabi Sporting / Music Event - Senior HSE LEad …" at bounding box center [249, 218] width 118 height 214
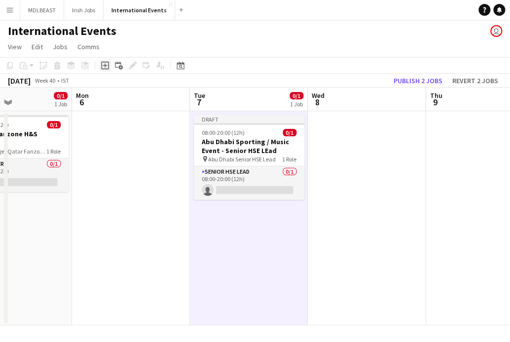
click at [107, 68] on icon "Add job" at bounding box center [105, 66] width 8 height 8
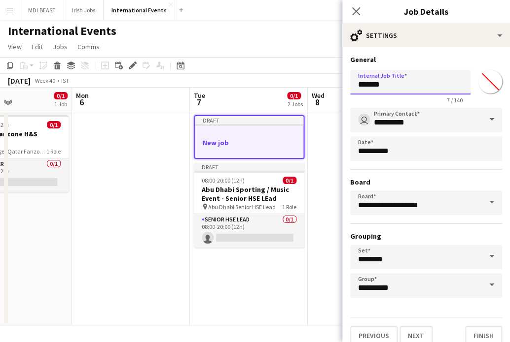
drag, startPoint x: 388, startPoint y: 83, endPoint x: 351, endPoint y: 82, distance: 37.0
click at [246, 82] on input "*******" at bounding box center [410, 82] width 120 height 25
type input "*"
click at [246, 88] on input "*********" at bounding box center [410, 82] width 120 height 25
click at [246, 86] on input "*********" at bounding box center [410, 82] width 120 height 25
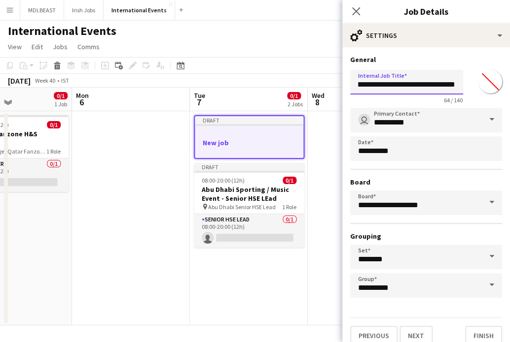
scroll to position [9, 0]
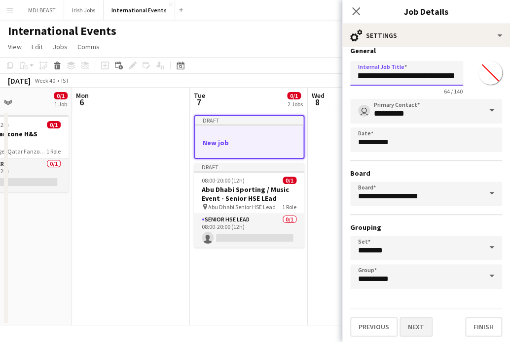
type input "**********"
click at [246, 321] on button "Next" at bounding box center [415, 327] width 33 height 20
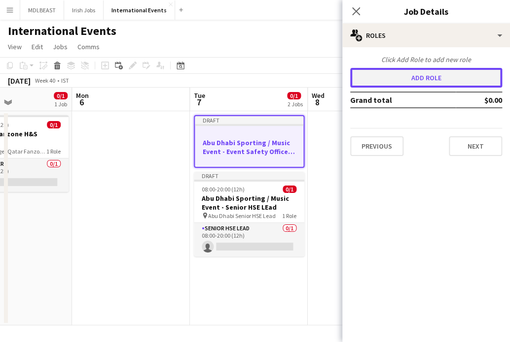
click at [246, 75] on button "Add role" at bounding box center [426, 78] width 152 height 20
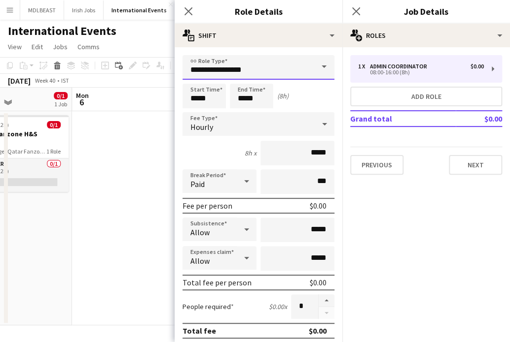
click at [246, 70] on input "**********" at bounding box center [258, 67] width 152 height 25
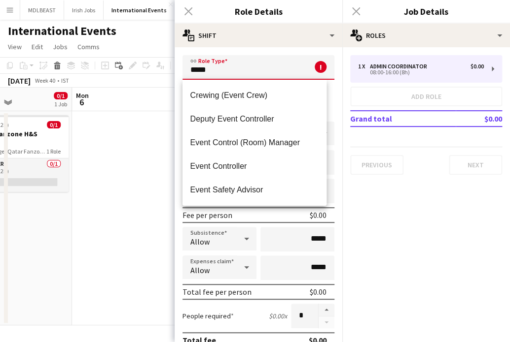
type input "*****"
click at [190, 11] on div "Close pop-in" at bounding box center [188, 11] width 28 height 23
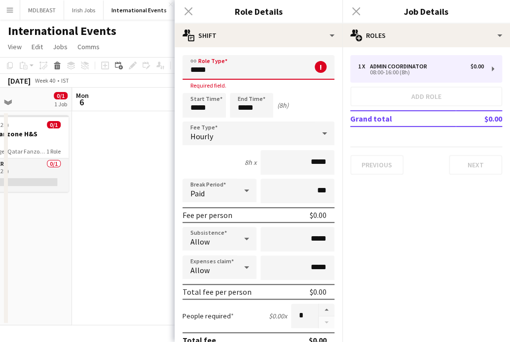
click at [183, 8] on div "Close pop-in" at bounding box center [188, 11] width 28 height 23
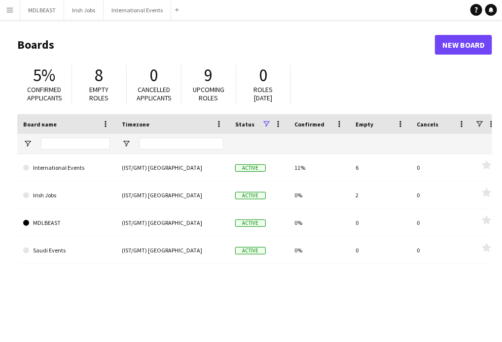
click at [8, 8] on app-icon "Menu" at bounding box center [10, 10] width 8 height 8
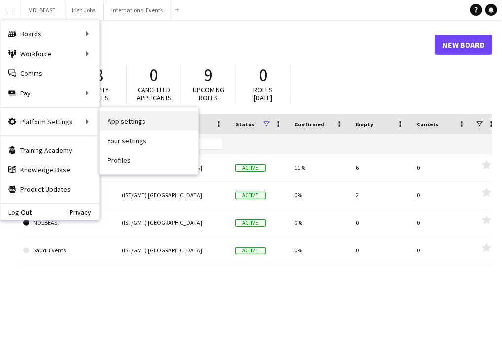
click at [148, 122] on link "App settings" at bounding box center [149, 121] width 99 height 20
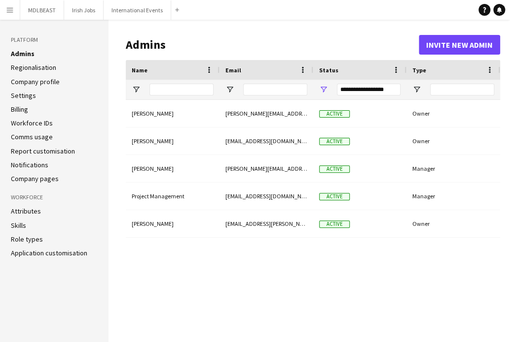
click at [30, 238] on link "Role types" at bounding box center [27, 239] width 32 height 9
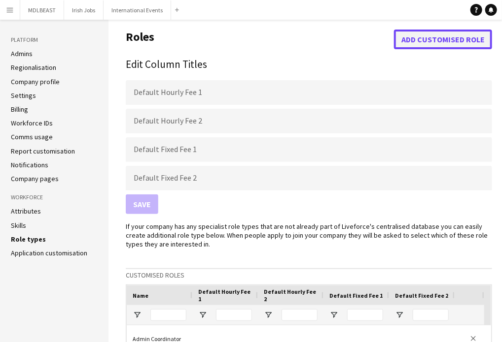
click at [440, 37] on button "Add customised role" at bounding box center [443, 40] width 98 height 20
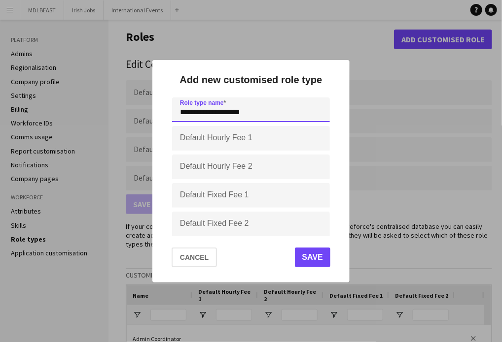
type input "**********"
click at [320, 259] on button "Save" at bounding box center [312, 258] width 35 height 20
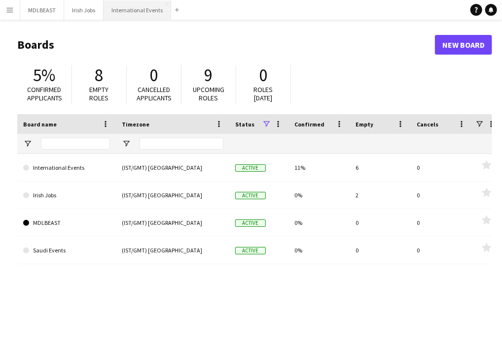
click at [126, 5] on button "International Events Close" at bounding box center [137, 9] width 68 height 19
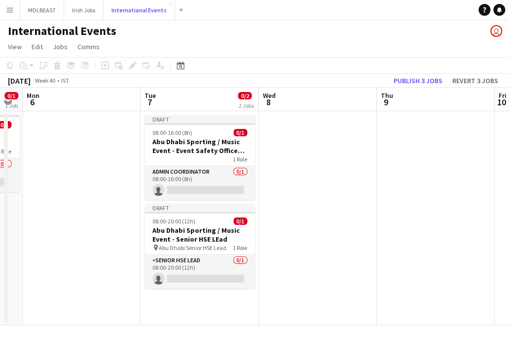
scroll to position [0, 452]
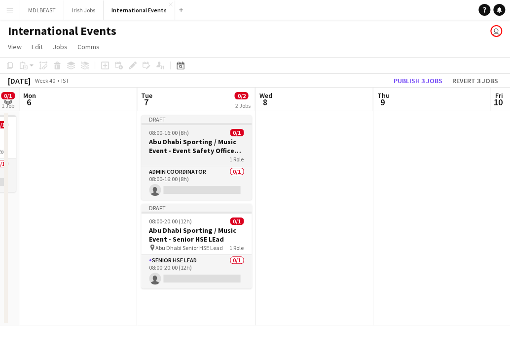
click at [189, 148] on h3 "Abu Dhabi Sporting / Music Event - Event Safety Office Day Shift" at bounding box center [196, 146] width 110 height 18
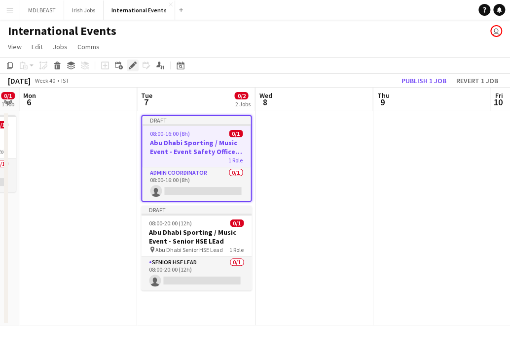
click at [133, 66] on icon at bounding box center [132, 65] width 5 height 5
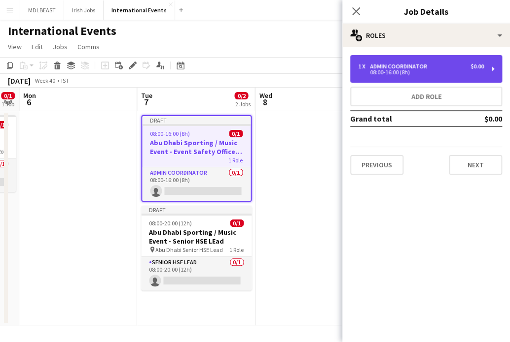
click at [246, 66] on div "Admin Coordinator" at bounding box center [400, 66] width 61 height 7
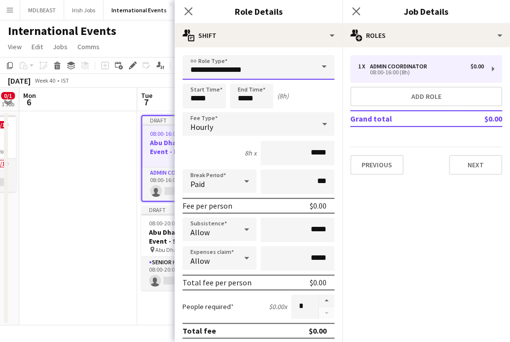
click at [246, 70] on input "**********" at bounding box center [258, 67] width 152 height 25
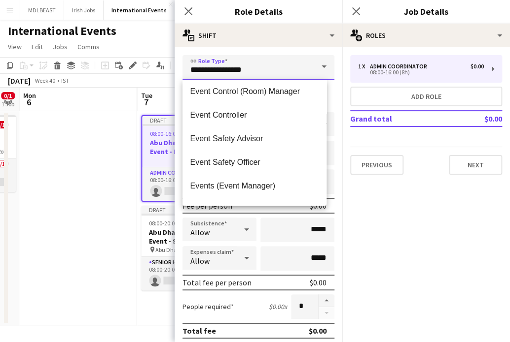
scroll to position [221, 0]
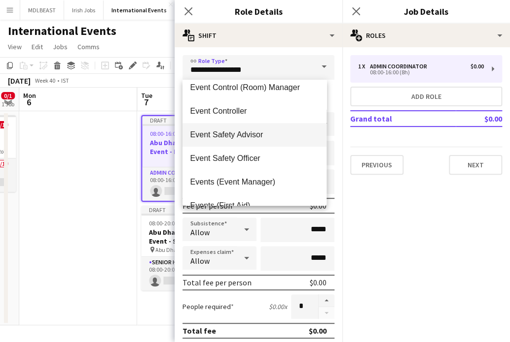
click at [244, 134] on span "Event Safety Advisor" at bounding box center [254, 134] width 129 height 9
type input "**********"
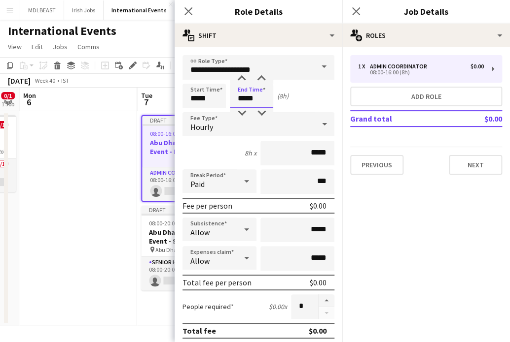
click at [246, 99] on input "*****" at bounding box center [251, 96] width 43 height 25
click at [239, 77] on div at bounding box center [242, 79] width 20 height 10
type input "*****"
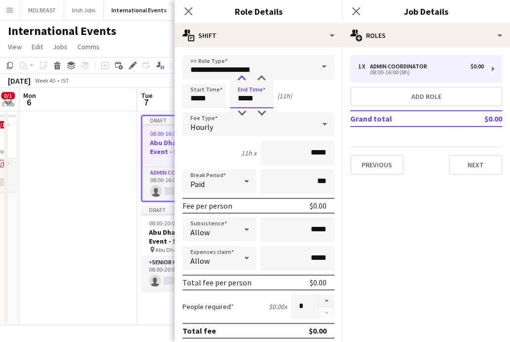
click at [239, 77] on div at bounding box center [242, 79] width 20 height 10
click at [242, 189] on icon at bounding box center [246, 181] width 12 height 20
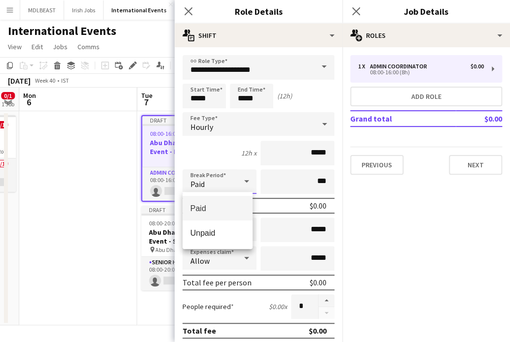
click at [227, 126] on div at bounding box center [255, 171] width 510 height 342
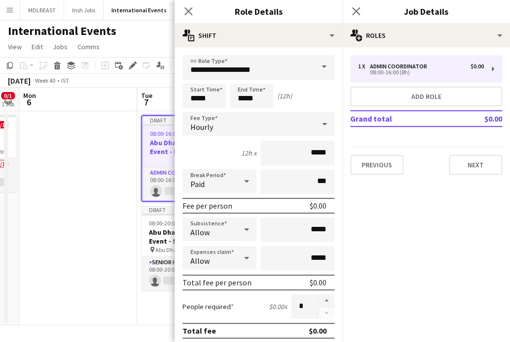
click at [214, 125] on div "Hourly" at bounding box center [248, 124] width 132 height 24
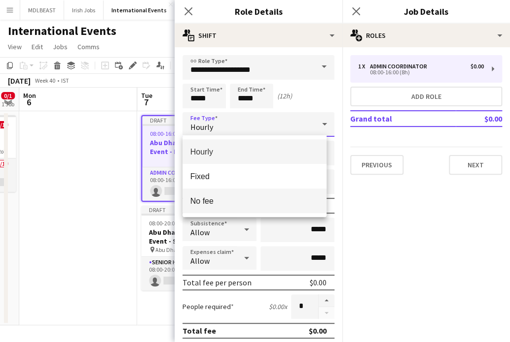
click at [208, 191] on mat-option "No fee" at bounding box center [254, 201] width 144 height 25
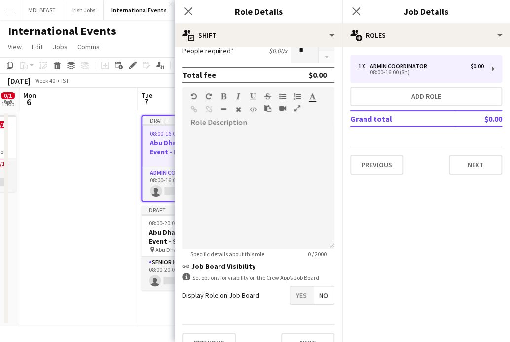
scroll to position [200, 0]
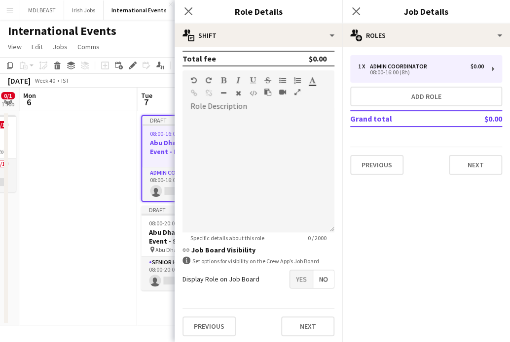
click at [246, 283] on span "Yes" at bounding box center [301, 280] width 23 height 18
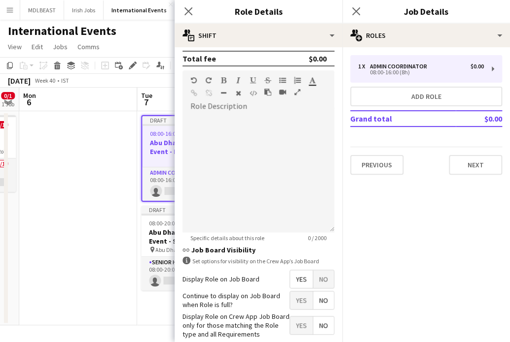
scroll to position [250, 0]
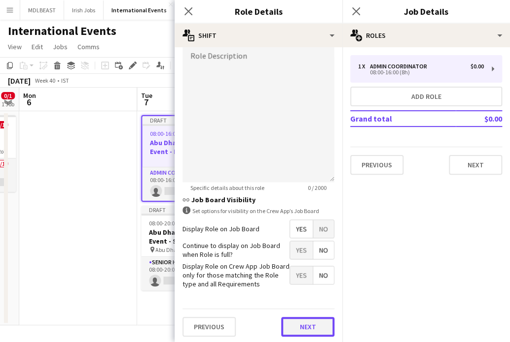
click at [246, 331] on button "Next" at bounding box center [307, 327] width 53 height 20
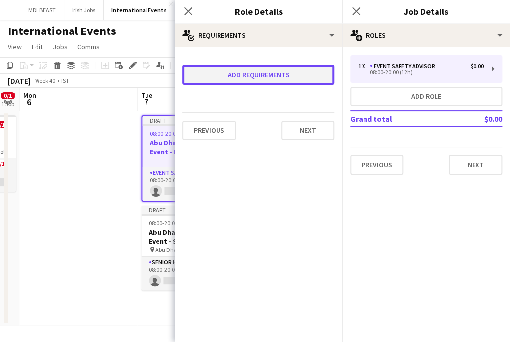
click at [246, 72] on button "Add requirements" at bounding box center [258, 75] width 152 height 20
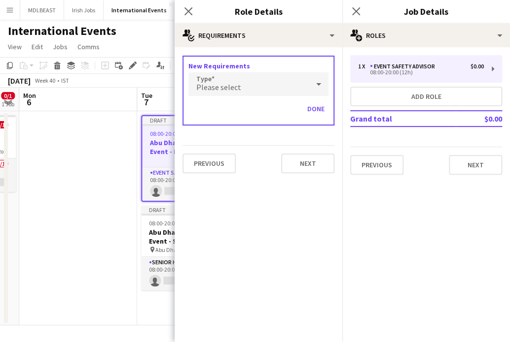
click at [232, 87] on span "Please select" at bounding box center [218, 87] width 45 height 10
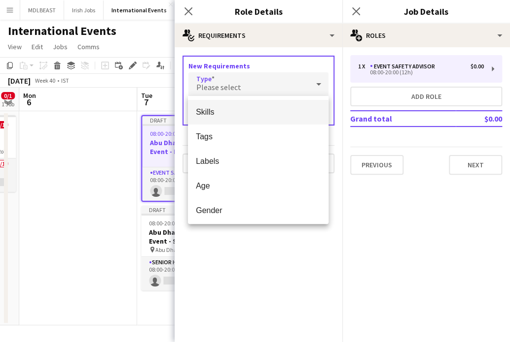
click at [225, 119] on mat-option "Skills" at bounding box center [258, 112] width 140 height 25
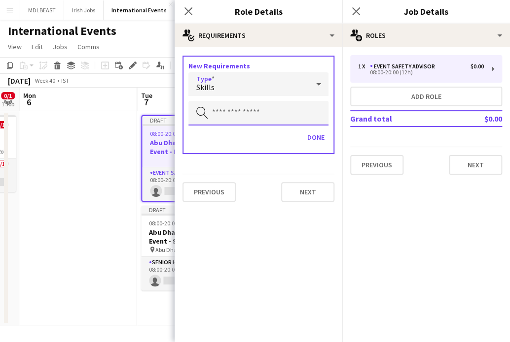
click at [246, 112] on input "text" at bounding box center [258, 113] width 140 height 25
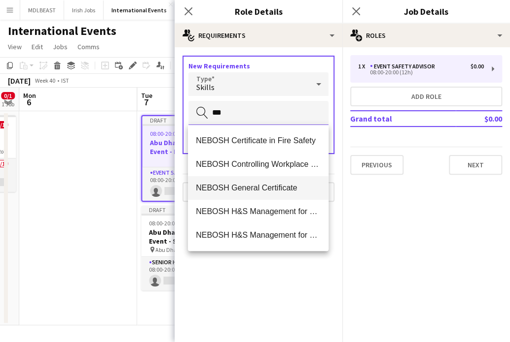
scroll to position [95, 0]
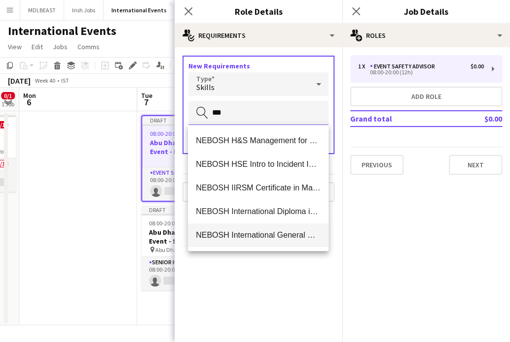
type input "***"
click at [238, 239] on span "NEBOSH International General Certificate" at bounding box center [258, 235] width 125 height 9
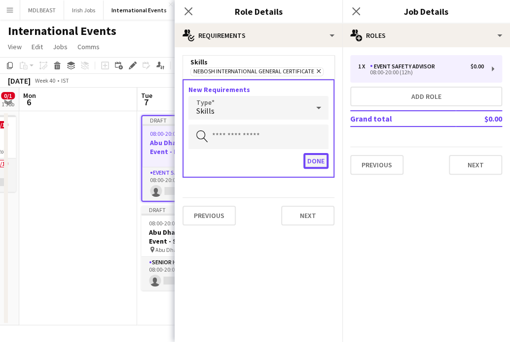
click at [246, 160] on button "Done" at bounding box center [315, 161] width 25 height 16
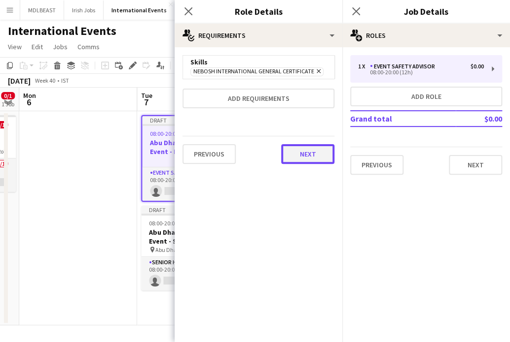
click at [246, 151] on button "Next" at bounding box center [307, 154] width 53 height 20
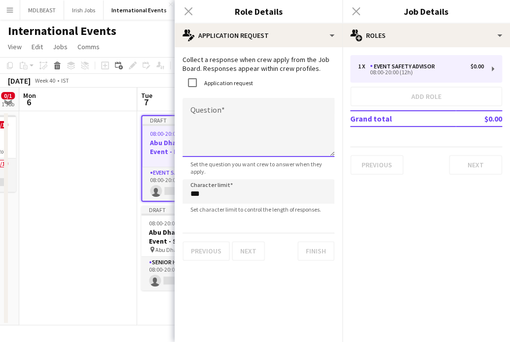
click at [246, 105] on textarea "Question" at bounding box center [258, 127] width 152 height 59
paste textarea "**********"
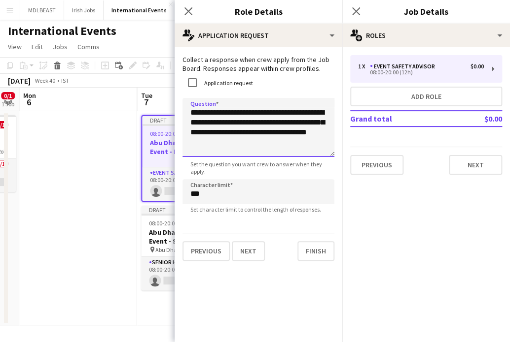
drag, startPoint x: 225, startPoint y: 112, endPoint x: 187, endPoint y: 117, distance: 38.3
click at [187, 117] on textarea "**********" at bounding box center [258, 127] width 152 height 59
type textarea "**********"
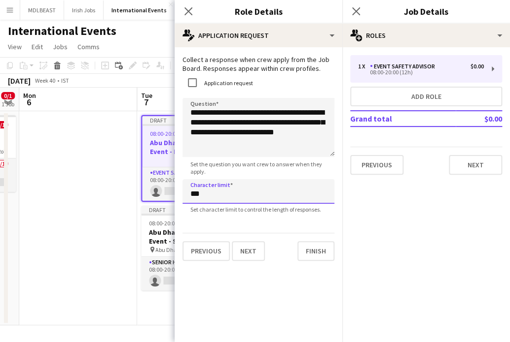
click at [212, 201] on input "***" at bounding box center [258, 191] width 152 height 25
type input "****"
click at [246, 252] on button "Finish" at bounding box center [315, 251] width 37 height 20
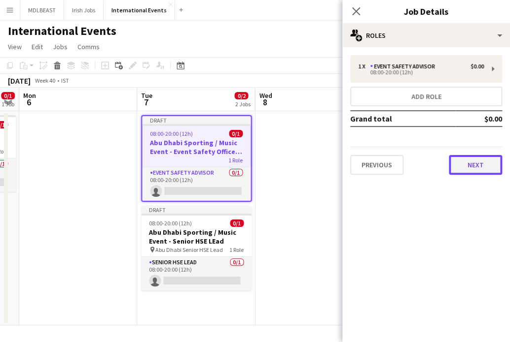
click at [246, 164] on button "Next" at bounding box center [474, 165] width 53 height 20
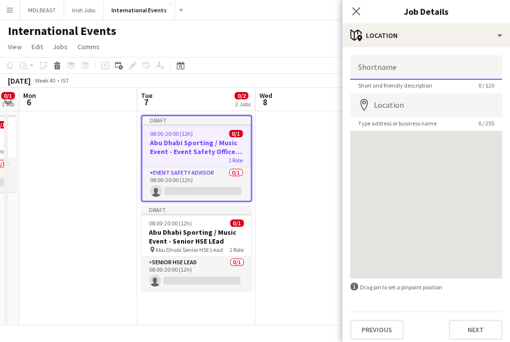
click at [246, 65] on input "Shortname" at bounding box center [426, 67] width 152 height 25
type input "**********"
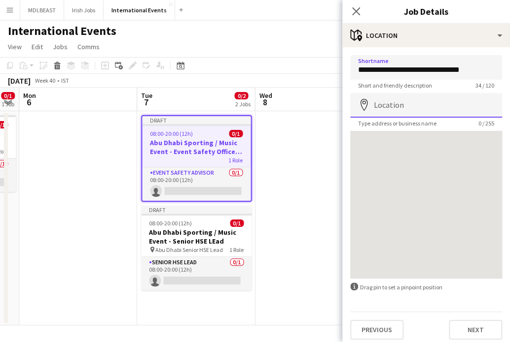
click at [246, 109] on input "Location" at bounding box center [426, 105] width 152 height 25
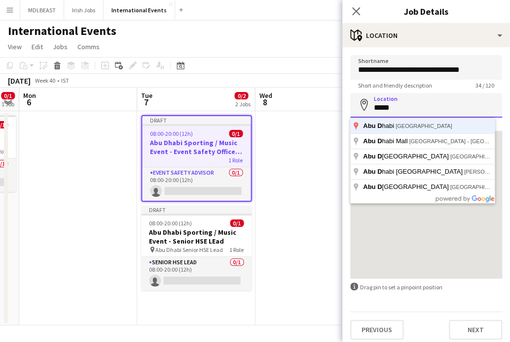
type input "**********"
click button "Next" at bounding box center [474, 330] width 53 height 20
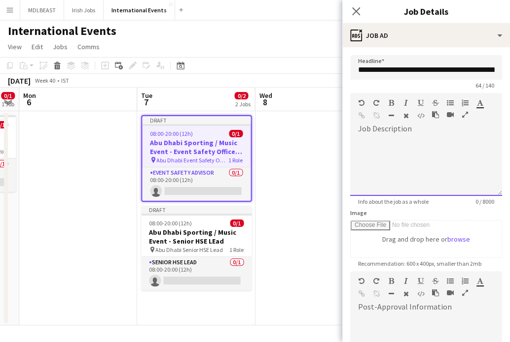
click at [246, 125] on div "default Heading 1 Heading 2 Heading 3 Heading 4 Heading 5 Heading 6 Heading 7 P…" at bounding box center [426, 111] width 152 height 37
click at [246, 134] on span at bounding box center [358, 137] width 16 height 14
paste div
click at [246, 168] on div at bounding box center [426, 172] width 136 height 10
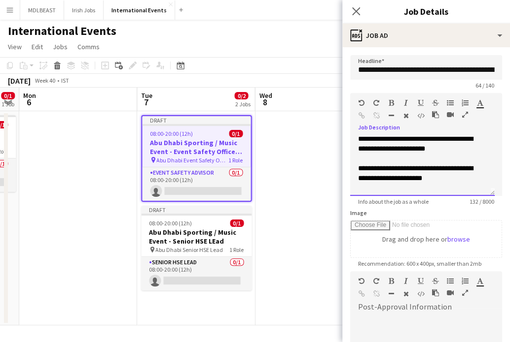
scroll to position [13, 0]
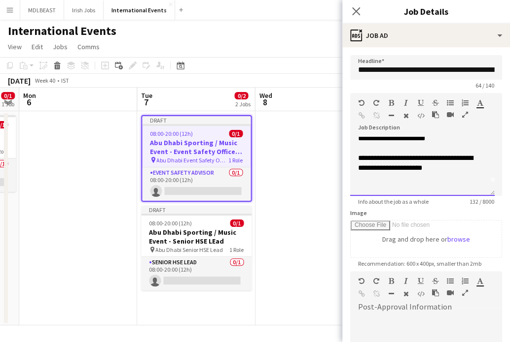
click at [246, 187] on div at bounding box center [422, 188] width 129 height 10
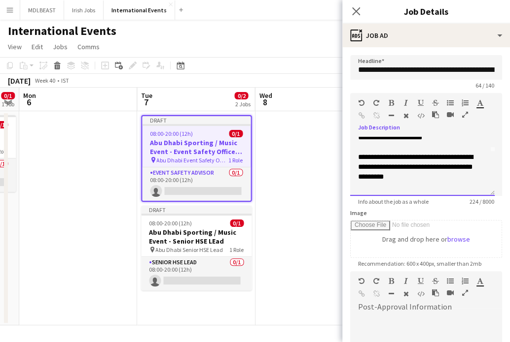
scroll to position [54, 0]
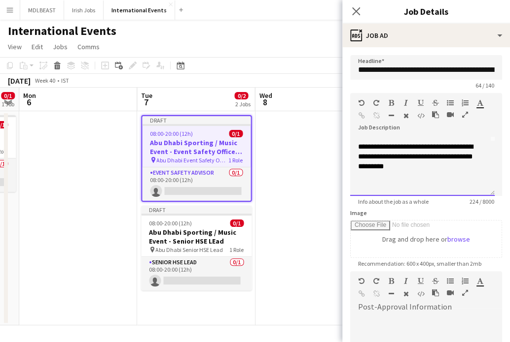
click at [246, 189] on div at bounding box center [422, 186] width 129 height 10
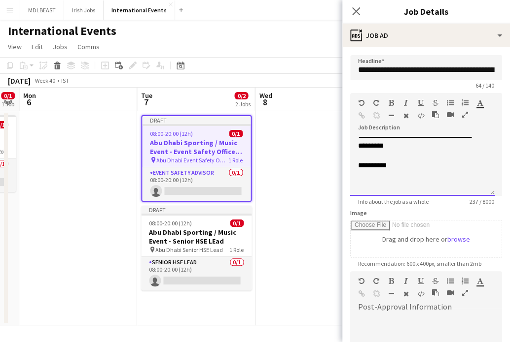
click at [246, 189] on div at bounding box center [422, 185] width 129 height 10
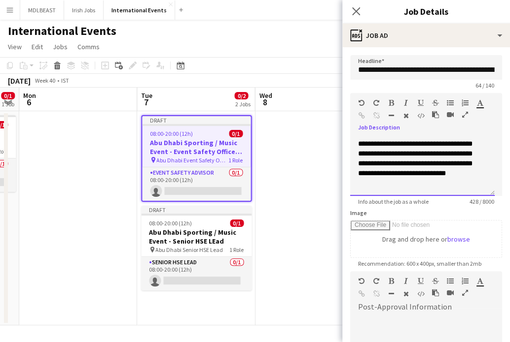
scroll to position [136, 0]
click at [246, 188] on div at bounding box center [422, 183] width 129 height 10
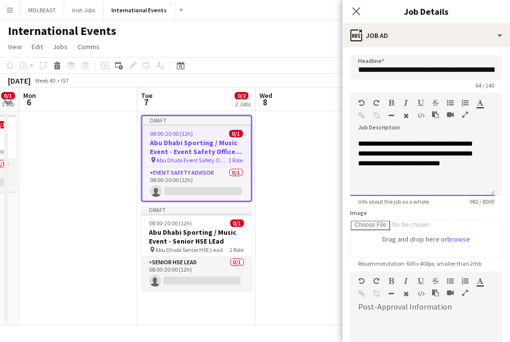
click at [246, 188] on div at bounding box center [422, 183] width 129 height 10
click at [246, 185] on div at bounding box center [422, 183] width 129 height 10
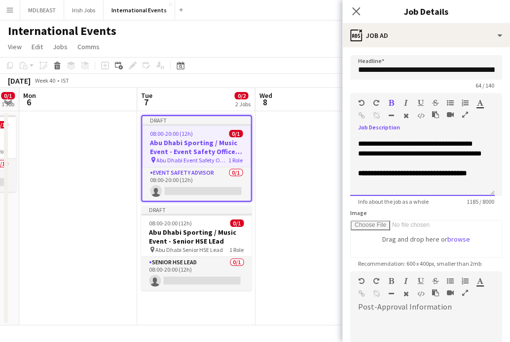
scroll to position [403, 0]
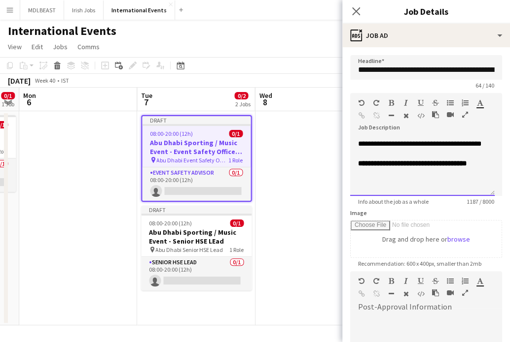
click at [246, 187] on div at bounding box center [422, 183] width 129 height 10
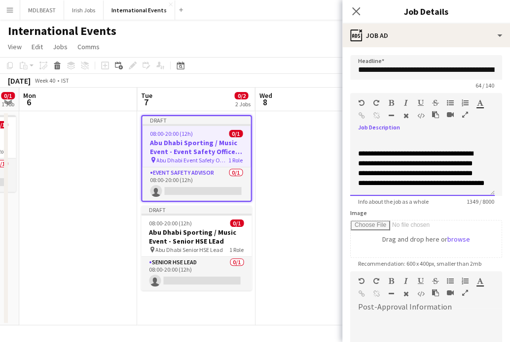
scroll to position [464, 0]
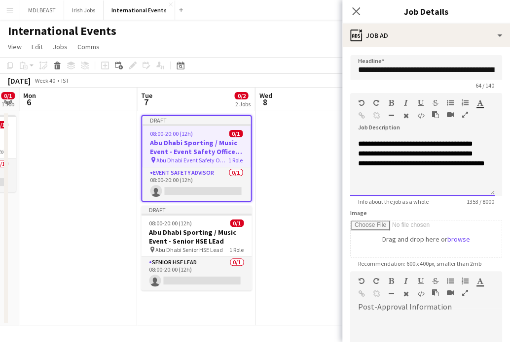
click at [246, 188] on div at bounding box center [422, 183] width 129 height 10
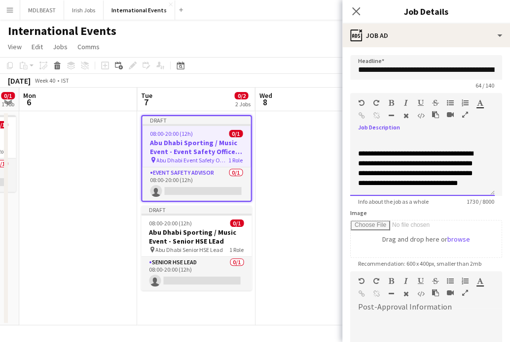
scroll to position [587, 0]
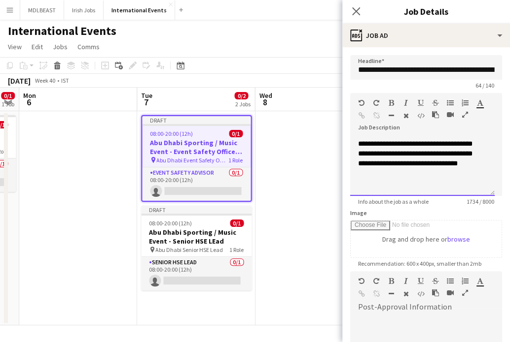
click at [246, 185] on div at bounding box center [422, 183] width 129 height 10
click at [246, 188] on div at bounding box center [422, 183] width 129 height 10
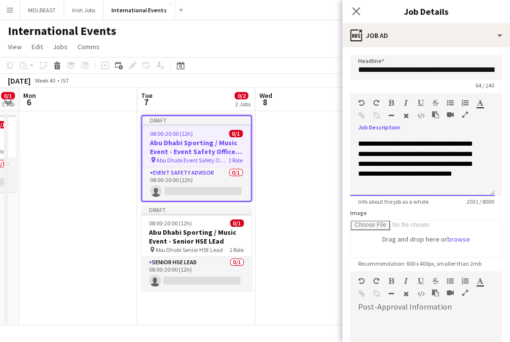
scroll to position [700, 0]
click at [246, 188] on div at bounding box center [422, 183] width 129 height 10
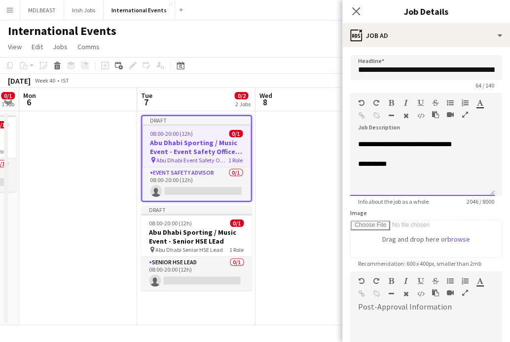
click at [246, 188] on div at bounding box center [422, 183] width 129 height 10
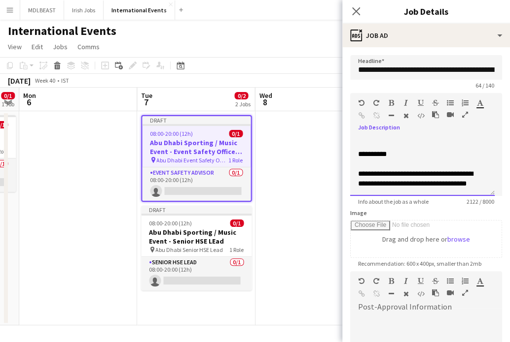
scroll to position [761, 0]
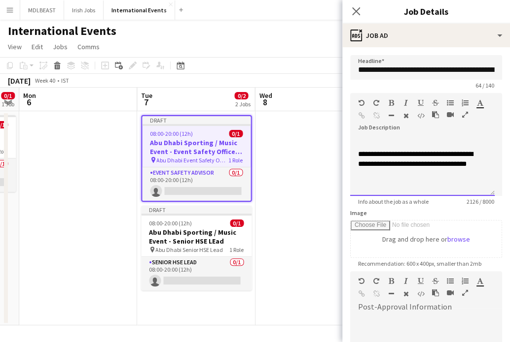
click at [246, 188] on div at bounding box center [422, 183] width 129 height 10
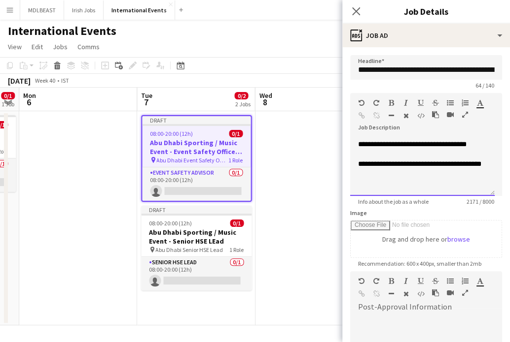
click at [246, 187] on div at bounding box center [422, 183] width 129 height 10
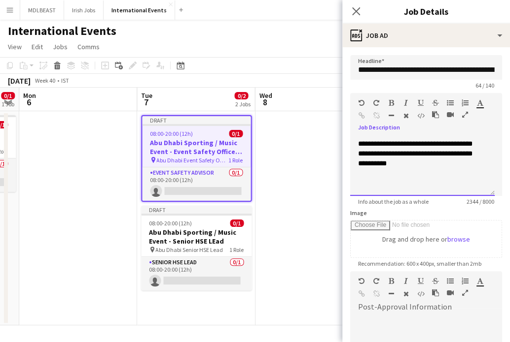
scroll to position [853, 0]
click at [246, 188] on div at bounding box center [422, 183] width 129 height 10
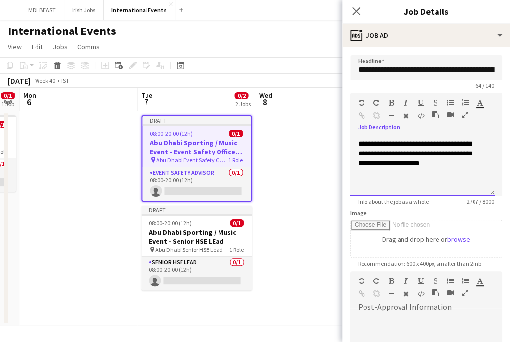
click at [246, 185] on div at bounding box center [422, 183] width 129 height 10
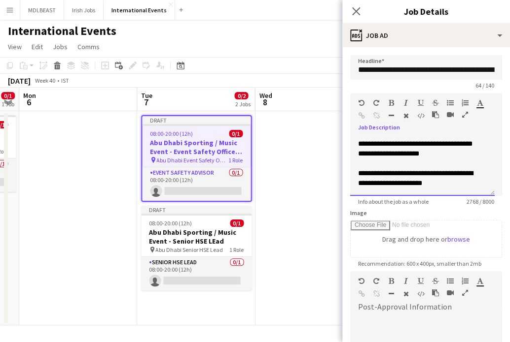
scroll to position [143, 0]
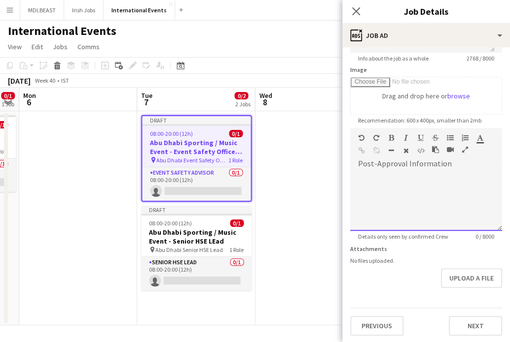
click at [246, 165] on div at bounding box center [426, 198] width 152 height 66
click at [246, 165] on span at bounding box center [358, 172] width 16 height 14
paste div
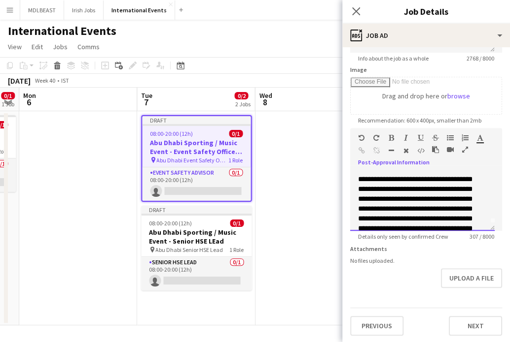
scroll to position [0, 0]
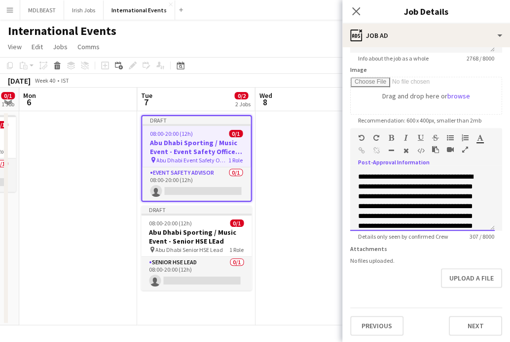
click at [246, 177] on span "**********" at bounding box center [415, 211] width 115 height 76
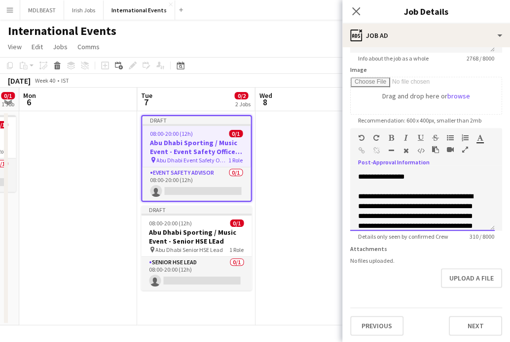
click at [246, 209] on span "**********" at bounding box center [415, 231] width 115 height 76
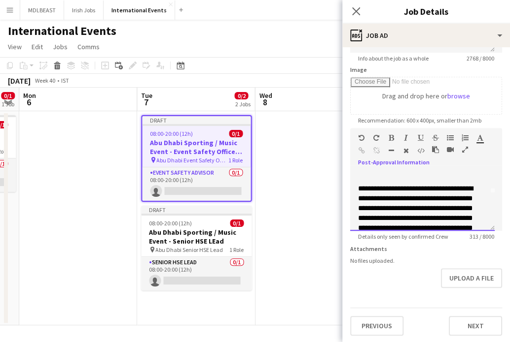
scroll to position [46, 0]
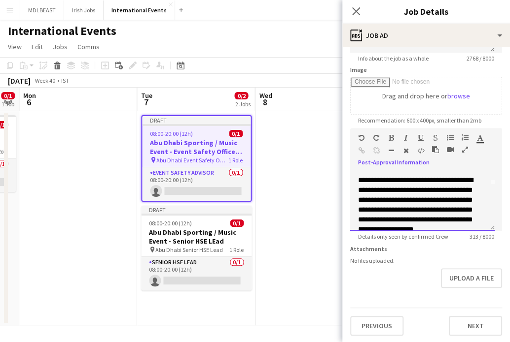
click at [246, 211] on span "**********" at bounding box center [415, 205] width 115 height 56
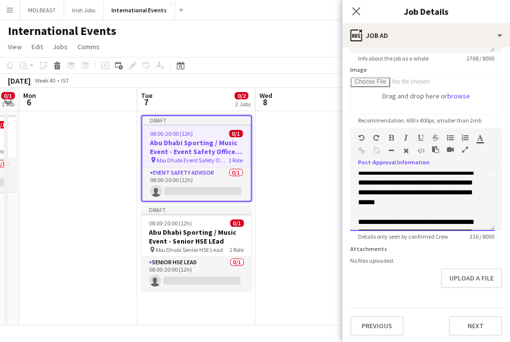
scroll to position [82, 0]
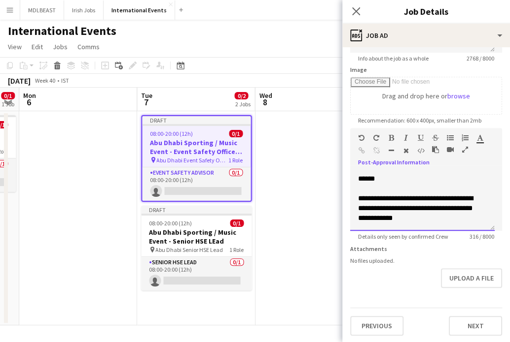
click at [246, 217] on span "**********" at bounding box center [415, 208] width 115 height 27
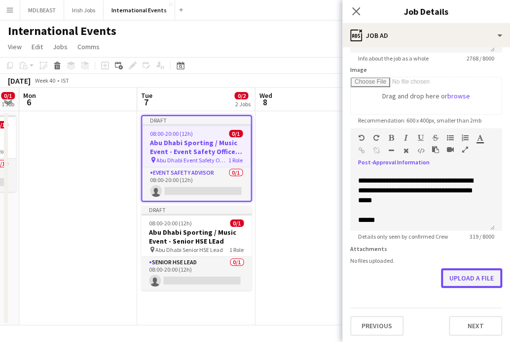
click at [246, 279] on button "Upload a file" at bounding box center [471, 279] width 61 height 20
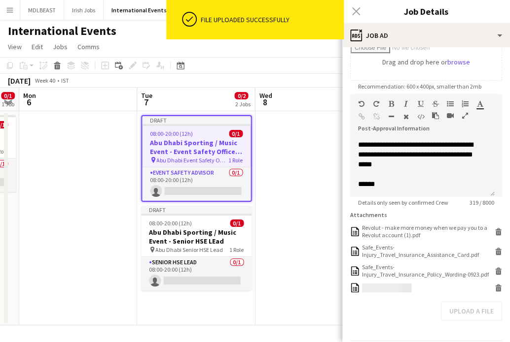
scroll to position [225, 0]
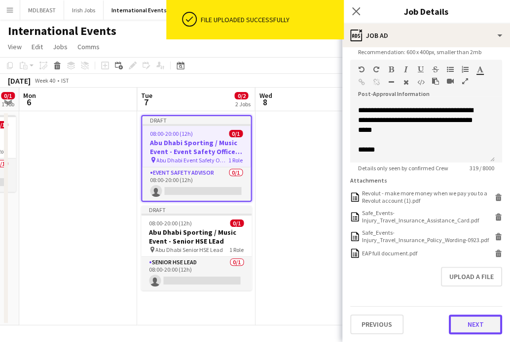
click at [246, 329] on button "Next" at bounding box center [474, 325] width 53 height 20
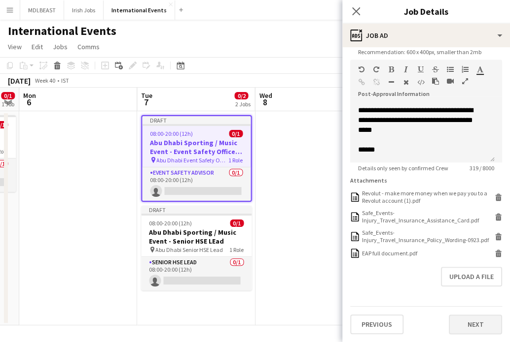
scroll to position [0, 0]
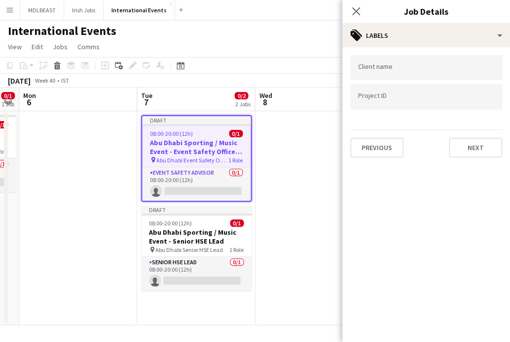
click at [246, 95] on input "Type to search project ID labels..." at bounding box center [426, 97] width 136 height 9
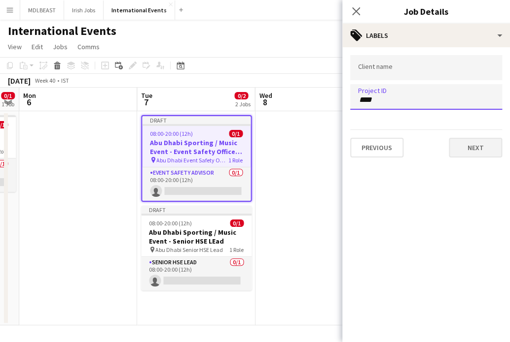
type input "****"
click at [246, 147] on button "Next" at bounding box center [474, 148] width 53 height 20
type input "*******"
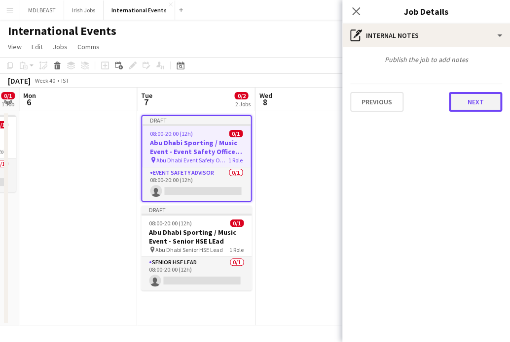
click at [246, 101] on button "Next" at bounding box center [474, 102] width 53 height 20
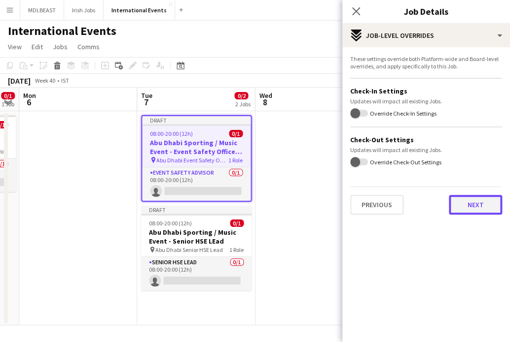
click at [246, 205] on button "Next" at bounding box center [474, 205] width 53 height 20
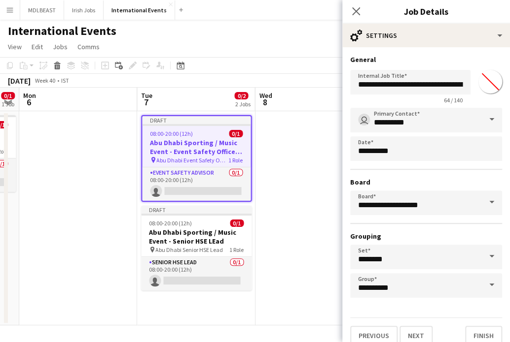
scroll to position [9, 0]
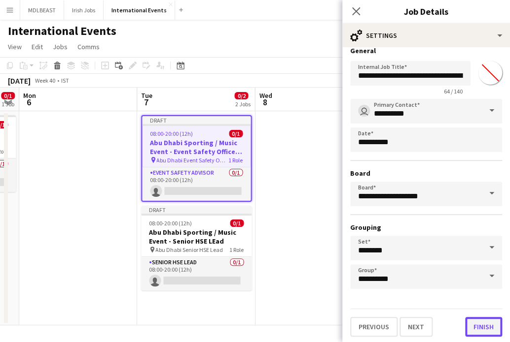
click at [246, 329] on button "Finish" at bounding box center [483, 327] width 37 height 20
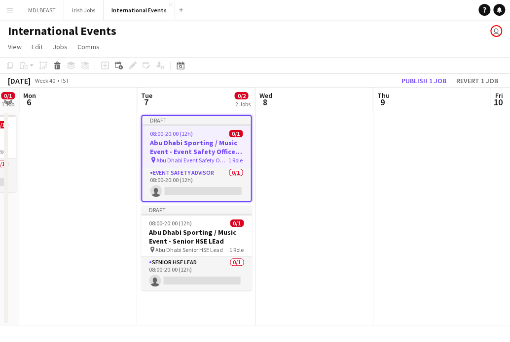
click at [246, 242] on app-date-cell at bounding box center [432, 218] width 118 height 214
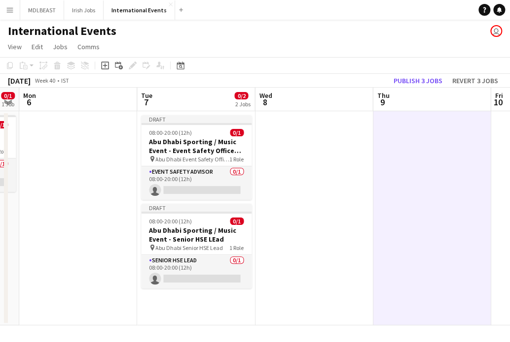
click at [246, 223] on app-date-cell at bounding box center [432, 218] width 118 height 214
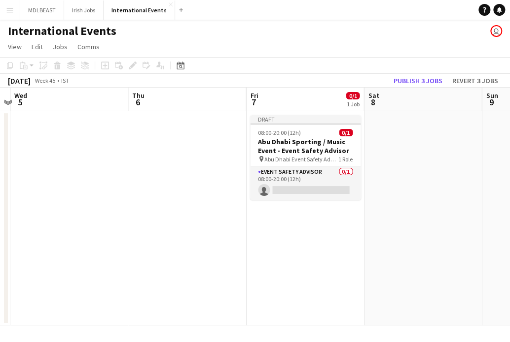
scroll to position [0, 462]
click at [246, 240] on app-date-cell "Draft 08:00-20:00 (12h) 0/1 Abu Dhabi Sporting / Music Event - Event Safety Adv…" at bounding box center [304, 218] width 118 height 214
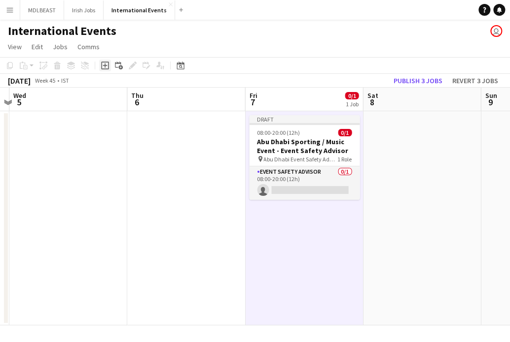
click at [105, 65] on icon "Add job" at bounding box center [105, 66] width 8 height 8
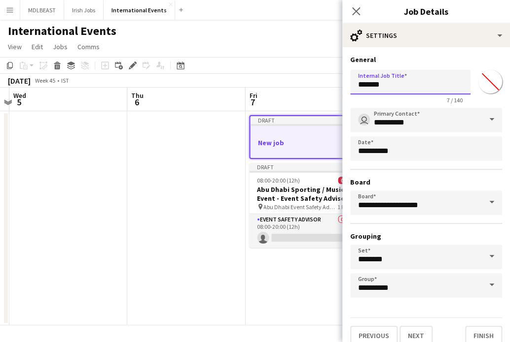
drag, startPoint x: 391, startPoint y: 86, endPoint x: 338, endPoint y: 90, distance: 53.4
click at [246, 90] on body "Menu Boards Boards Boards All jobs Status Workforce Workforce My Workforce Recr…" at bounding box center [255, 171] width 510 height 342
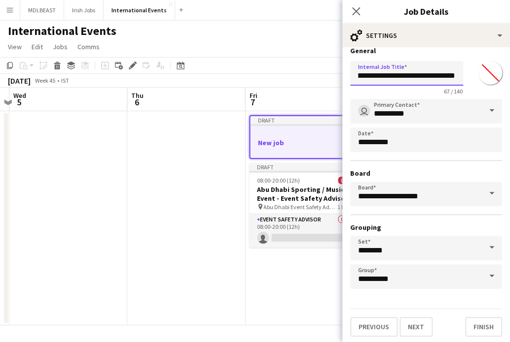
scroll to position [8, 0]
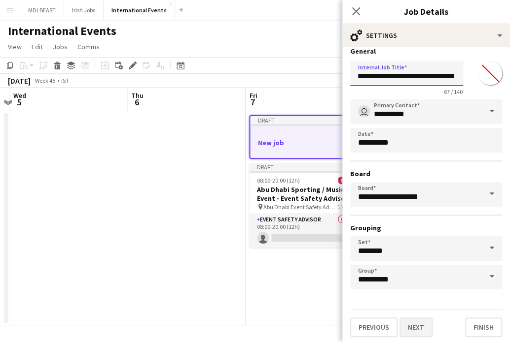
type input "**********"
click at [246, 326] on button "Next" at bounding box center [415, 328] width 33 height 20
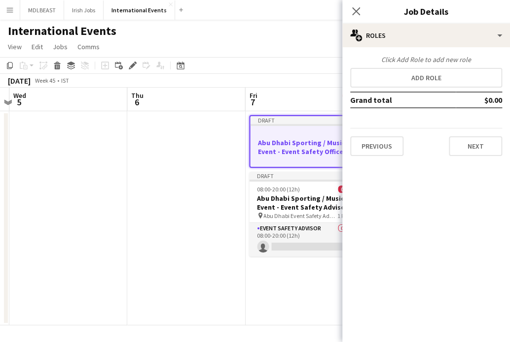
scroll to position [0, 0]
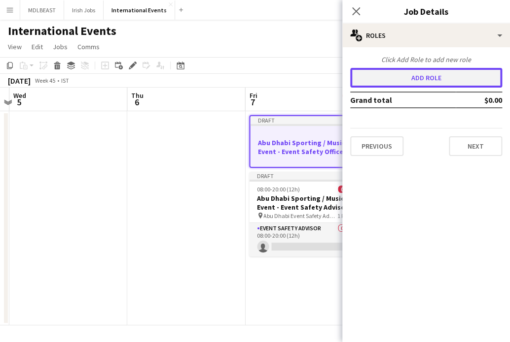
click at [246, 79] on button "Add role" at bounding box center [426, 78] width 152 height 20
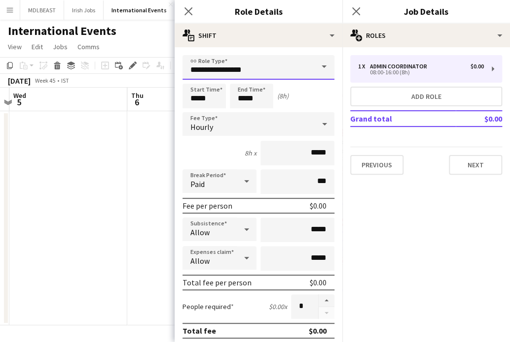
click at [246, 68] on input "**********" at bounding box center [258, 67] width 152 height 25
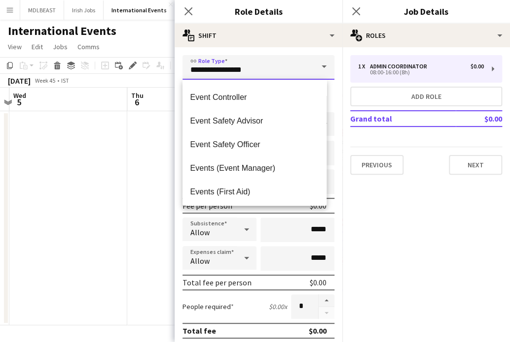
scroll to position [235, 0]
click at [241, 143] on span "Event Safety Officer" at bounding box center [254, 144] width 129 height 9
type input "**********"
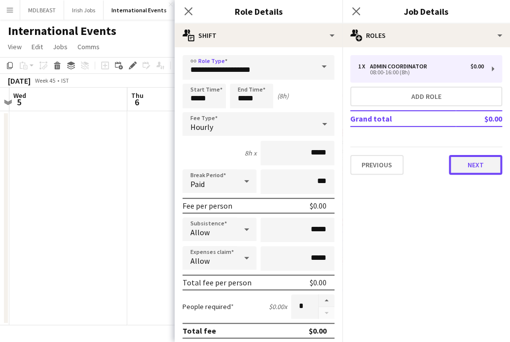
click at [246, 160] on button "Next" at bounding box center [474, 165] width 53 height 20
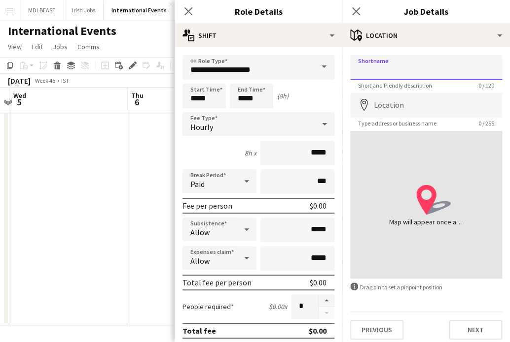
click at [246, 60] on input "Shortname" at bounding box center [426, 67] width 152 height 25
type input "**********"
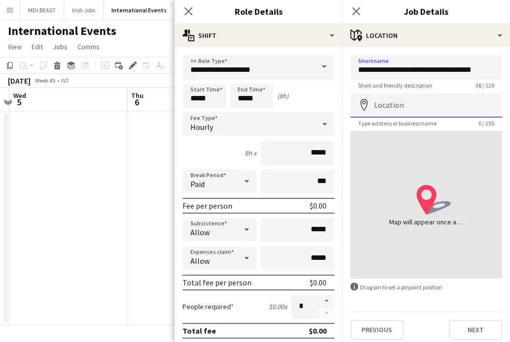
click at [246, 108] on input "Location" at bounding box center [426, 105] width 152 height 25
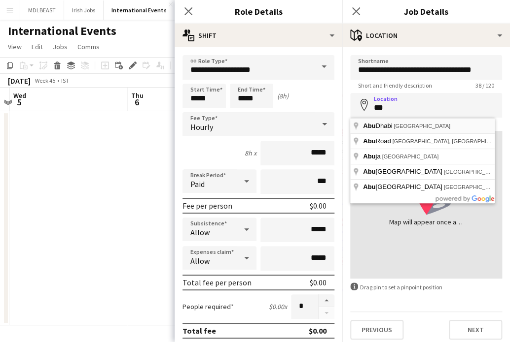
type input "**********"
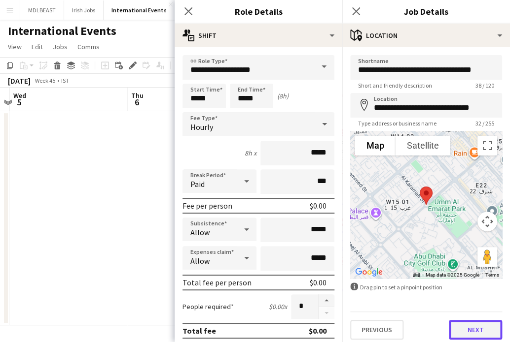
click at [246, 323] on button "Next" at bounding box center [474, 330] width 53 height 20
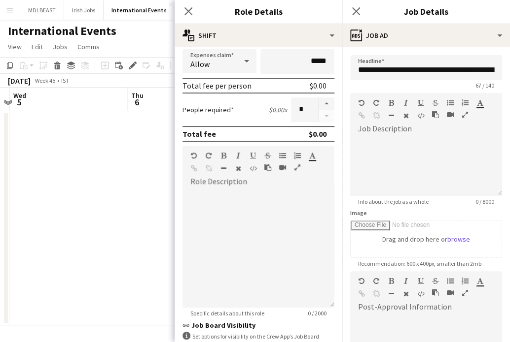
scroll to position [272, 0]
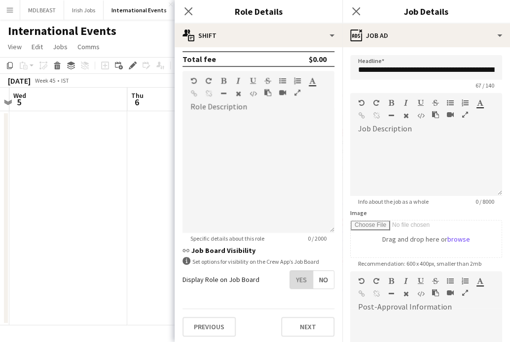
click at [246, 281] on span "Yes" at bounding box center [301, 280] width 23 height 18
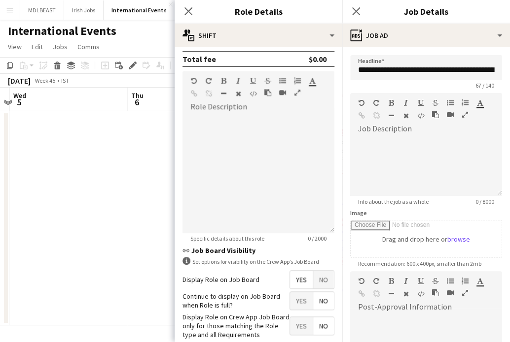
scroll to position [322, 0]
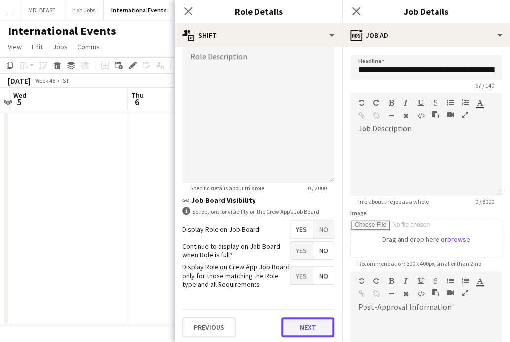
click at [246, 327] on button "Next" at bounding box center [307, 328] width 53 height 20
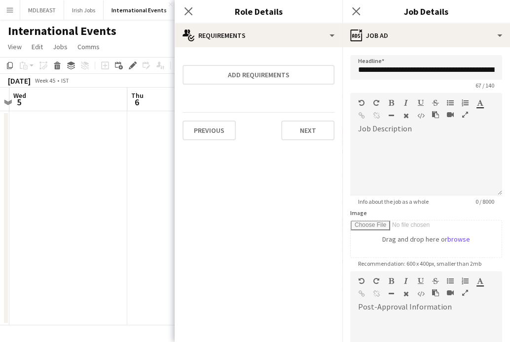
scroll to position [0, 0]
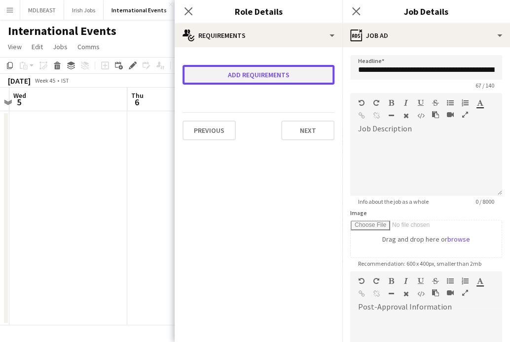
click at [246, 73] on button "Add requirements" at bounding box center [258, 75] width 152 height 20
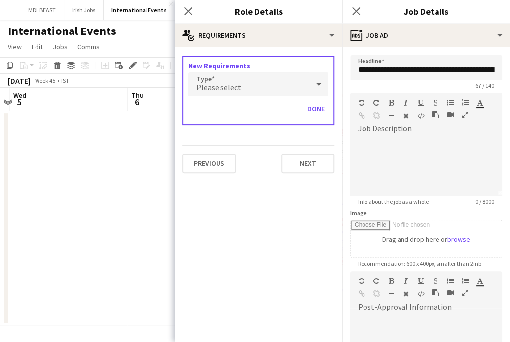
click at [229, 82] on span "Please select" at bounding box center [218, 87] width 45 height 10
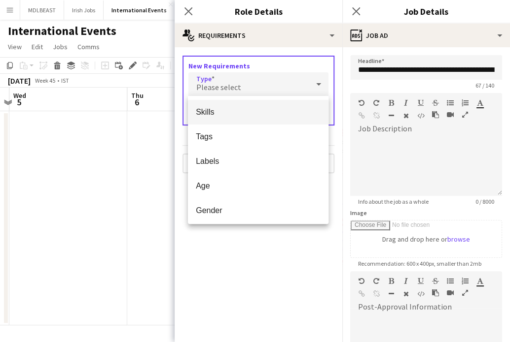
click at [214, 112] on span "Skills" at bounding box center [258, 111] width 125 height 9
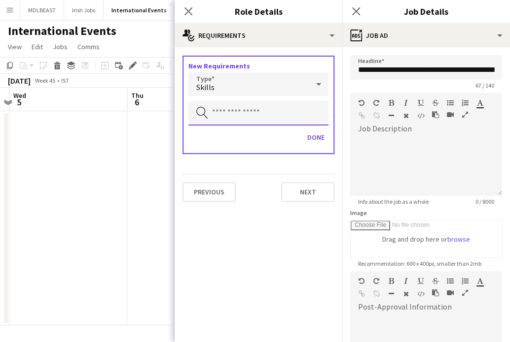
click at [240, 112] on input "text" at bounding box center [258, 113] width 140 height 25
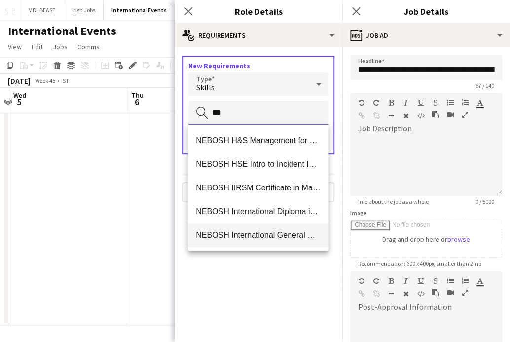
scroll to position [94, 0]
type input "***"
click at [246, 235] on span "NEBOSH International General Certificate" at bounding box center [258, 235] width 125 height 9
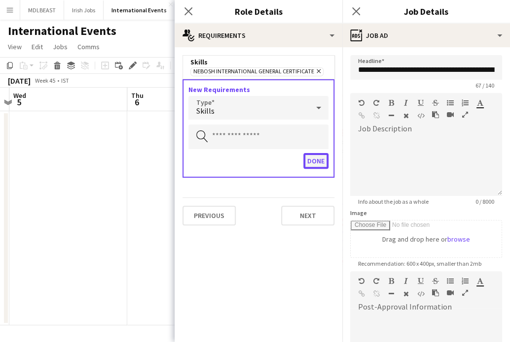
click at [246, 159] on button "Done" at bounding box center [315, 161] width 25 height 16
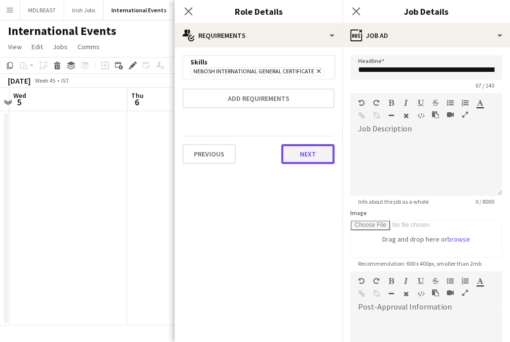
click at [246, 151] on button "Next" at bounding box center [307, 154] width 53 height 20
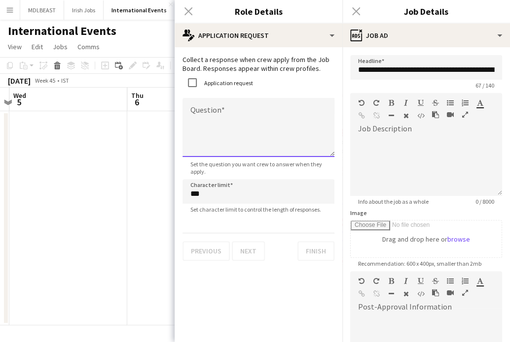
click at [246, 121] on textarea "Question" at bounding box center [258, 127] width 152 height 59
paste textarea "**********"
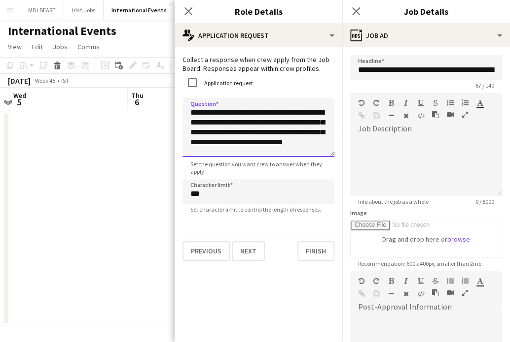
click at [227, 114] on textarea "**********" at bounding box center [258, 127] width 152 height 59
drag, startPoint x: 227, startPoint y: 114, endPoint x: 186, endPoint y: 113, distance: 40.9
click at [186, 113] on textarea "**********" at bounding box center [258, 127] width 152 height 59
type textarea "**********"
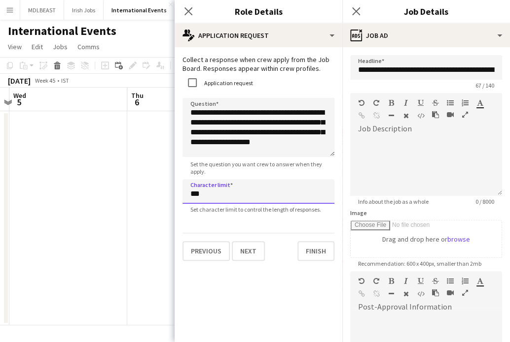
click at [210, 203] on input "***" at bounding box center [258, 191] width 152 height 25
type input "****"
click at [246, 252] on button "Finish" at bounding box center [315, 251] width 37 height 20
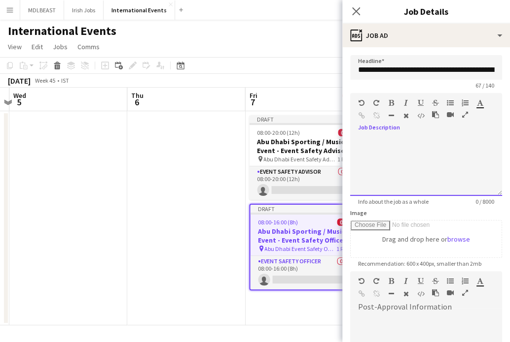
click at [246, 137] on div at bounding box center [426, 166] width 152 height 59
click at [246, 128] on div "Standard Heading 1 Heading 2 Heading 3 Heading 4 Heading 5 Heading 6 Heading 7 …" at bounding box center [426, 111] width 152 height 37
paste div
click at [246, 179] on div "**********" at bounding box center [426, 166] width 152 height 59
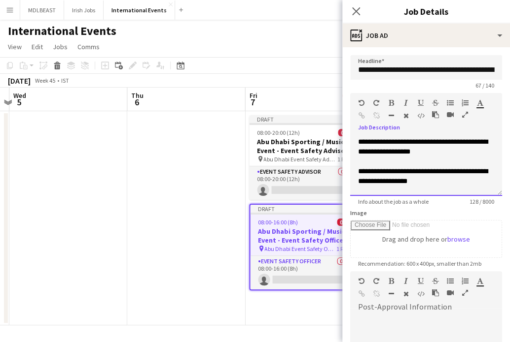
scroll to position [13, 0]
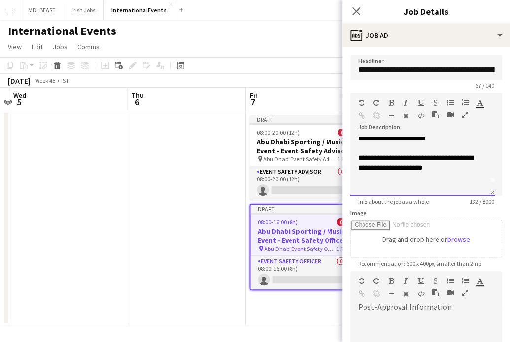
click at [246, 188] on div at bounding box center [422, 188] width 129 height 10
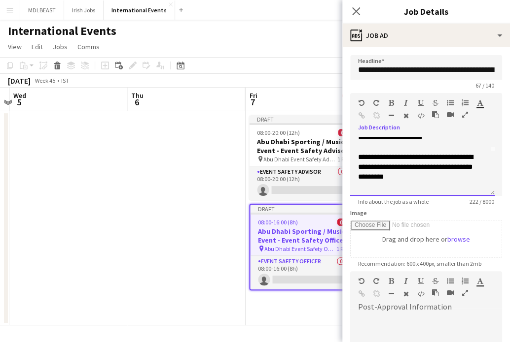
scroll to position [54, 0]
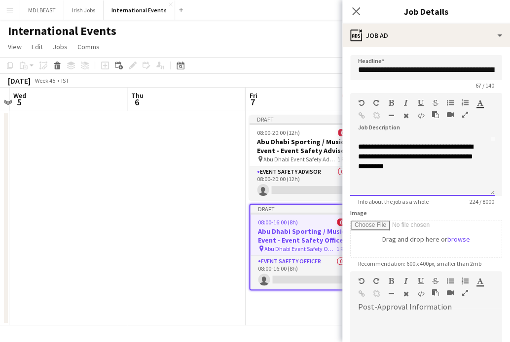
click at [246, 189] on div at bounding box center [422, 186] width 129 height 10
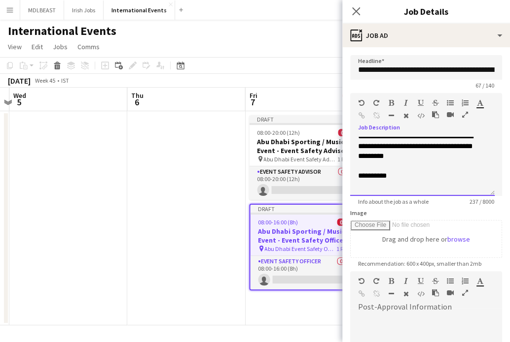
scroll to position [75, 0]
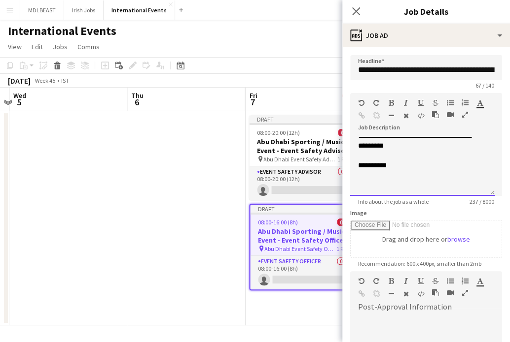
click at [246, 190] on div at bounding box center [422, 185] width 129 height 10
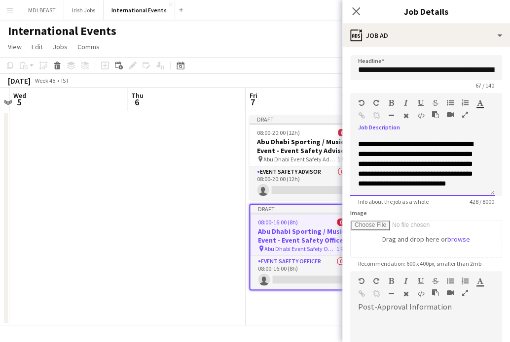
scroll to position [136, 0]
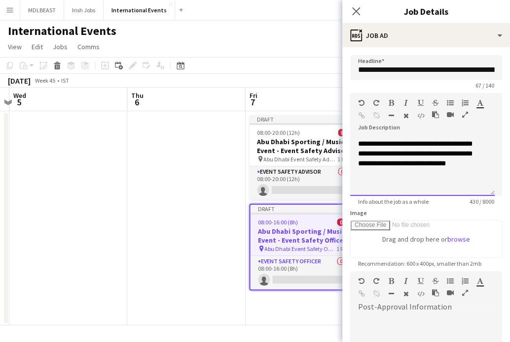
click at [246, 188] on div at bounding box center [422, 183] width 129 height 10
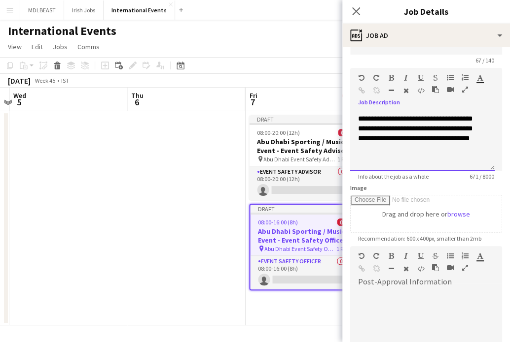
scroll to position [24, 0]
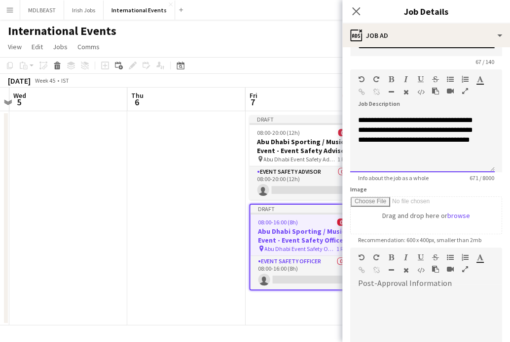
click at [246, 162] on div at bounding box center [422, 160] width 129 height 10
click at [246, 165] on div at bounding box center [422, 160] width 129 height 10
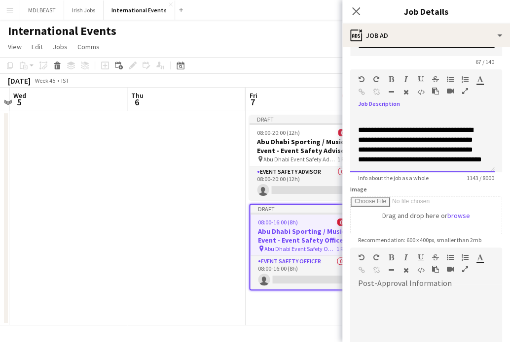
scroll to position [382, 0]
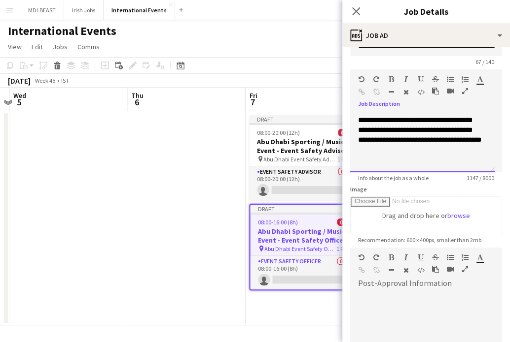
click at [246, 165] on div at bounding box center [422, 160] width 129 height 10
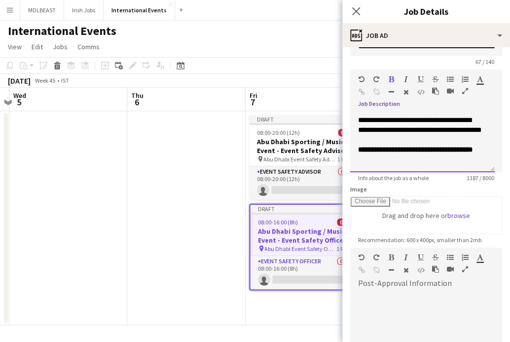
scroll to position [403, 0]
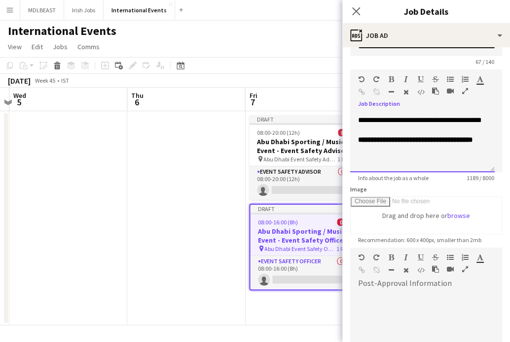
click at [246, 165] on div at bounding box center [422, 160] width 129 height 10
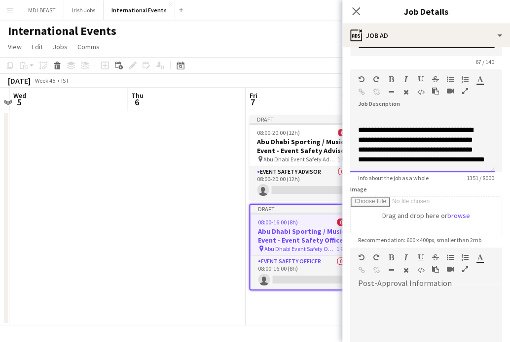
click at [246, 165] on div "**********" at bounding box center [422, 144] width 129 height 39
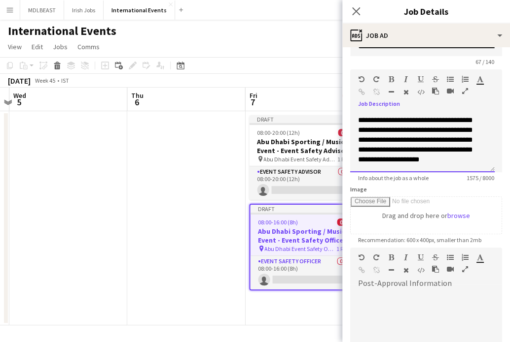
scroll to position [515, 0]
click at [246, 163] on span "**********" at bounding box center [415, 135] width 115 height 56
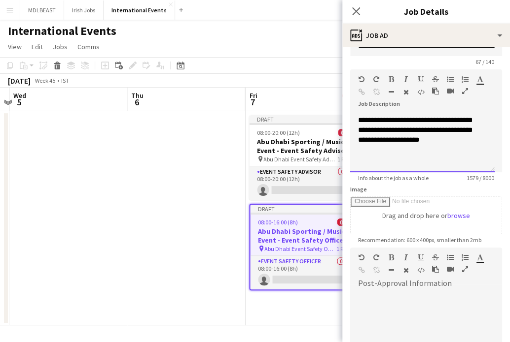
click at [246, 171] on div "**********" at bounding box center [422, 142] width 144 height 59
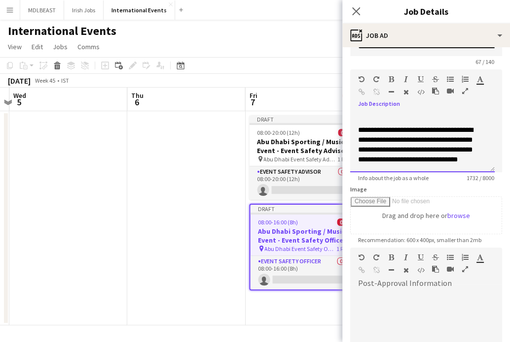
scroll to position [587, 0]
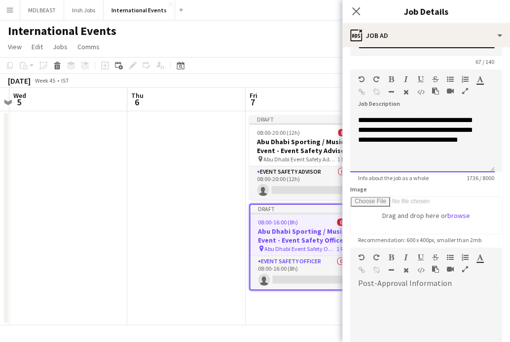
click at [246, 165] on div at bounding box center [422, 160] width 129 height 10
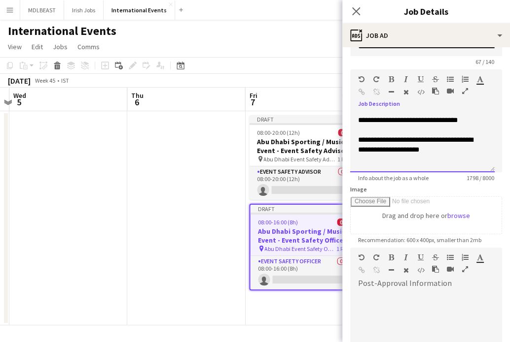
scroll to position [618, 0]
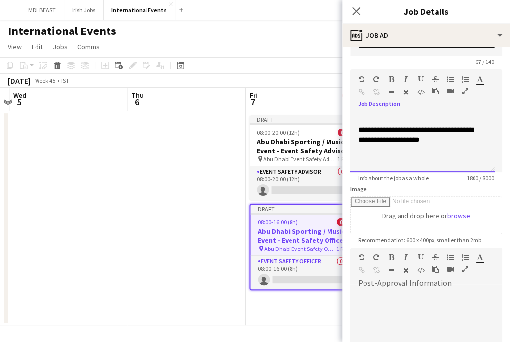
click at [246, 155] on div at bounding box center [422, 150] width 129 height 10
click at [246, 164] on div at bounding box center [422, 160] width 129 height 10
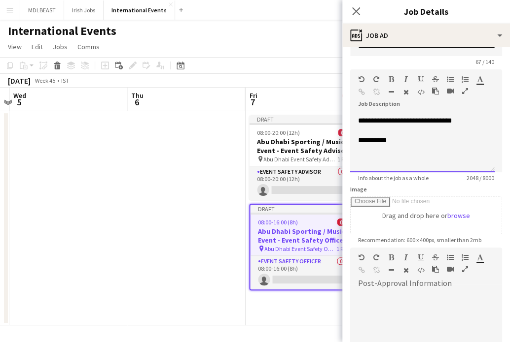
click at [246, 165] on div at bounding box center [422, 160] width 129 height 10
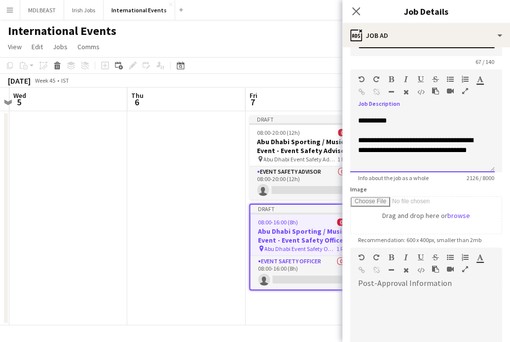
scroll to position [761, 0]
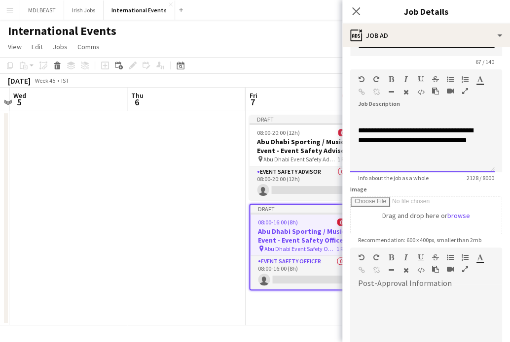
click at [246, 171] on div "**********" at bounding box center [422, 142] width 144 height 59
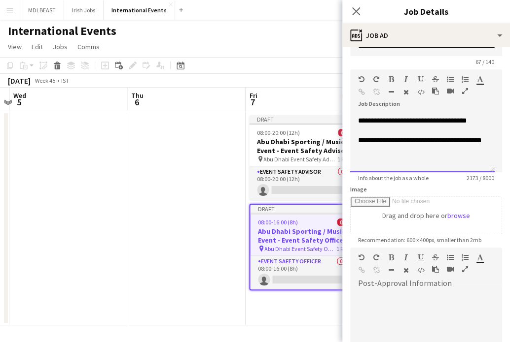
click at [246, 165] on div at bounding box center [422, 160] width 129 height 10
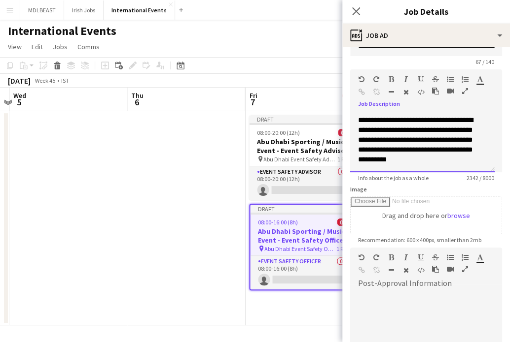
scroll to position [853, 0]
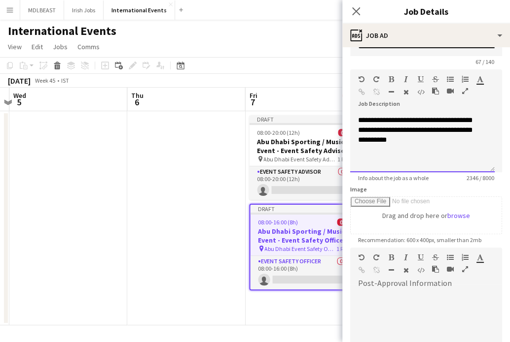
click at [246, 165] on div at bounding box center [422, 160] width 129 height 10
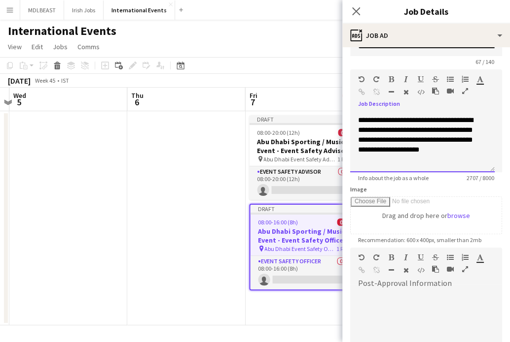
scroll to position [977, 0]
click at [246, 164] on div at bounding box center [422, 160] width 129 height 10
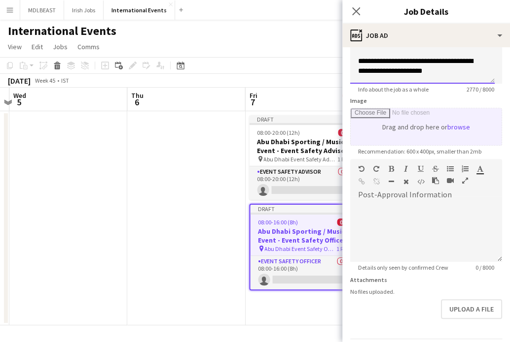
scroll to position [113, 0]
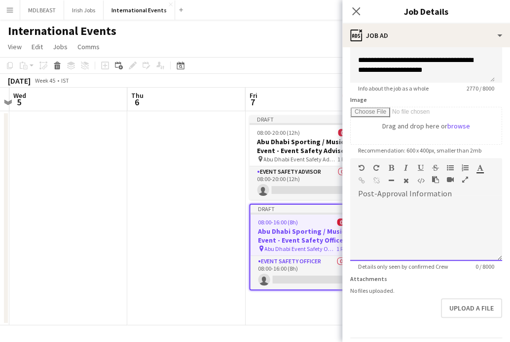
click at [246, 199] on div at bounding box center [426, 228] width 152 height 66
paste div
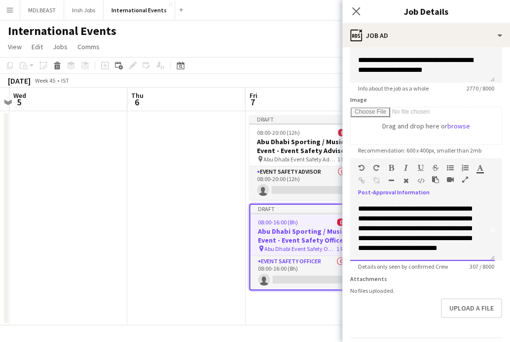
scroll to position [0, 0]
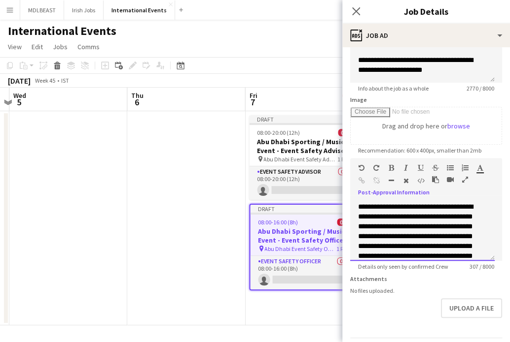
click at [246, 208] on span "**********" at bounding box center [415, 242] width 115 height 76
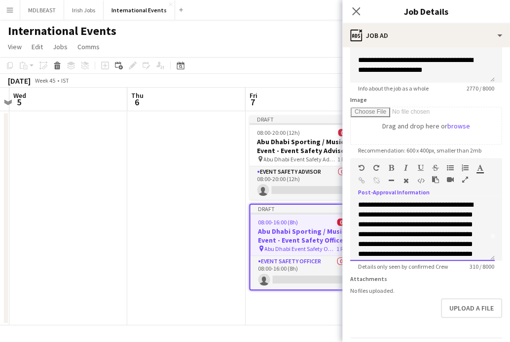
scroll to position [24, 0]
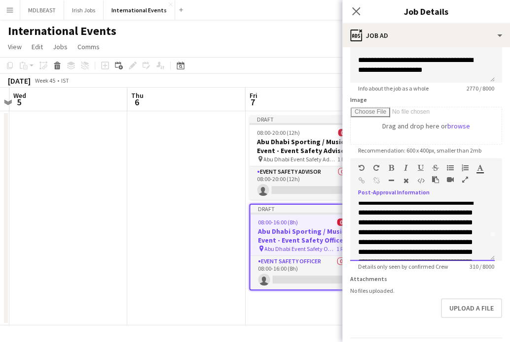
click at [246, 213] on span "**********" at bounding box center [415, 238] width 115 height 76
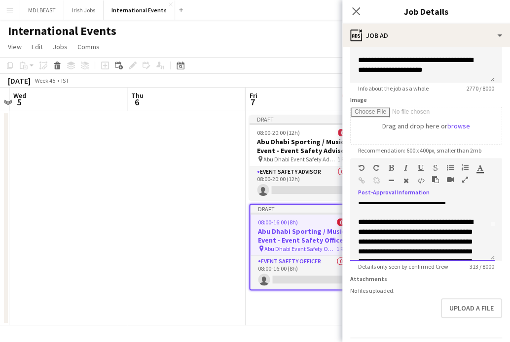
scroll to position [59, 0]
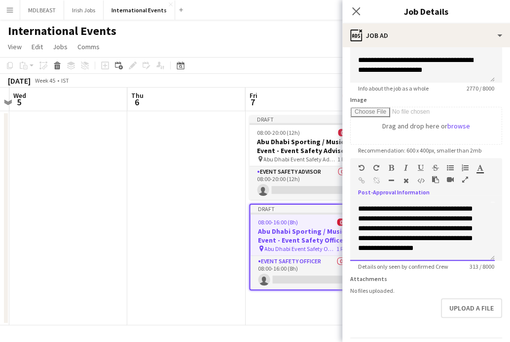
click at [246, 230] on span "**********" at bounding box center [415, 224] width 115 height 56
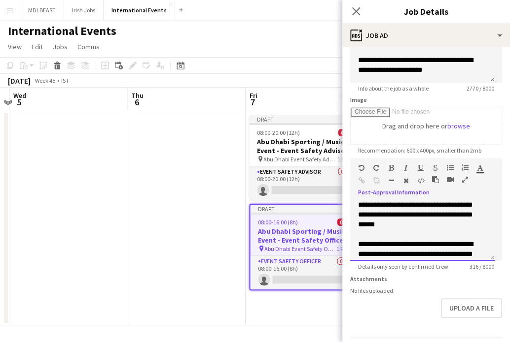
scroll to position [82, 0]
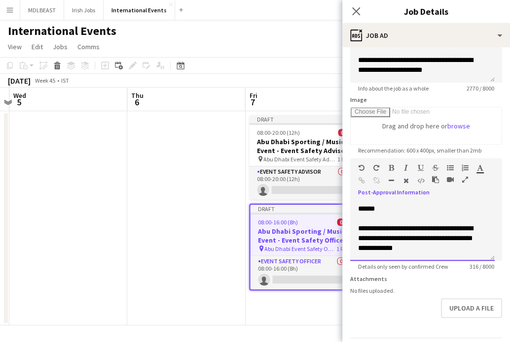
click at [246, 249] on span "**********" at bounding box center [415, 238] width 115 height 27
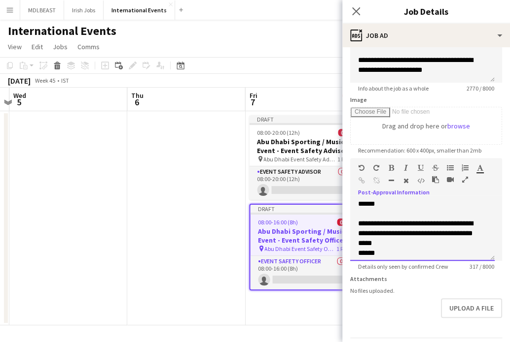
scroll to position [95, 0]
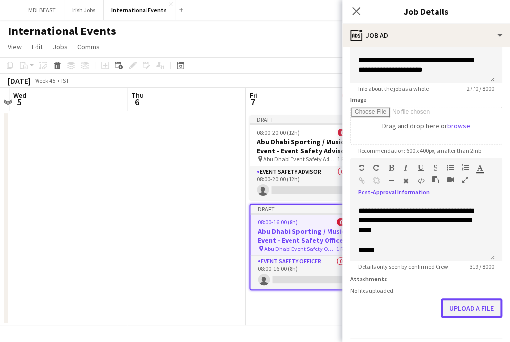
click at [246, 315] on button "Upload a file" at bounding box center [471, 309] width 61 height 20
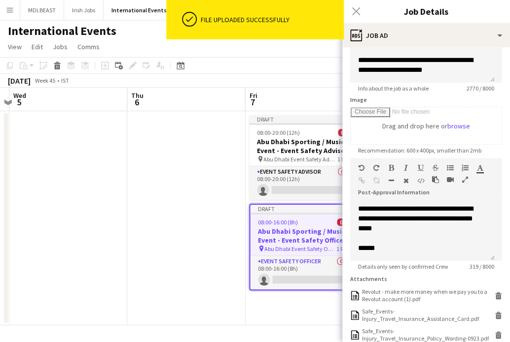
scroll to position [225, 0]
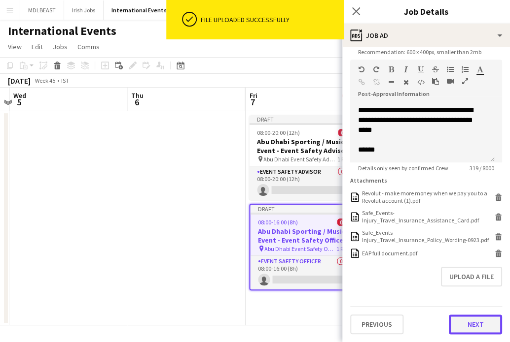
click at [246, 319] on button "Next" at bounding box center [474, 325] width 53 height 20
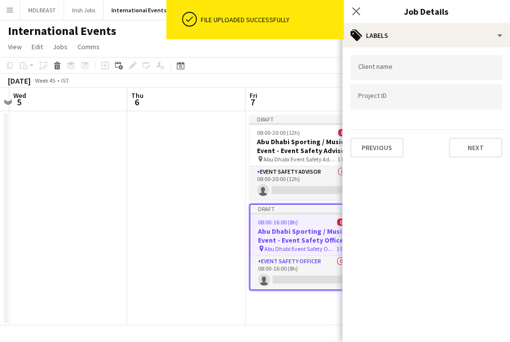
scroll to position [0, 0]
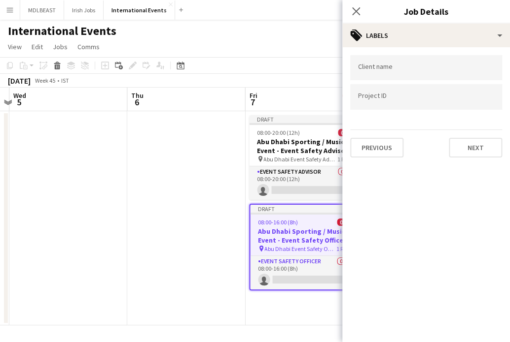
click at [246, 100] on input "Type to search project ID labels..." at bounding box center [426, 97] width 136 height 9
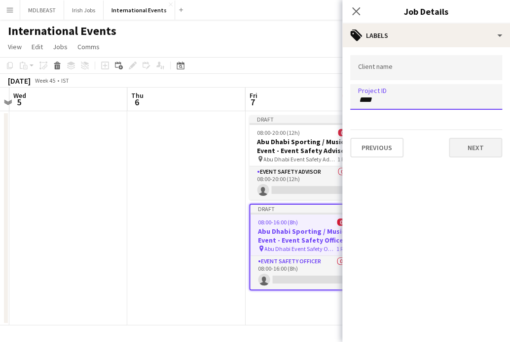
type input "****"
click at [246, 145] on button "Next" at bounding box center [474, 148] width 53 height 20
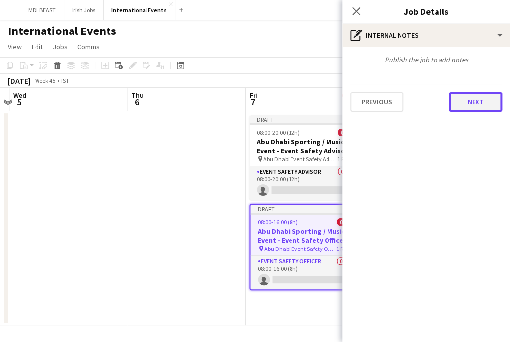
click at [246, 104] on button "Next" at bounding box center [474, 102] width 53 height 20
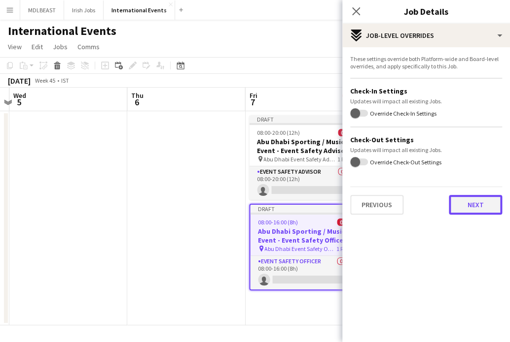
click at [246, 203] on button "Next" at bounding box center [474, 205] width 53 height 20
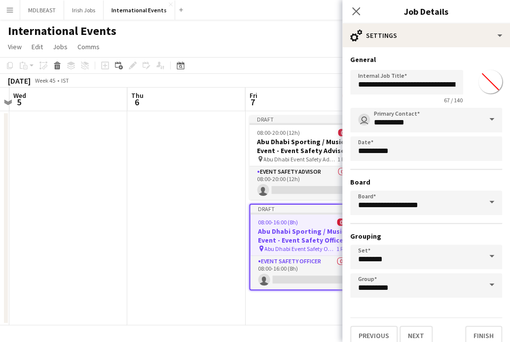
scroll to position [9, 0]
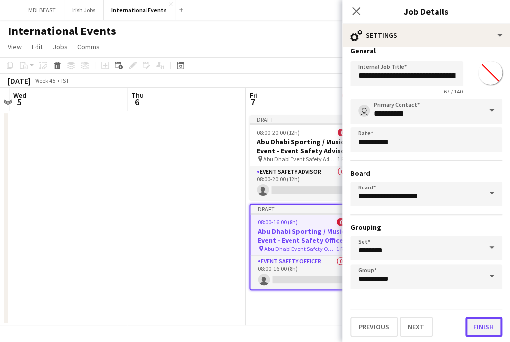
click at [246, 324] on button "Finish" at bounding box center [483, 327] width 37 height 20
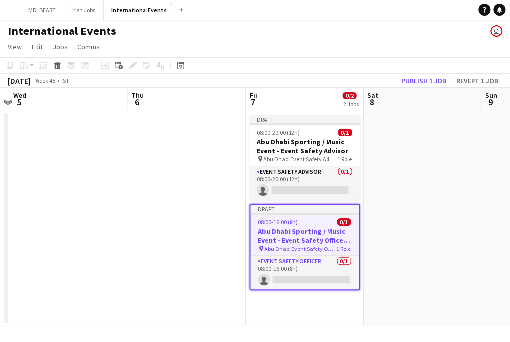
click at [246, 233] on app-date-cell at bounding box center [422, 218] width 118 height 214
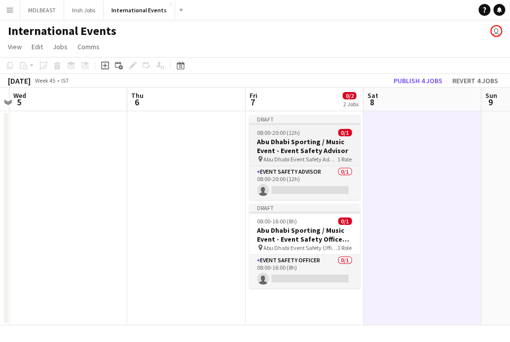
click at [246, 145] on h3 "Abu Dhabi Sporting / Music Event - Event Safety Advisor" at bounding box center [304, 146] width 110 height 18
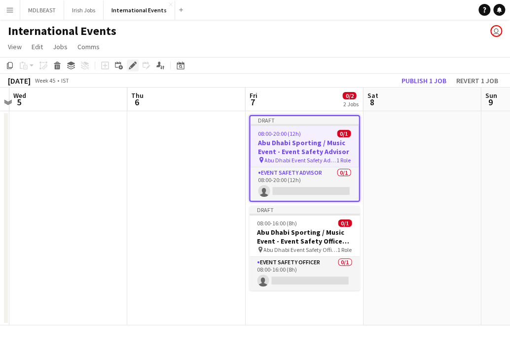
click at [129, 67] on icon at bounding box center [130, 68] width 2 height 2
type input "**********"
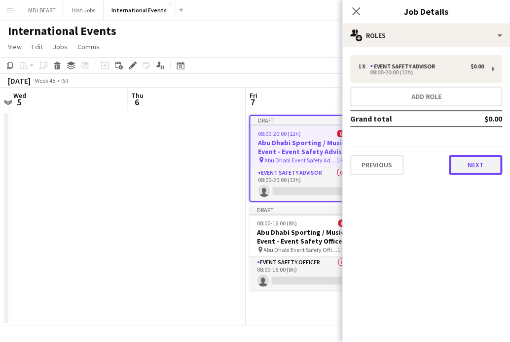
click at [246, 165] on button "Next" at bounding box center [474, 165] width 53 height 20
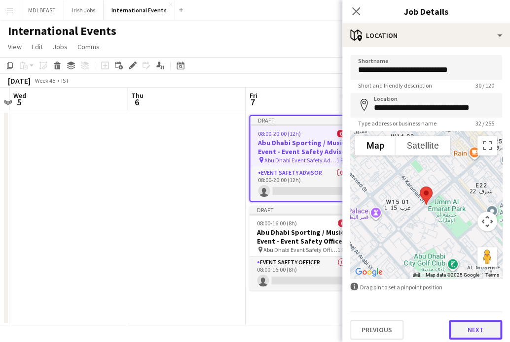
click at [246, 329] on button "Next" at bounding box center [474, 330] width 53 height 20
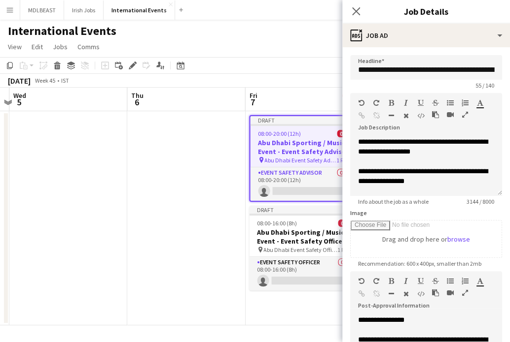
click at [246, 264] on span "Recommendation: 600 x 400px, smaller than 2mb" at bounding box center [419, 263] width 139 height 7
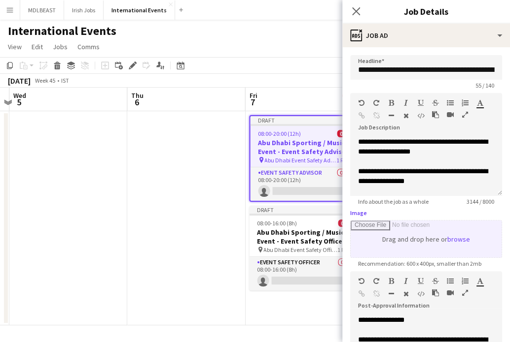
click at [246, 238] on input "Image" at bounding box center [425, 239] width 151 height 37
type input "**********"
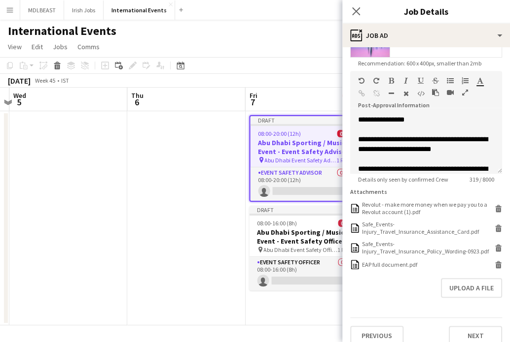
scroll to position [228, 0]
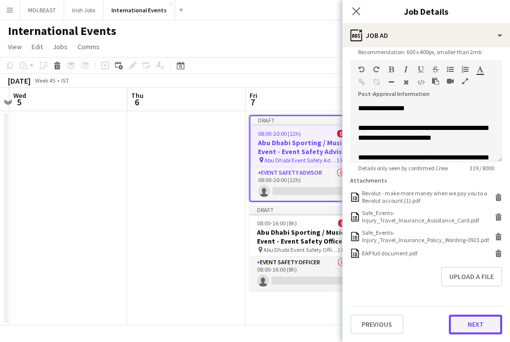
click at [246, 324] on button "Next" at bounding box center [474, 325] width 53 height 20
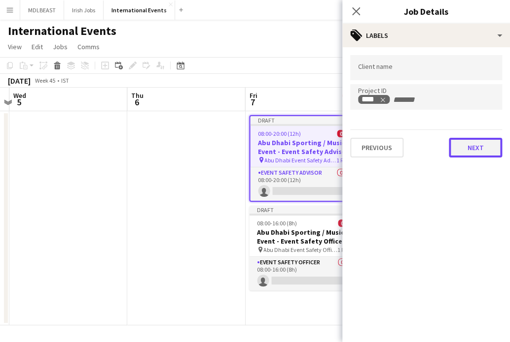
click at [246, 149] on button "Next" at bounding box center [474, 148] width 53 height 20
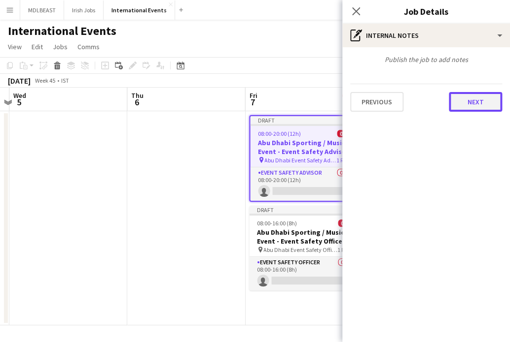
click at [246, 99] on button "Next" at bounding box center [474, 102] width 53 height 20
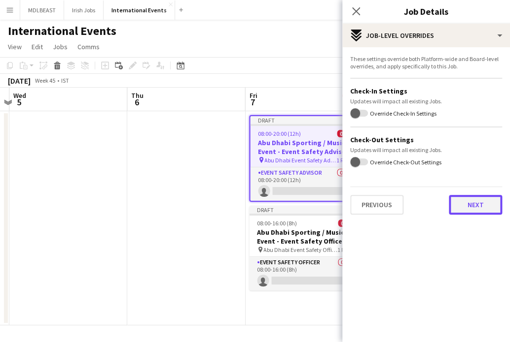
click at [246, 206] on button "Next" at bounding box center [474, 205] width 53 height 20
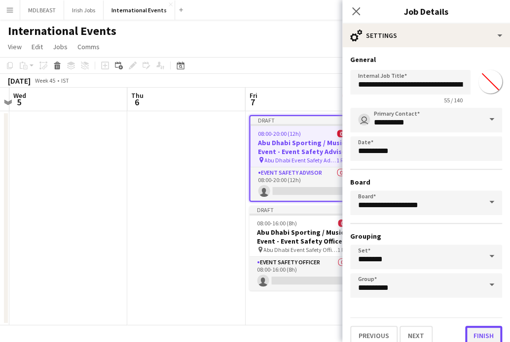
click at [246, 335] on button "Finish" at bounding box center [483, 336] width 37 height 20
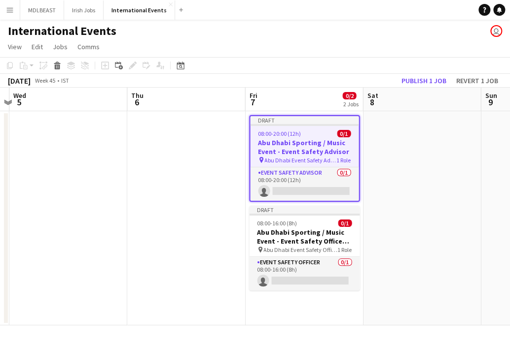
click at [246, 220] on app-date-cell at bounding box center [422, 218] width 118 height 214
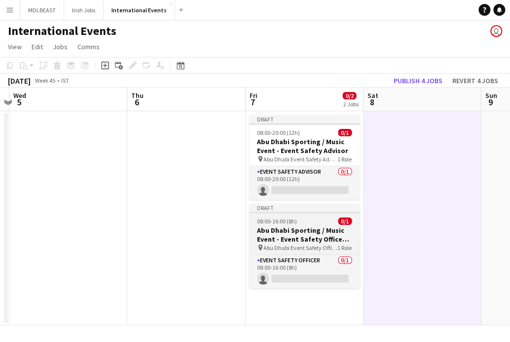
click at [246, 233] on h3 "Abu Dhabi Sporting / Music Event - Event Safety Officer Night Shift" at bounding box center [304, 235] width 110 height 18
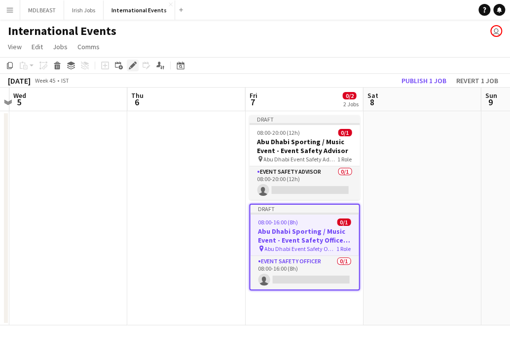
click at [133, 66] on icon at bounding box center [132, 65] width 5 height 5
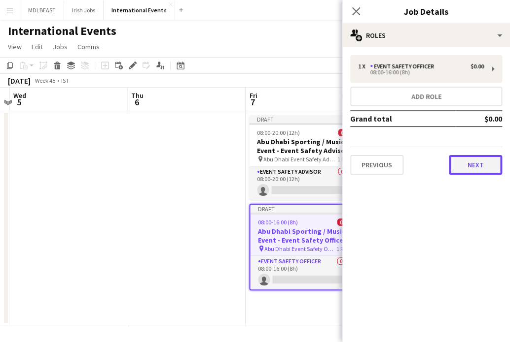
click at [246, 164] on button "Next" at bounding box center [474, 165] width 53 height 20
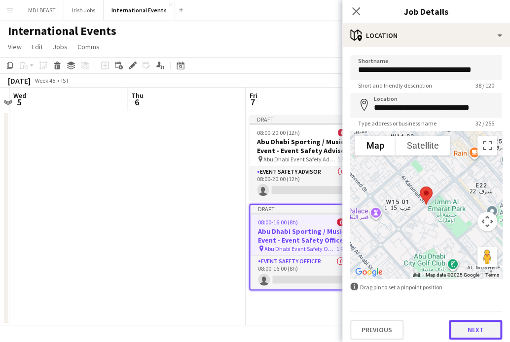
click at [246, 327] on button "Next" at bounding box center [474, 330] width 53 height 20
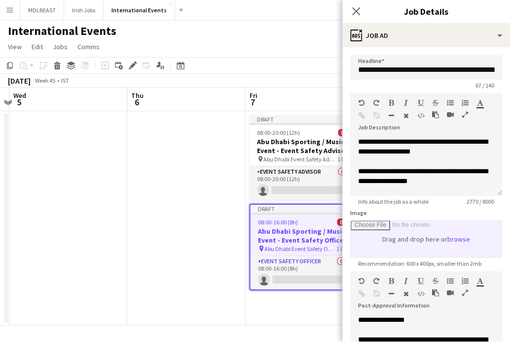
click at [246, 238] on input "Image" at bounding box center [425, 239] width 151 height 37
type input "**********"
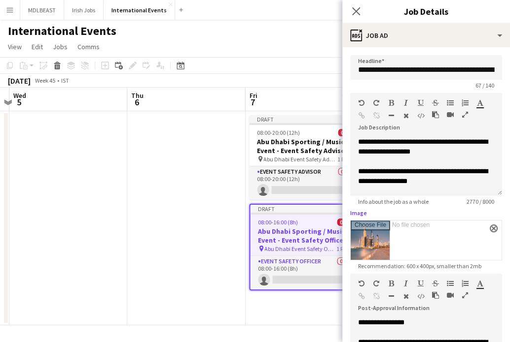
scroll to position [228, 0]
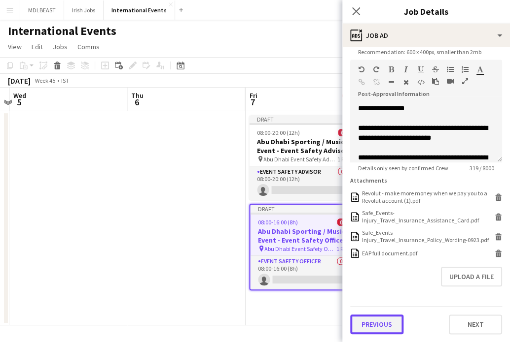
click at [246, 319] on button "Previous" at bounding box center [376, 325] width 53 height 20
type input "*******"
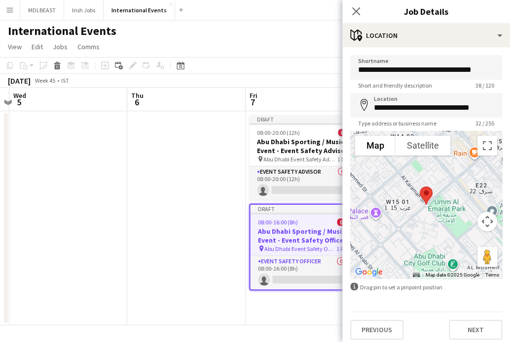
scroll to position [0, 0]
click at [246, 337] on button "Previous" at bounding box center [376, 330] width 53 height 20
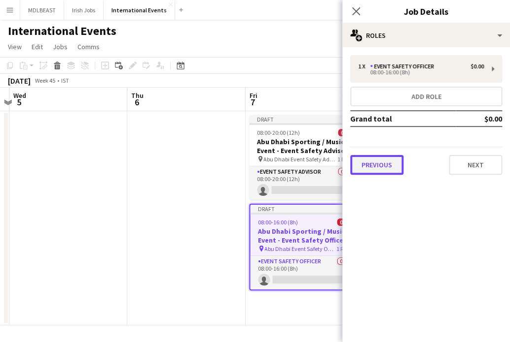
click at [246, 171] on button "Previous" at bounding box center [376, 165] width 53 height 20
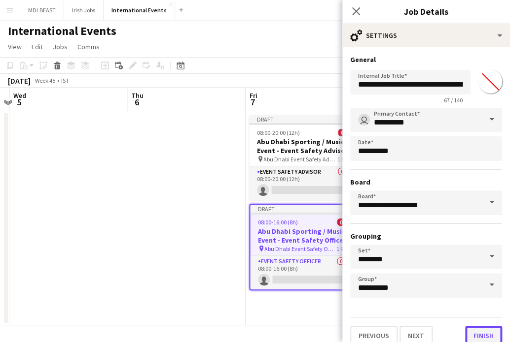
click at [246, 337] on button "Finish" at bounding box center [483, 336] width 37 height 20
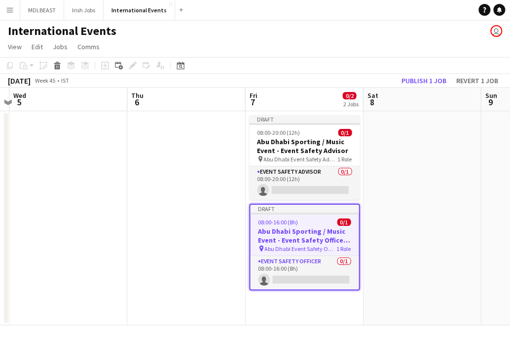
click at [246, 230] on app-date-cell at bounding box center [422, 218] width 118 height 214
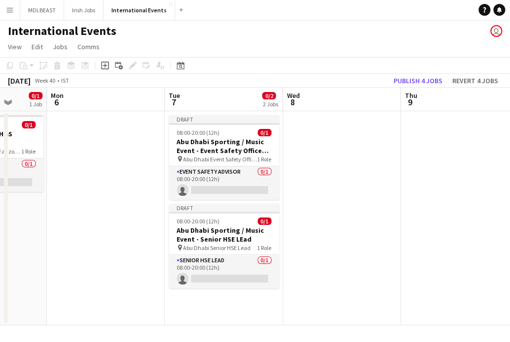
scroll to position [0, 426]
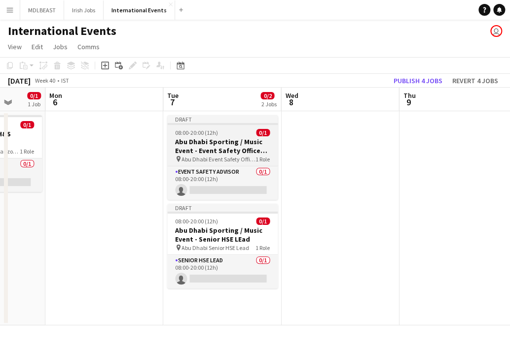
click at [212, 138] on h3 "Abu Dhabi Sporting / Music Event - Event Safety Office Day Shift" at bounding box center [222, 146] width 110 height 18
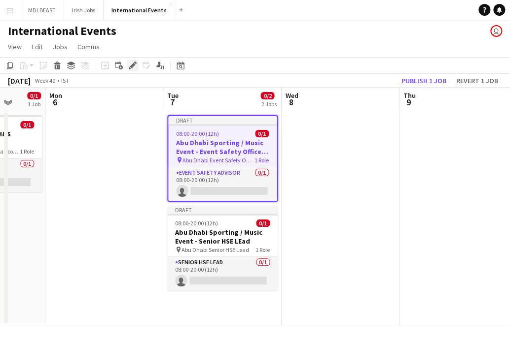
click at [130, 65] on icon "Edit" at bounding box center [133, 66] width 8 height 8
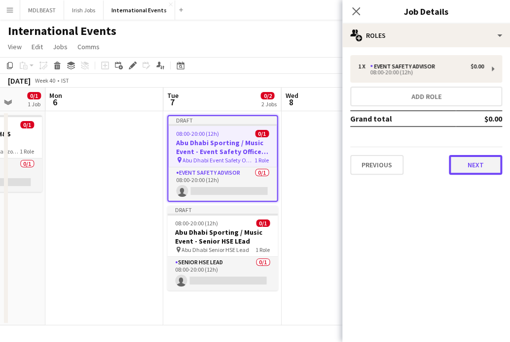
click at [246, 165] on button "Next" at bounding box center [474, 165] width 53 height 20
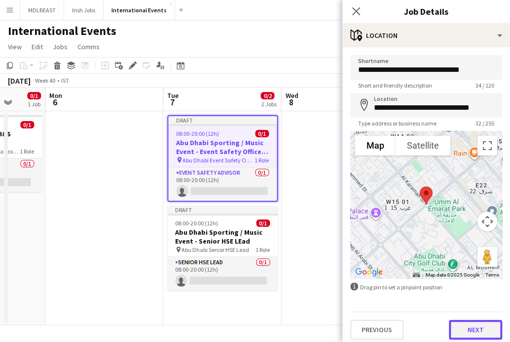
click at [246, 332] on button "Next" at bounding box center [474, 330] width 53 height 20
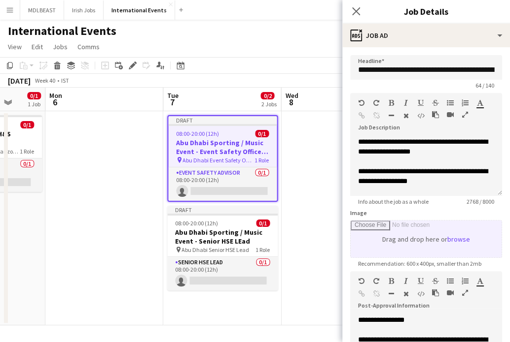
click at [246, 237] on input "Image" at bounding box center [425, 239] width 151 height 37
type input "**********"
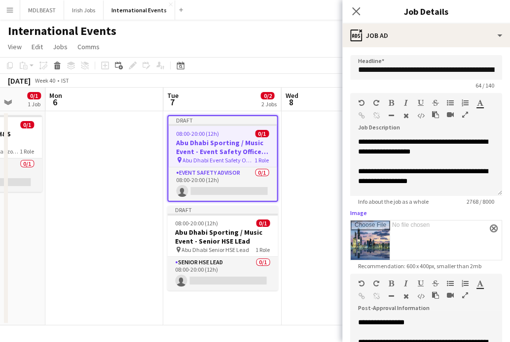
scroll to position [228, 0]
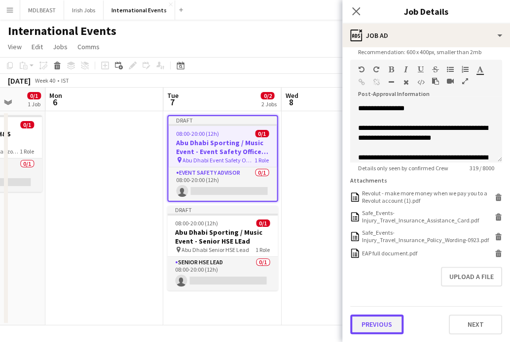
click at [246, 326] on button "Previous" at bounding box center [376, 325] width 53 height 20
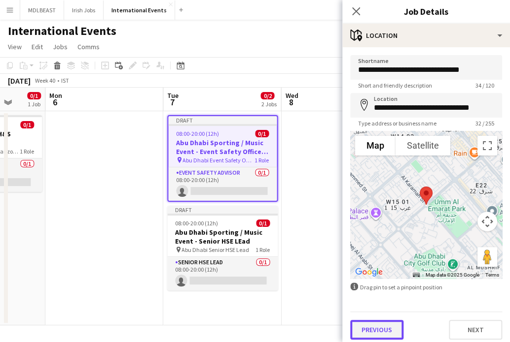
click at [246, 332] on button "Previous" at bounding box center [376, 330] width 53 height 20
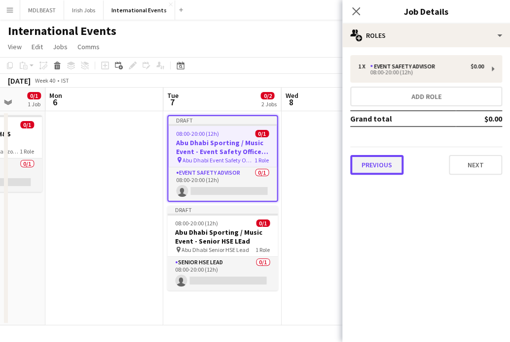
click at [246, 166] on button "Previous" at bounding box center [376, 165] width 53 height 20
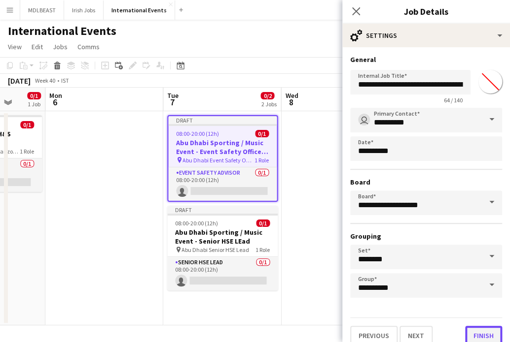
click at [246, 334] on button "Finish" at bounding box center [483, 336] width 37 height 20
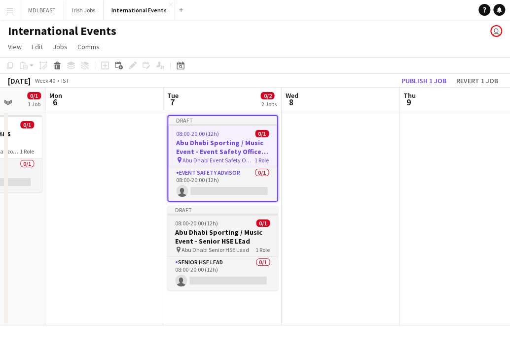
click at [225, 237] on h3 "Abu Dhabi Sporting / Music Event - Senior HSE LEad" at bounding box center [222, 237] width 110 height 18
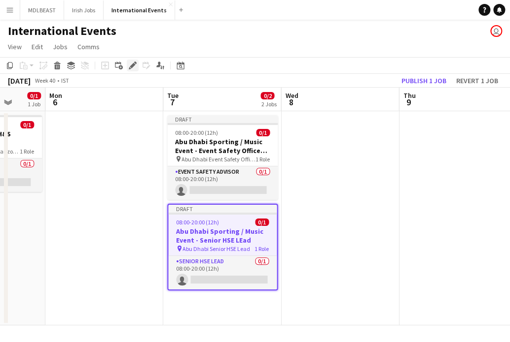
click at [134, 67] on icon "Edit" at bounding box center [133, 66] width 8 height 8
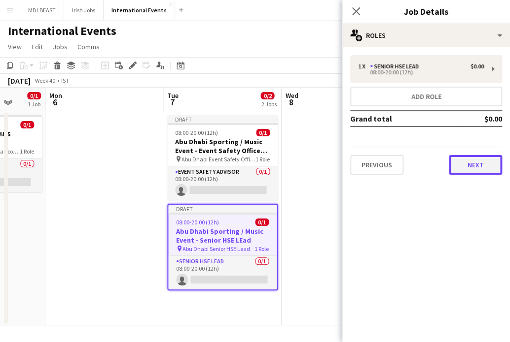
click at [246, 164] on button "Next" at bounding box center [474, 165] width 53 height 20
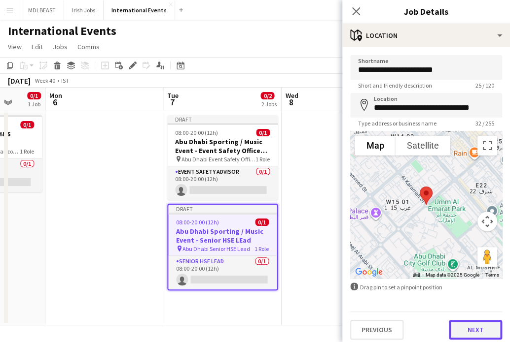
click at [246, 326] on button "Next" at bounding box center [474, 330] width 53 height 20
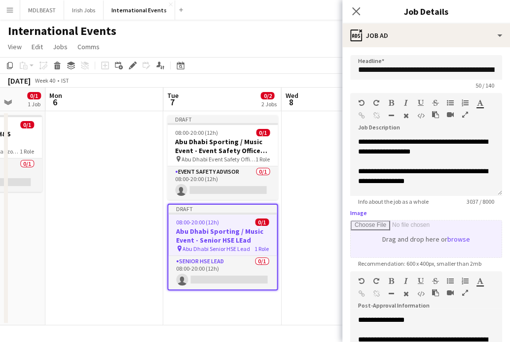
click at [246, 238] on input "Image" at bounding box center [425, 239] width 151 height 37
type input "**********"
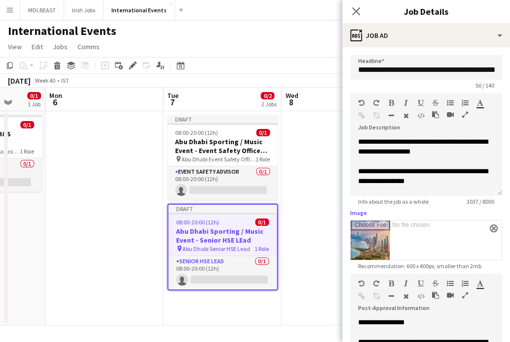
scroll to position [228, 0]
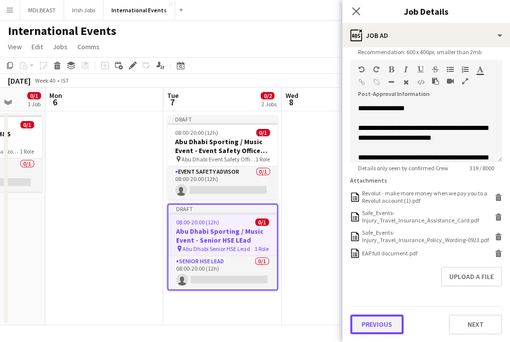
click at [246, 327] on button "Previous" at bounding box center [376, 325] width 53 height 20
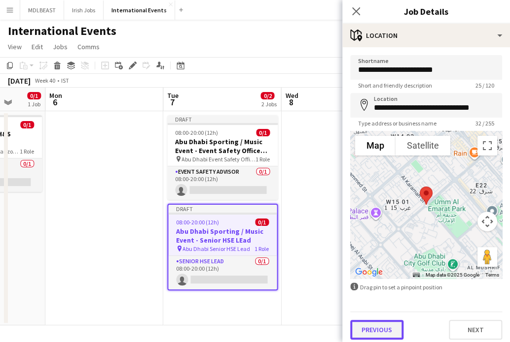
click at [246, 327] on button "Previous" at bounding box center [376, 330] width 53 height 20
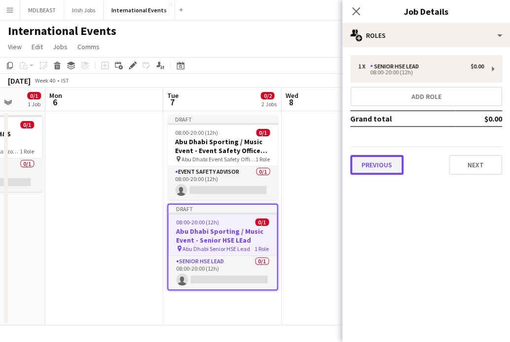
click at [246, 165] on button "Previous" at bounding box center [376, 165] width 53 height 20
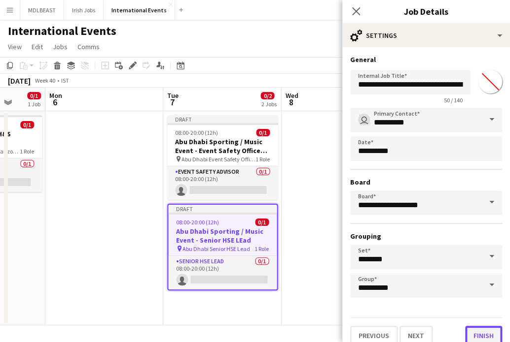
click at [246, 333] on button "Finish" at bounding box center [483, 336] width 37 height 20
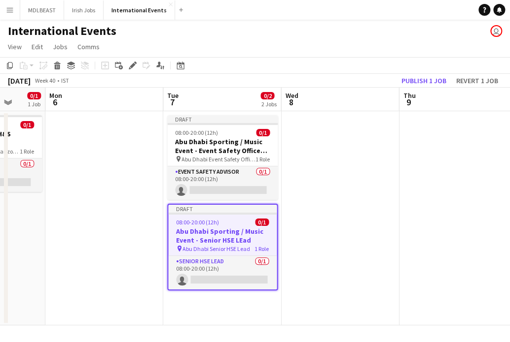
click at [246, 149] on app-date-cell at bounding box center [340, 218] width 118 height 214
